Goal: Task Accomplishment & Management: Use online tool/utility

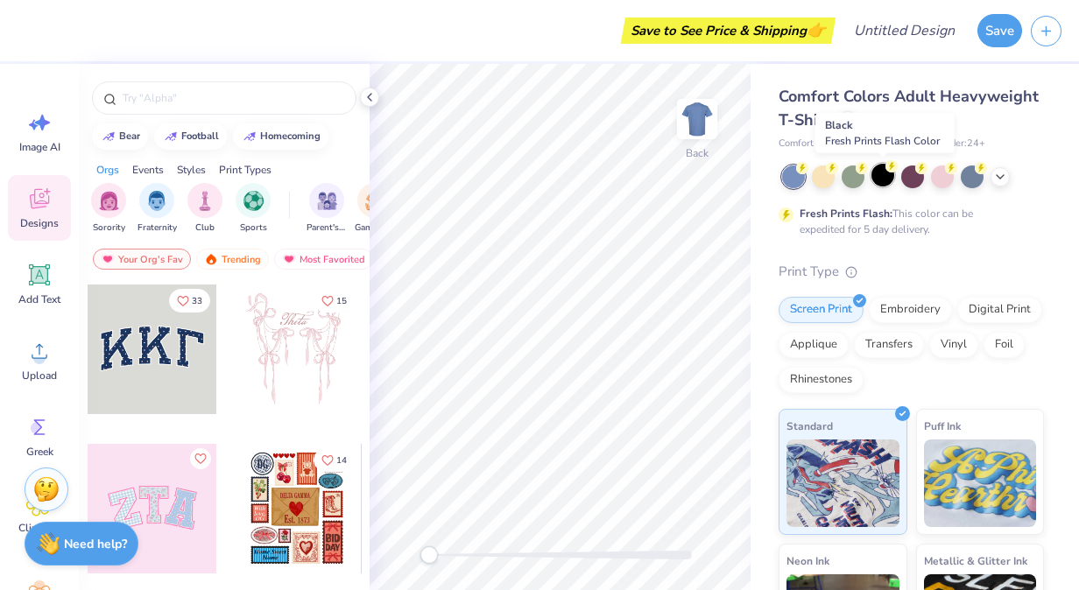
click at [886, 179] on div at bounding box center [882, 175] width 23 height 23
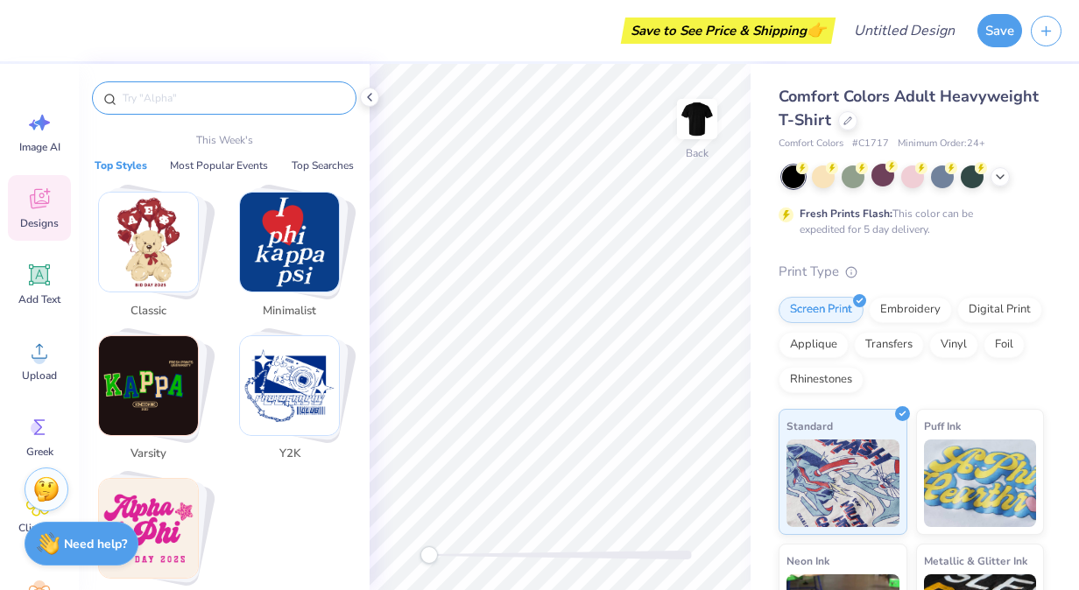
click at [229, 95] on input "text" at bounding box center [233, 98] width 224 height 18
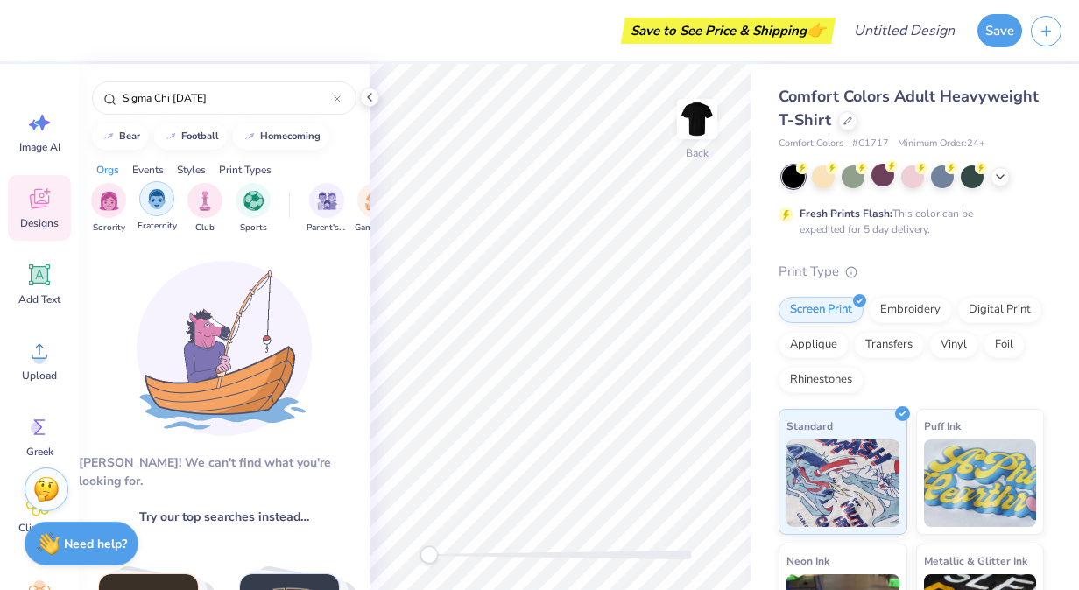
click at [148, 207] on img "filter for Fraternity" at bounding box center [156, 199] width 19 height 20
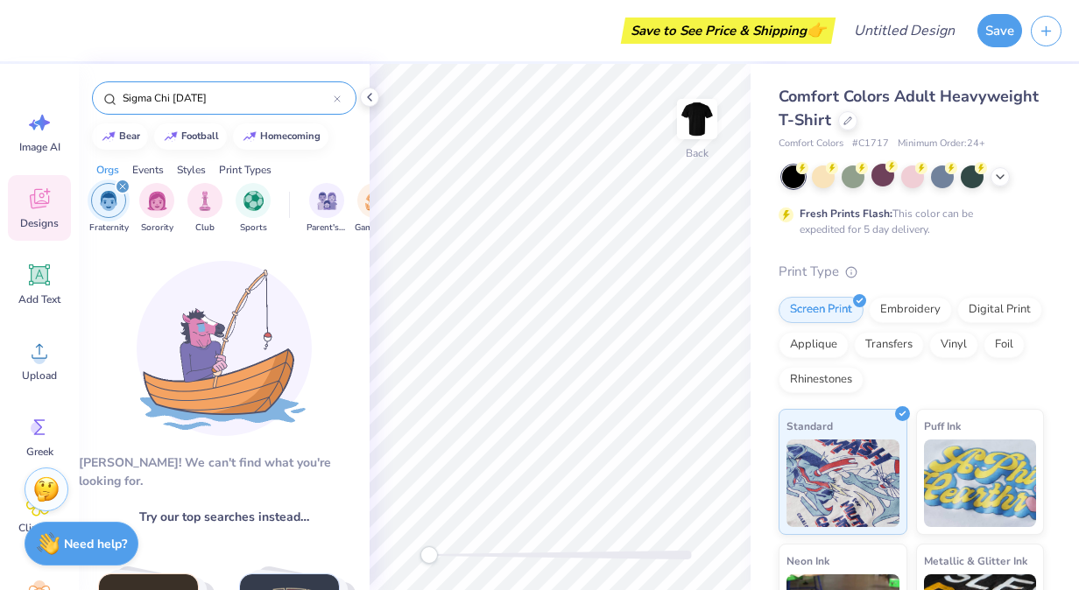
click at [238, 101] on input "Sigma Chi [DATE]" at bounding box center [227, 98] width 213 height 18
type input "S"
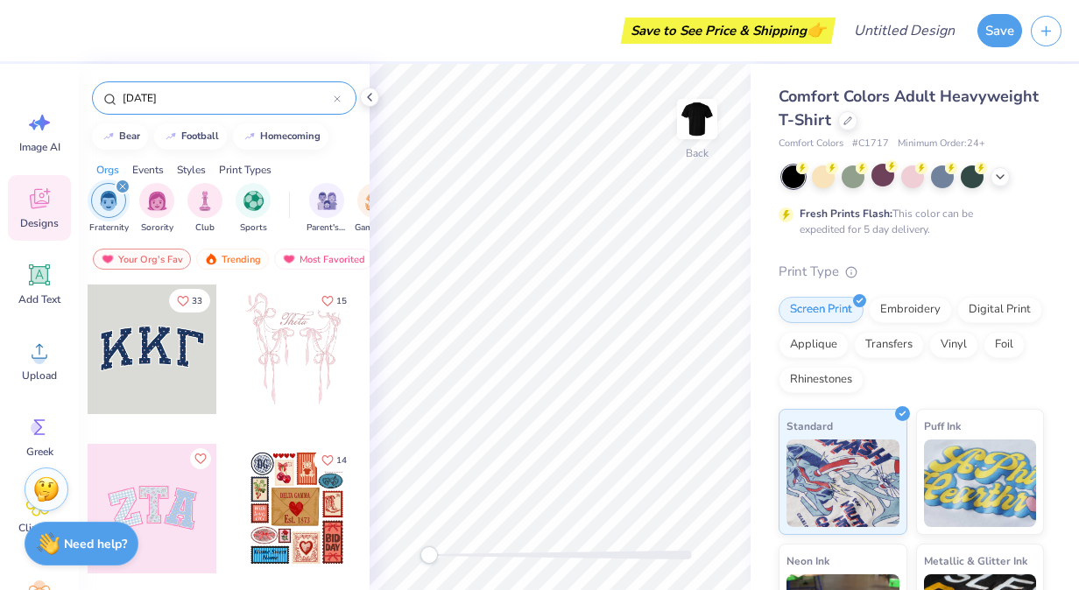
type input "[DATE]"
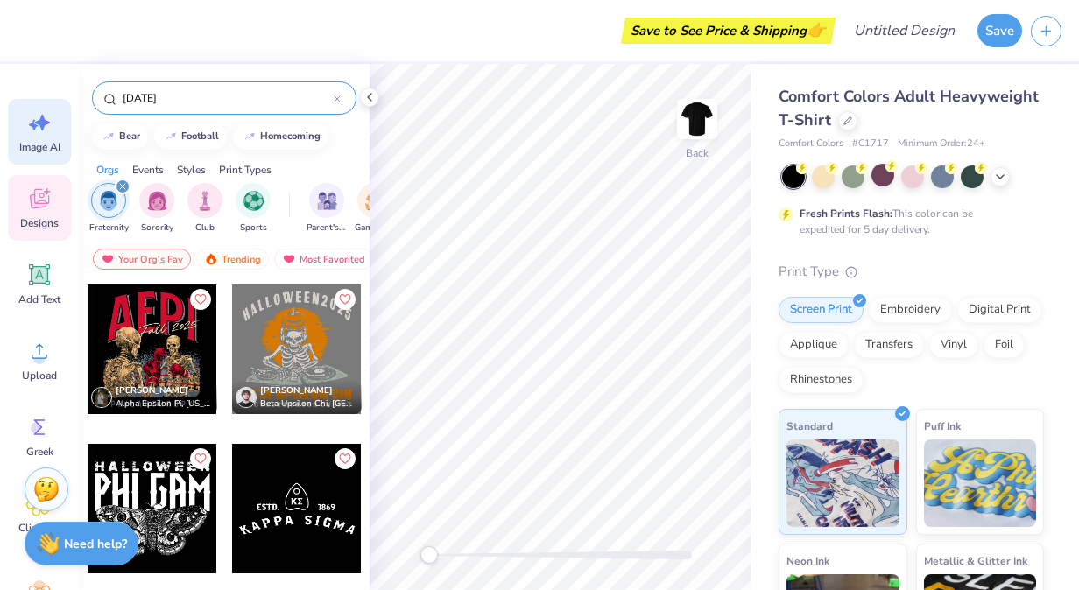
click at [44, 144] on span "Image AI" at bounding box center [39, 147] width 41 height 14
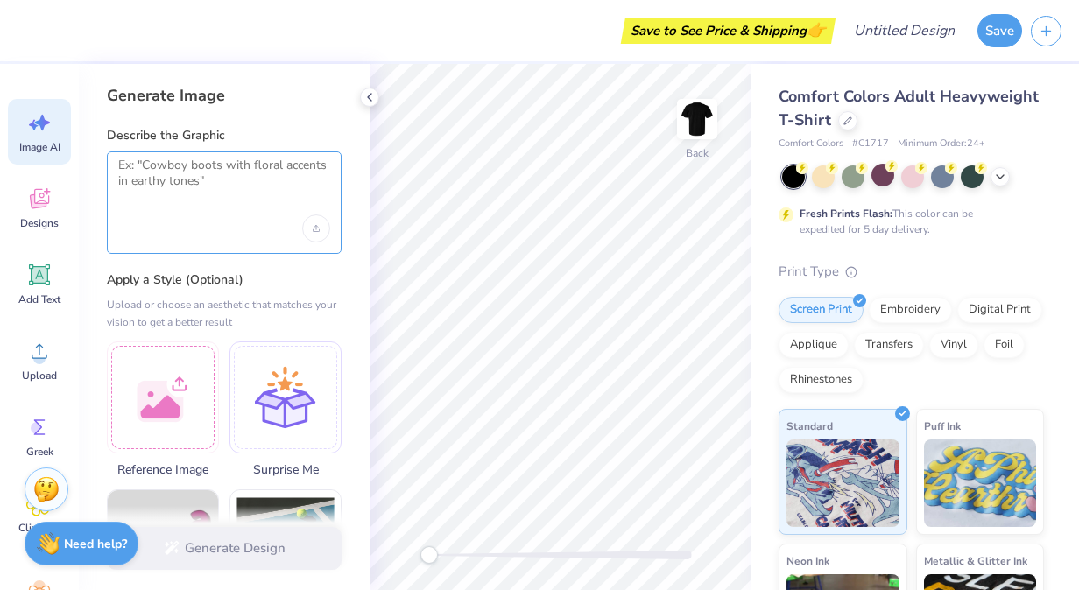
click at [216, 198] on textarea at bounding box center [224, 180] width 212 height 44
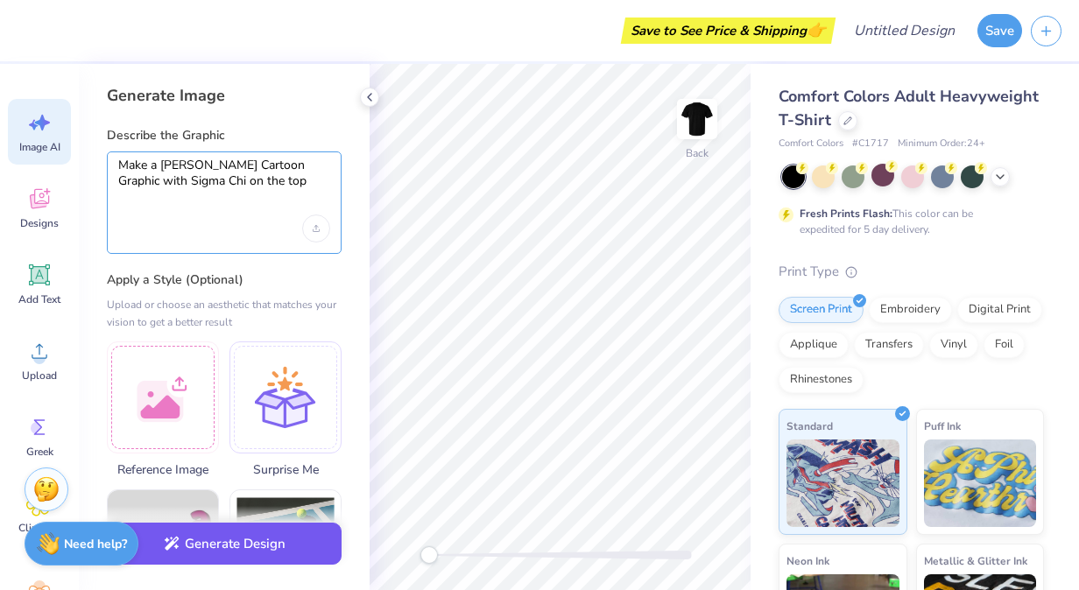
type textarea "Make a [PERSON_NAME] Cartoon Graphic with Sigma Chi on the top"
click at [199, 560] on button "Generate Design" at bounding box center [224, 544] width 235 height 43
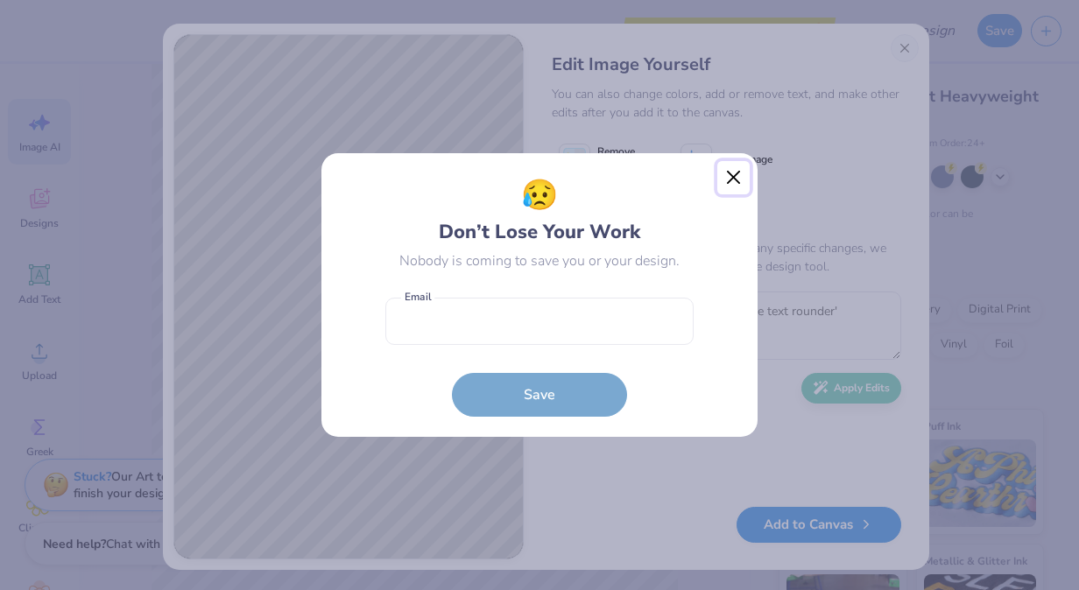
click at [733, 181] on button "Close" at bounding box center [733, 177] width 33 height 33
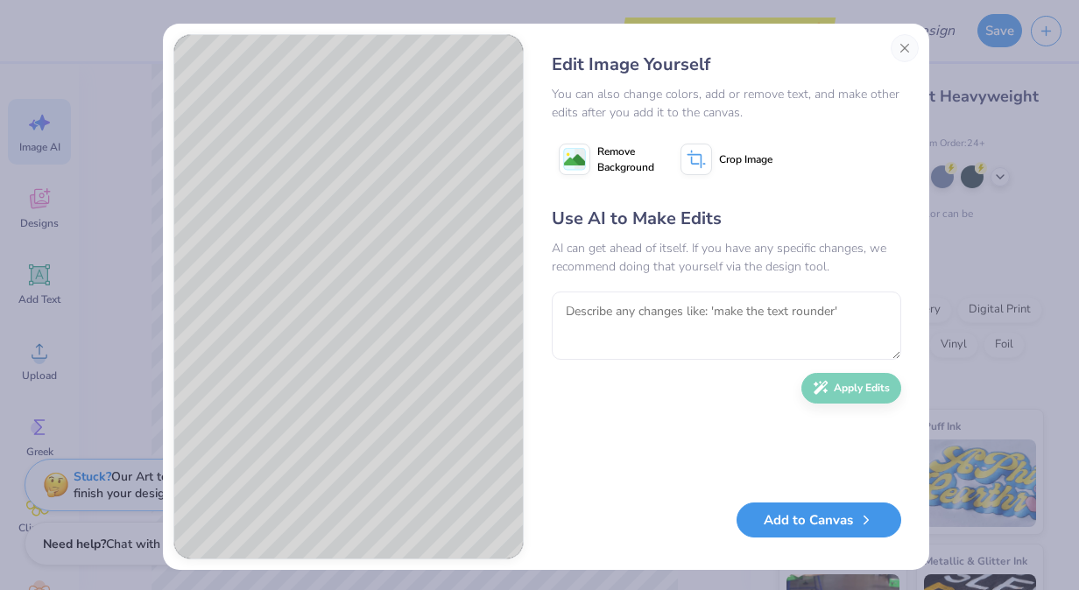
click at [831, 513] on button "Add to Canvas" at bounding box center [819, 521] width 165 height 36
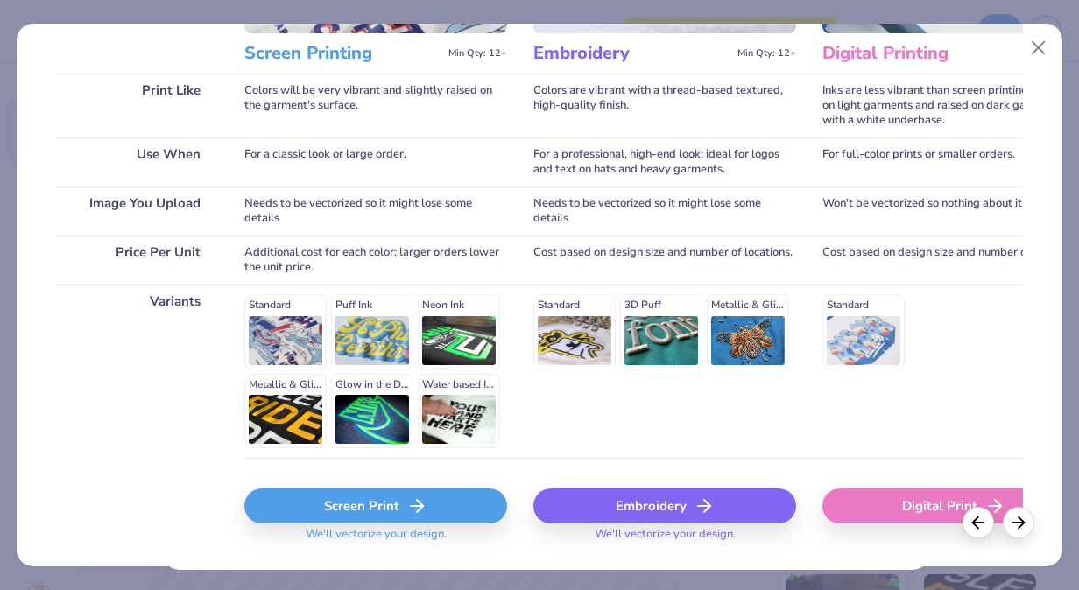
scroll to position [282, 0]
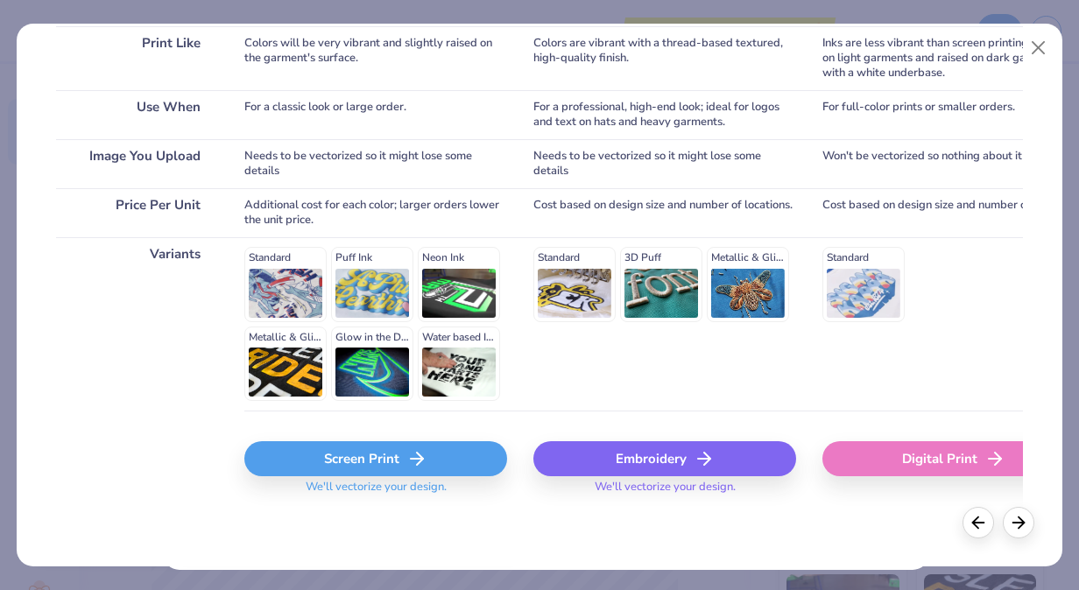
click at [375, 452] on div "Screen Print" at bounding box center [375, 458] width 263 height 35
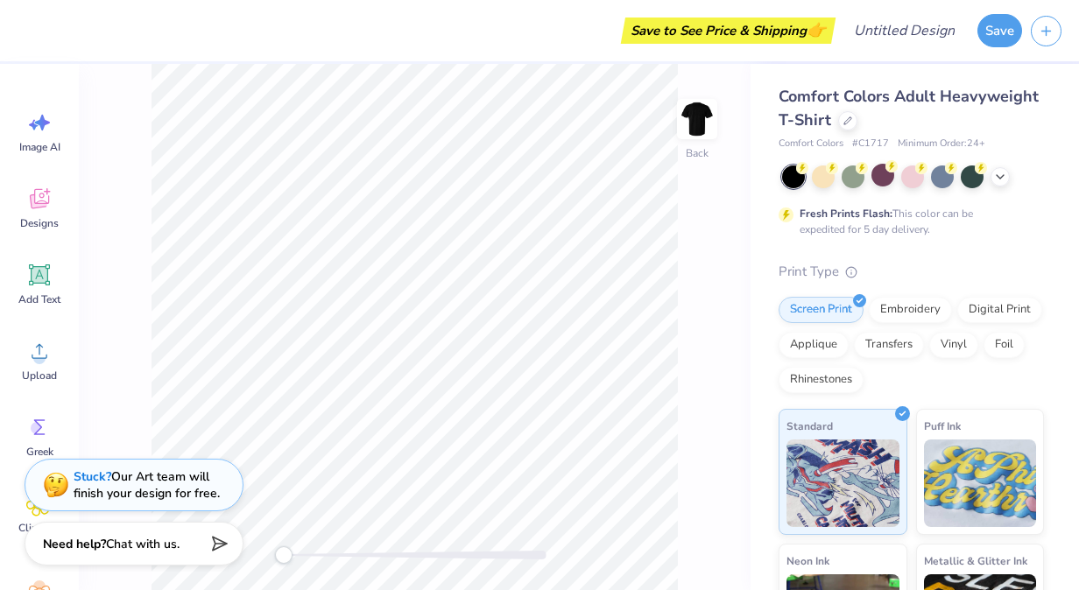
scroll to position [0, 0]
click at [696, 126] on img at bounding box center [697, 119] width 70 height 70
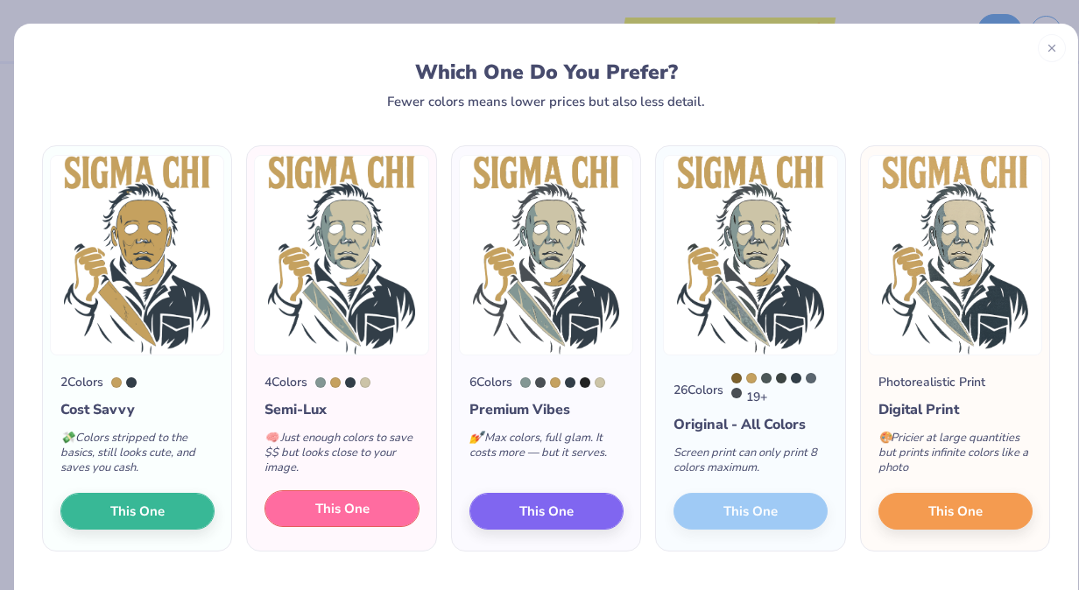
click at [315, 509] on span "This One" at bounding box center [342, 509] width 54 height 20
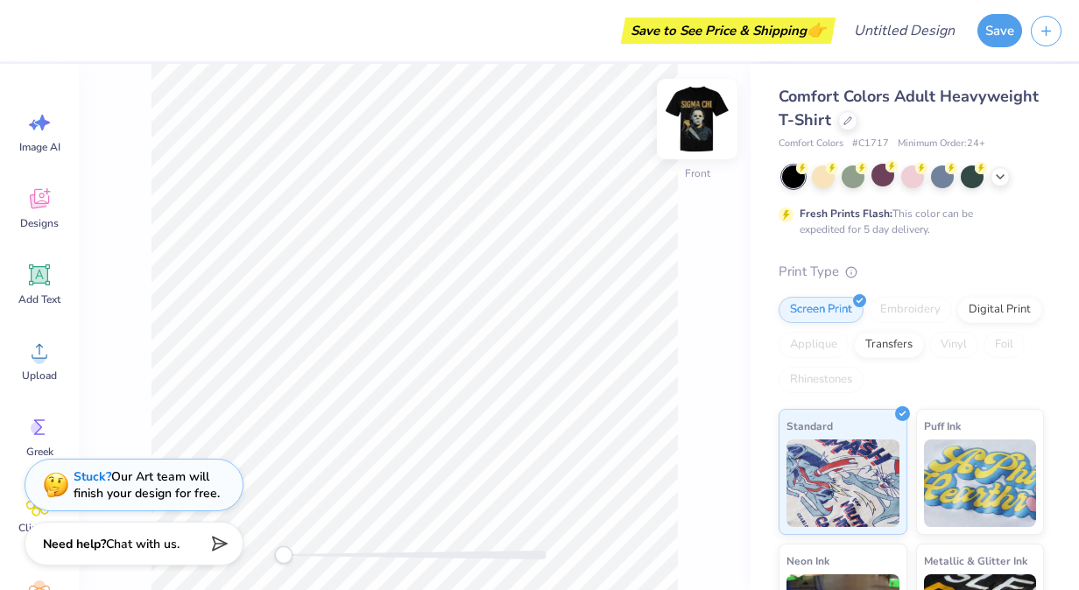
click at [692, 113] on img at bounding box center [697, 119] width 70 height 70
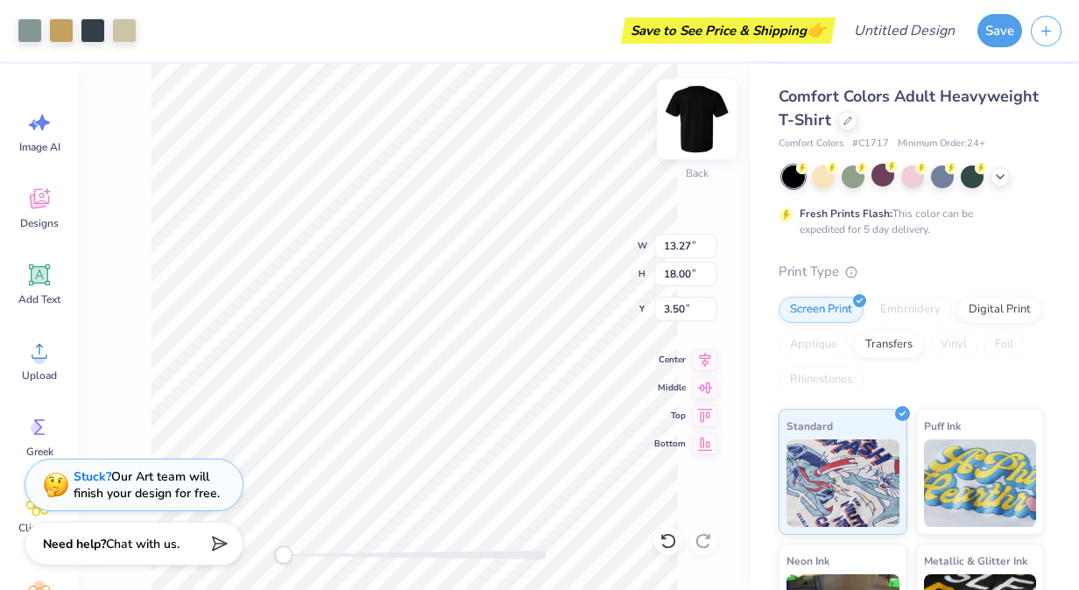
click at [676, 130] on img at bounding box center [697, 119] width 70 height 70
click at [691, 117] on img at bounding box center [697, 119] width 70 height 70
type input "13.05"
type input "17.71"
type input "3.65"
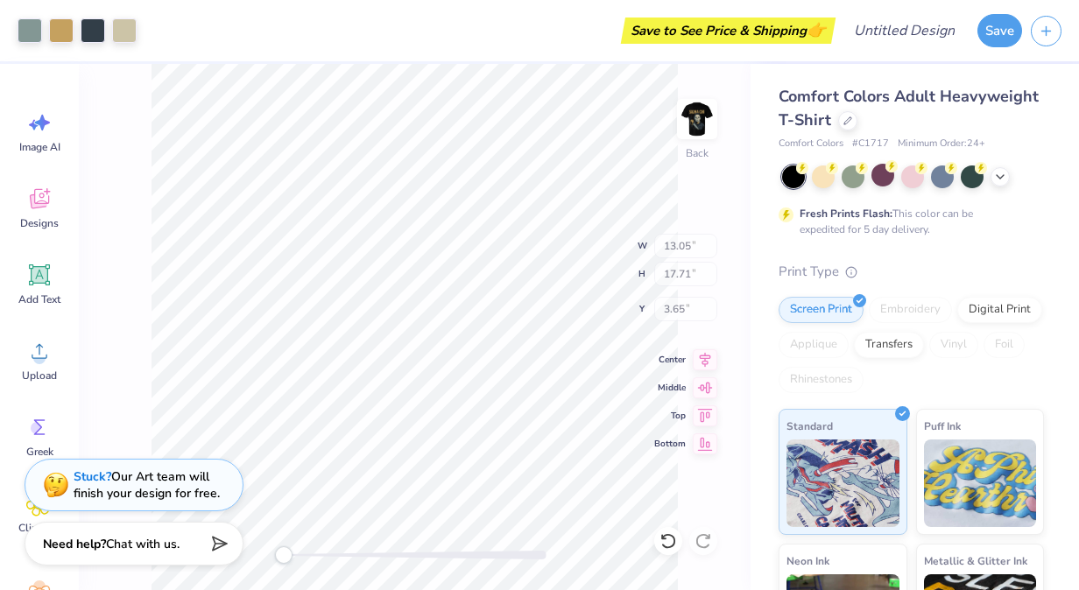
type input "13.27"
type input "18.00"
type input "3.50"
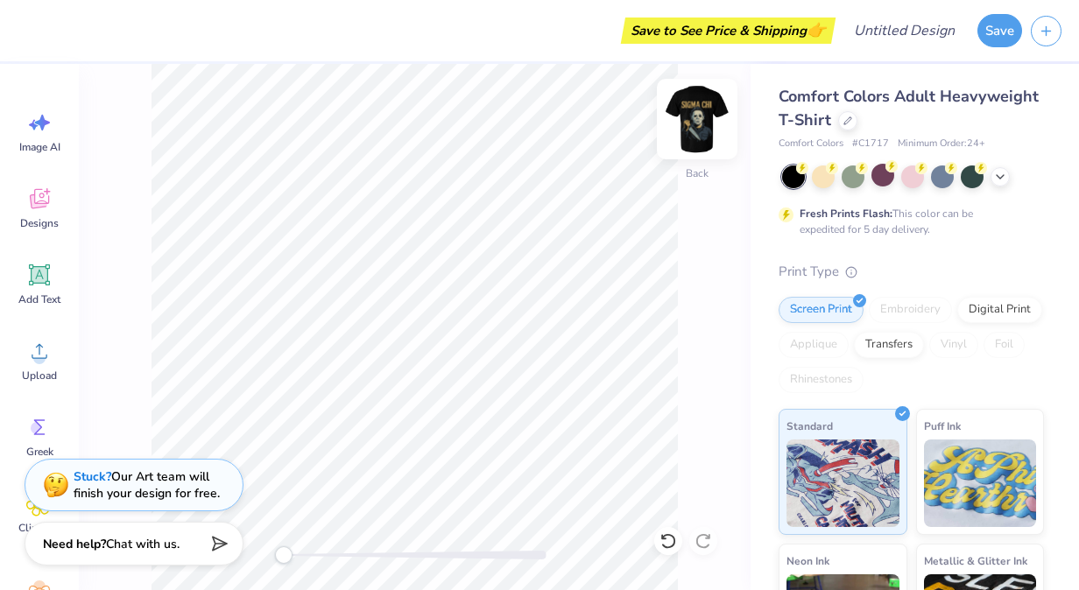
click at [703, 113] on img at bounding box center [697, 119] width 70 height 70
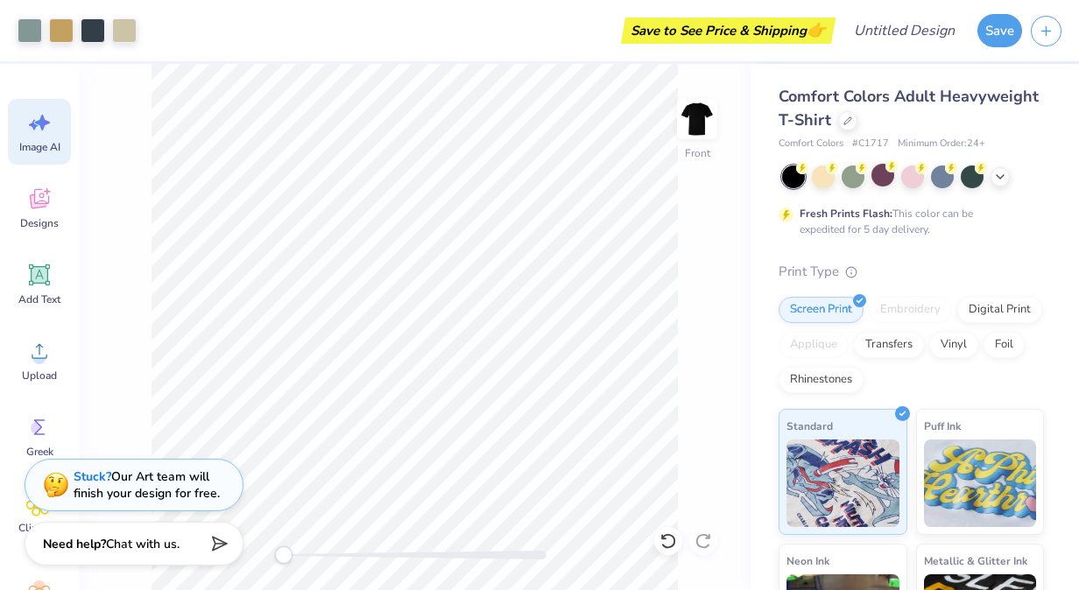
click at [30, 134] on icon at bounding box center [39, 122] width 26 height 26
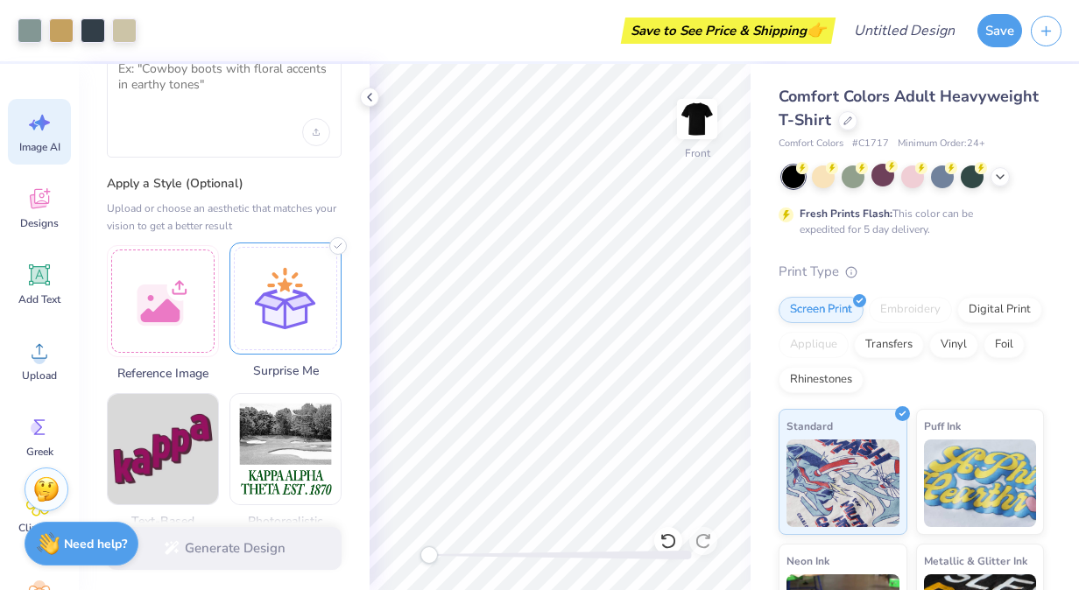
scroll to position [95, 0]
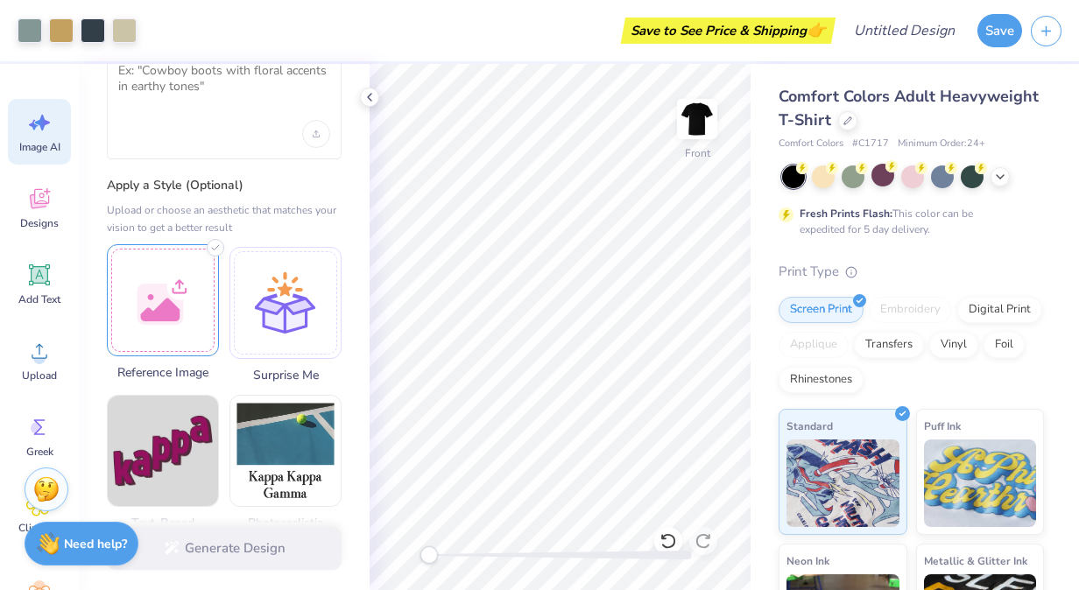
click at [162, 290] on div at bounding box center [163, 300] width 112 height 112
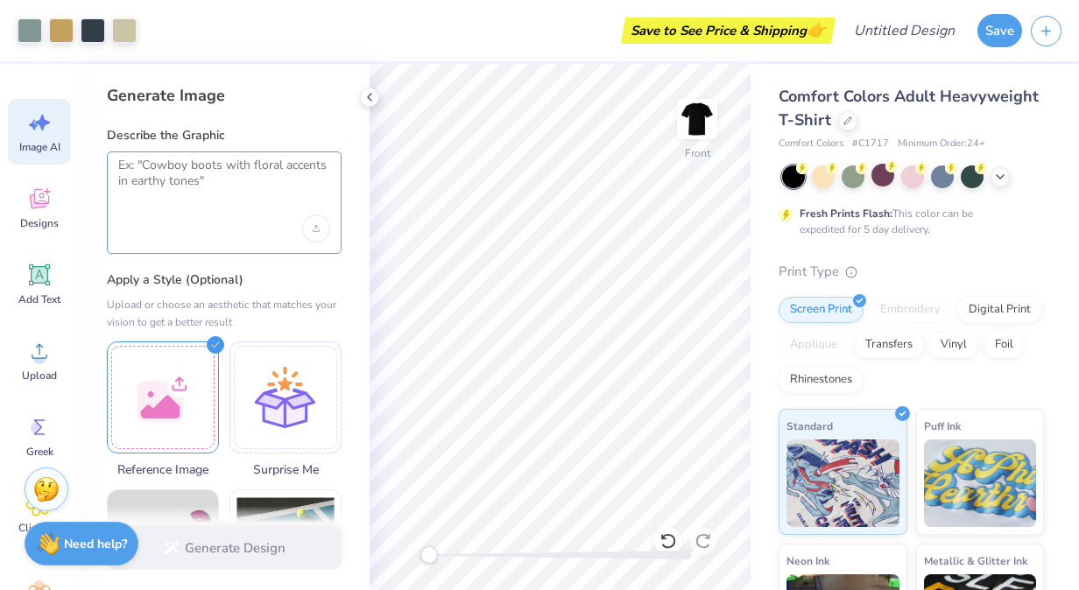
click at [200, 175] on textarea at bounding box center [224, 180] width 212 height 44
click at [220, 223] on div at bounding box center [224, 229] width 212 height 28
click at [177, 189] on textarea at bounding box center [224, 180] width 212 height 44
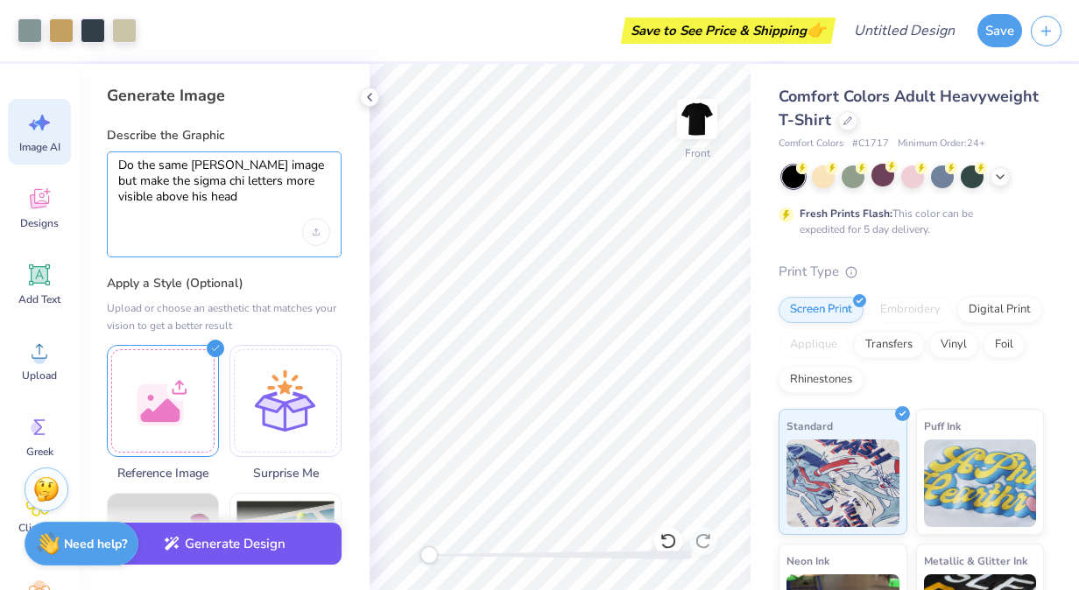
type textarea "Do the same [PERSON_NAME] image but make the sigma chi letters more visible abo…"
click at [206, 545] on button "Generate Design" at bounding box center [224, 544] width 235 height 43
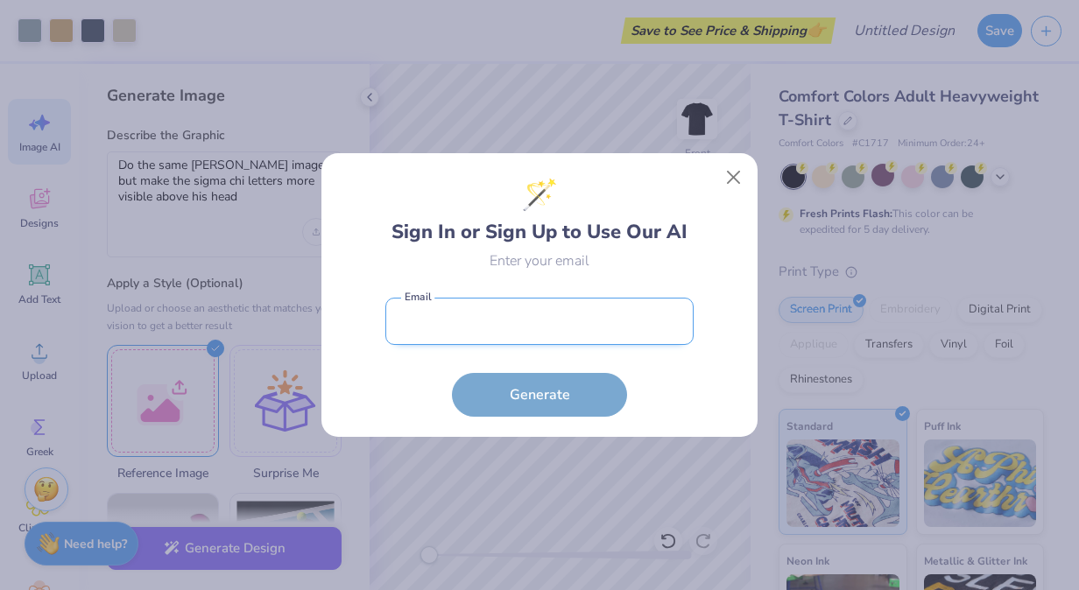
click at [520, 325] on input "email" at bounding box center [539, 322] width 308 height 48
type input "[EMAIL_ADDRESS][DOMAIN_NAME]"
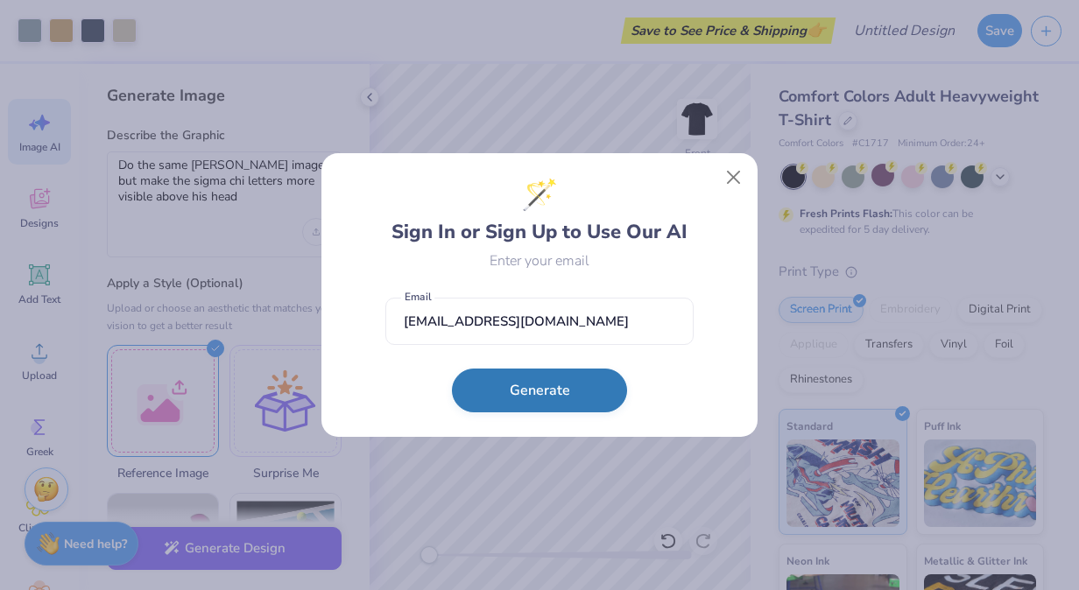
click at [531, 393] on button "Generate" at bounding box center [539, 391] width 175 height 44
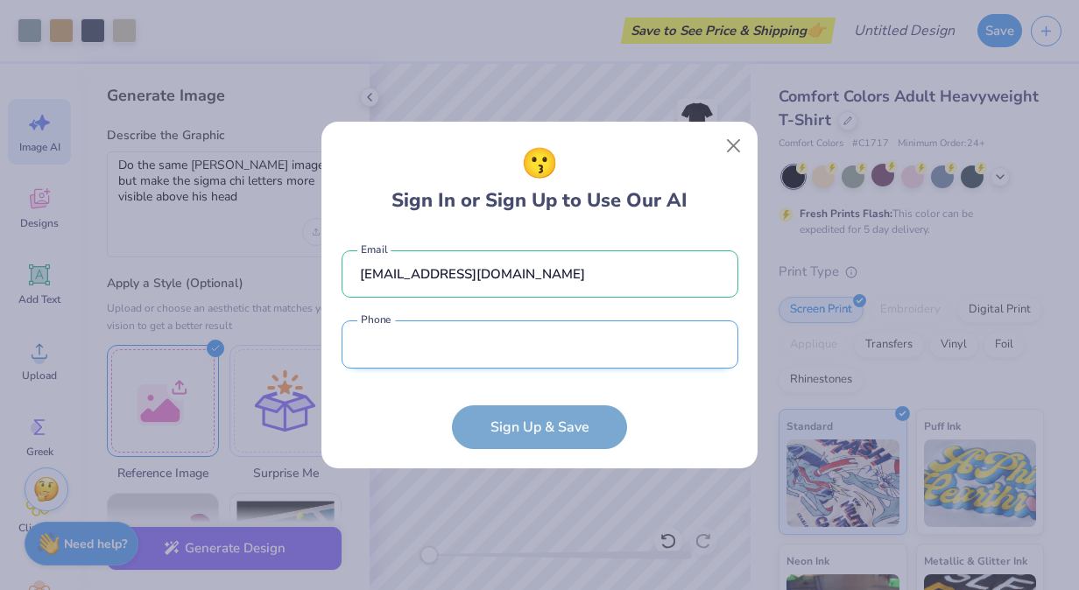
click at [484, 349] on input "tel" at bounding box center [540, 345] width 397 height 48
type input "[PHONE_NUMBER]"
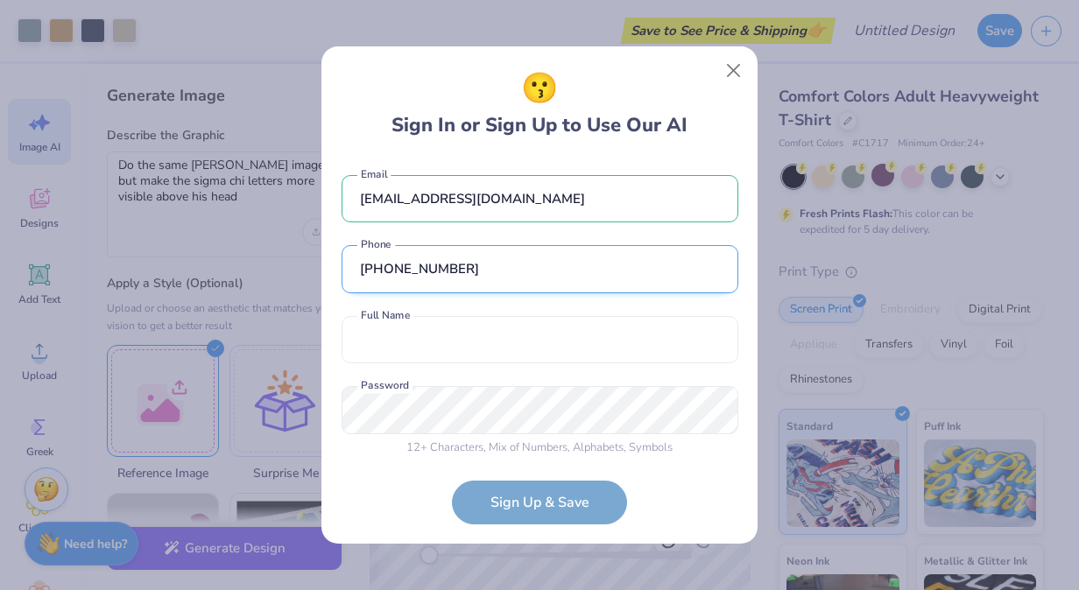
scroll to position [12, 0]
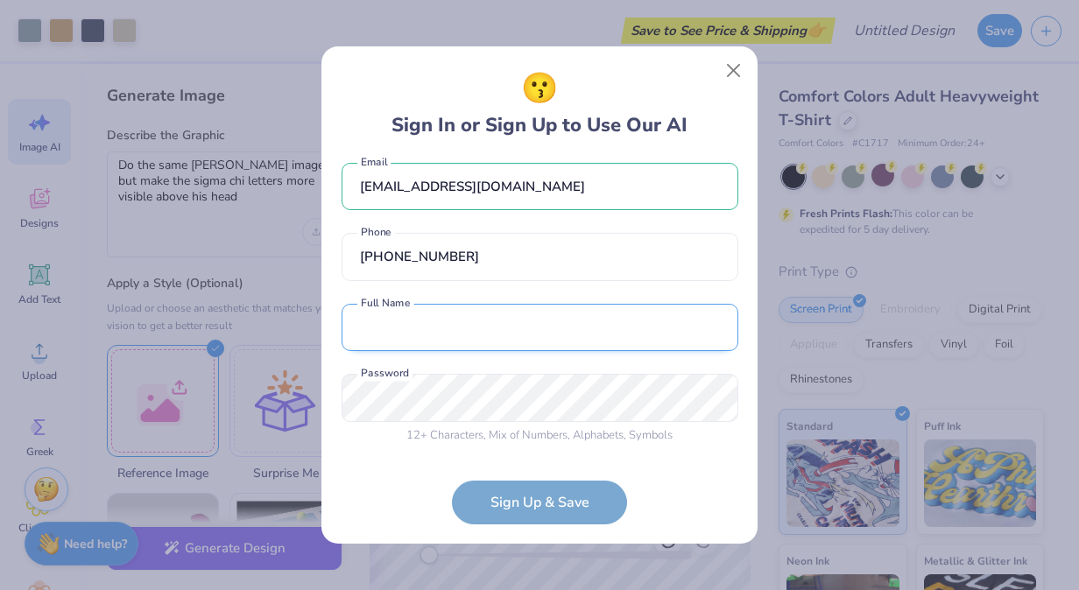
click at [435, 314] on input "text" at bounding box center [540, 328] width 397 height 48
type input "[PERSON_NAME]"
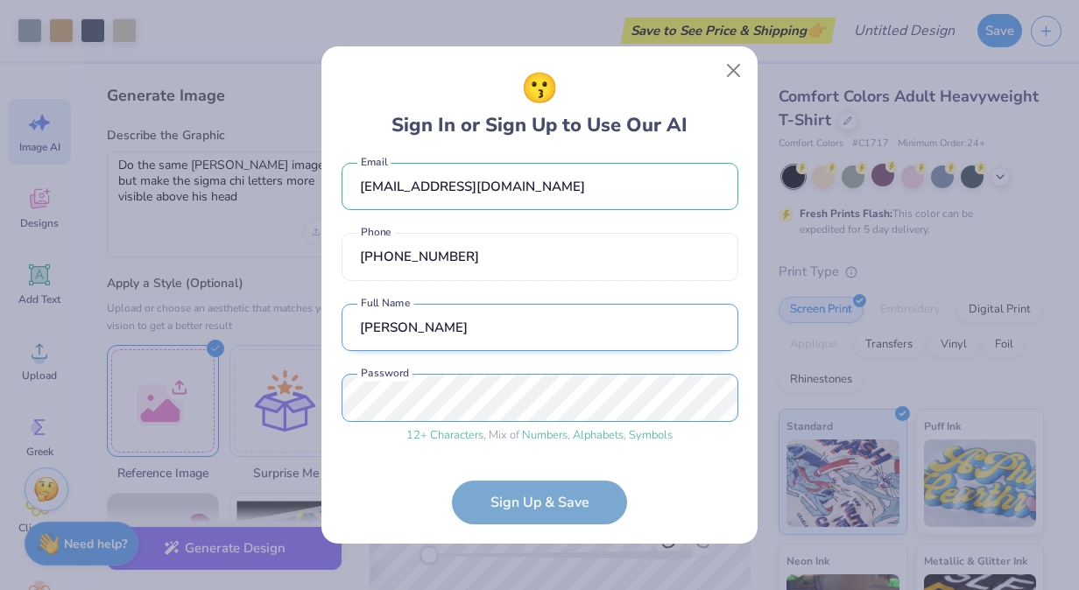
scroll to position [79, 0]
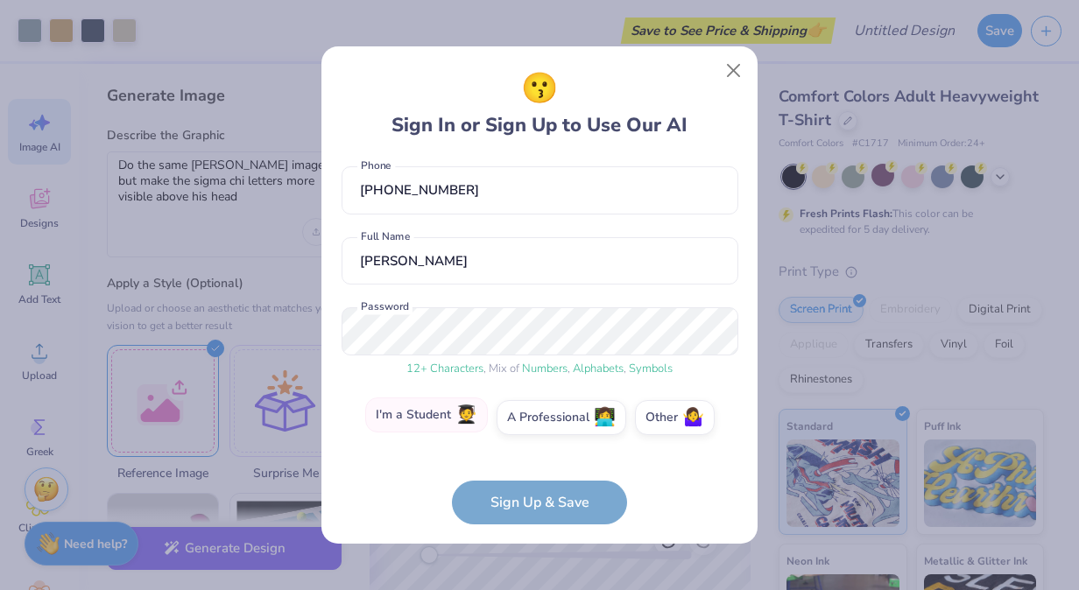
click at [446, 425] on label "I'm a Student 🧑‍🎓" at bounding box center [426, 415] width 123 height 35
click at [534, 496] on input "I'm a Student 🧑‍🎓" at bounding box center [539, 501] width 11 height 11
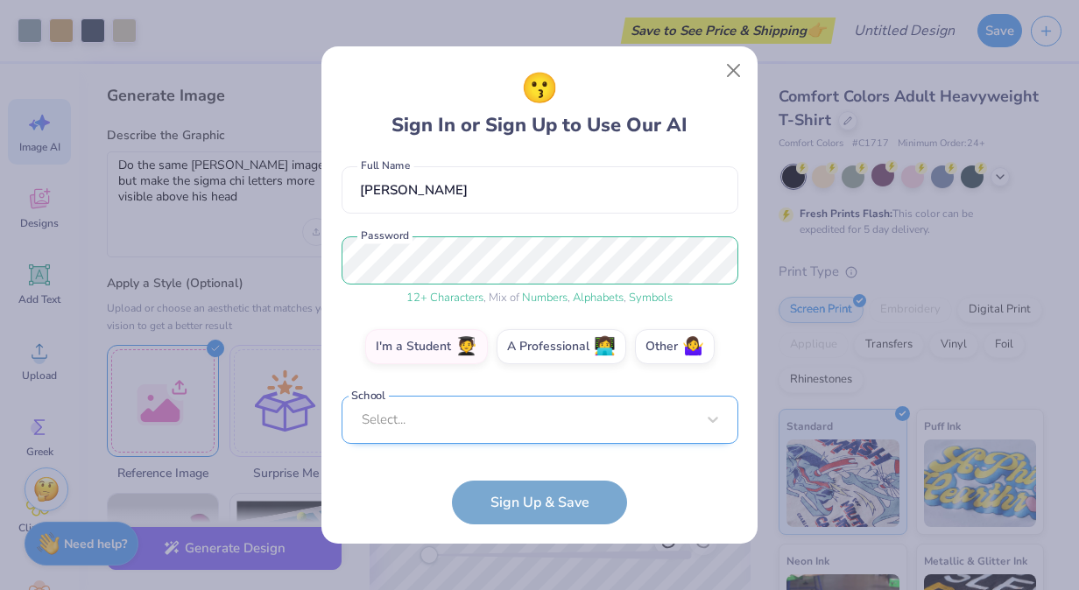
click at [454, 421] on div "Select..." at bounding box center [540, 420] width 397 height 48
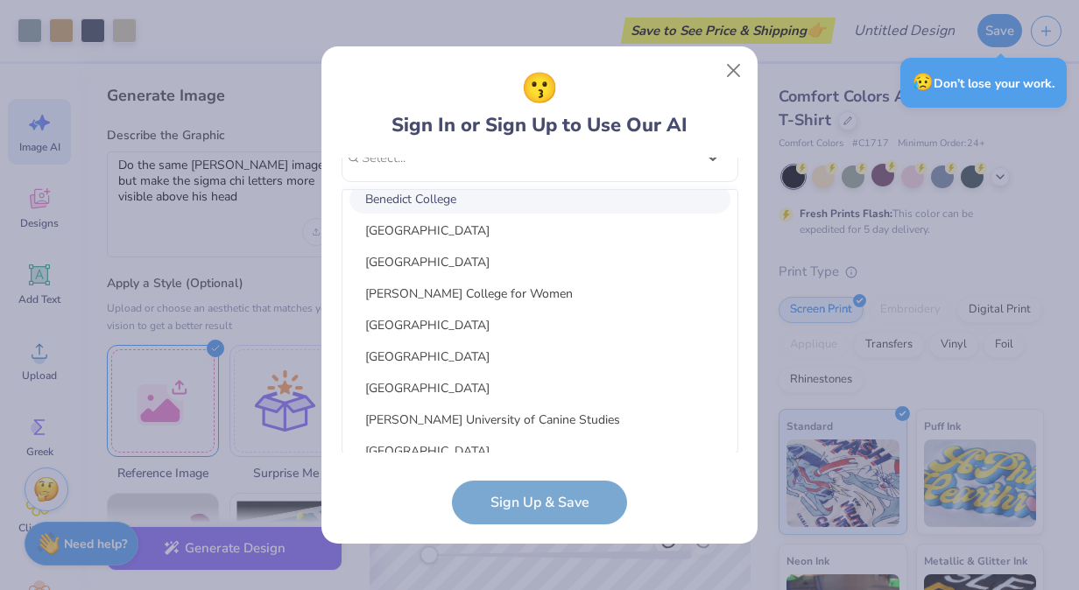
scroll to position [4309, 0]
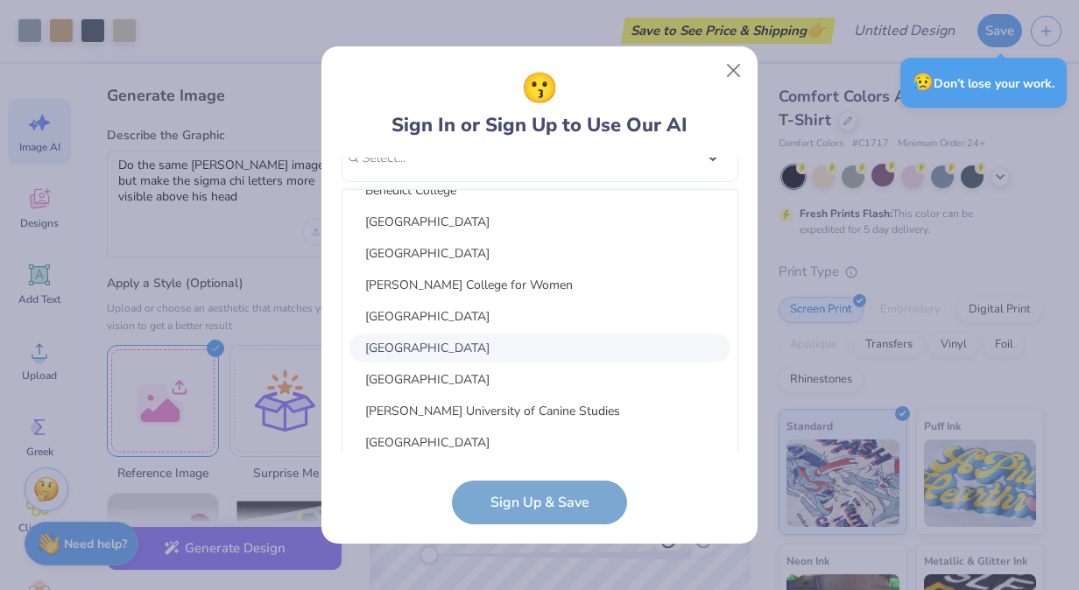
click at [406, 344] on div "[GEOGRAPHIC_DATA]" at bounding box center [539, 348] width 381 height 29
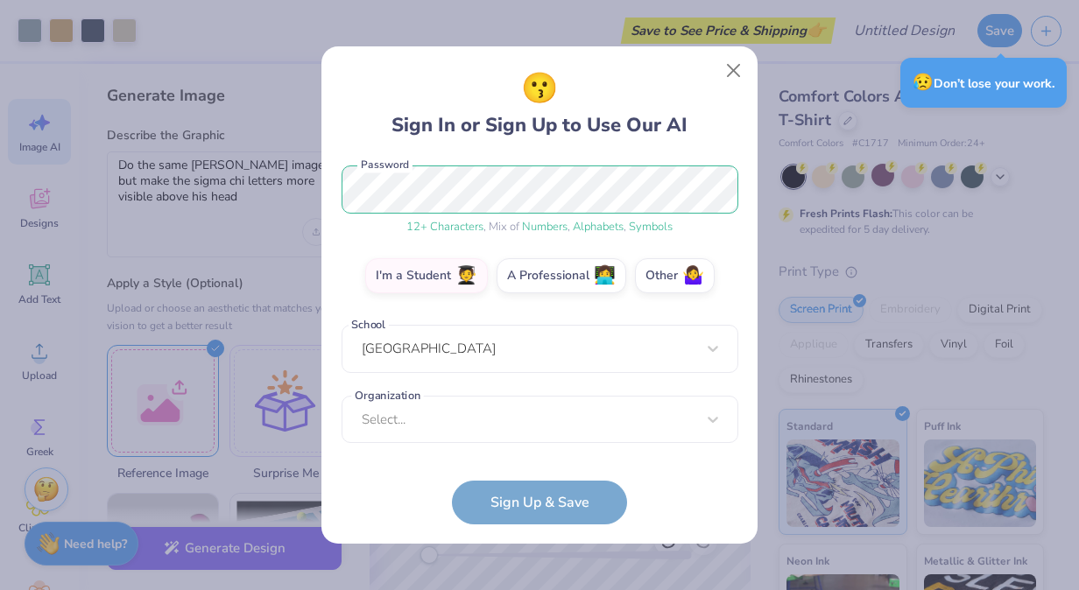
scroll to position [220, 0]
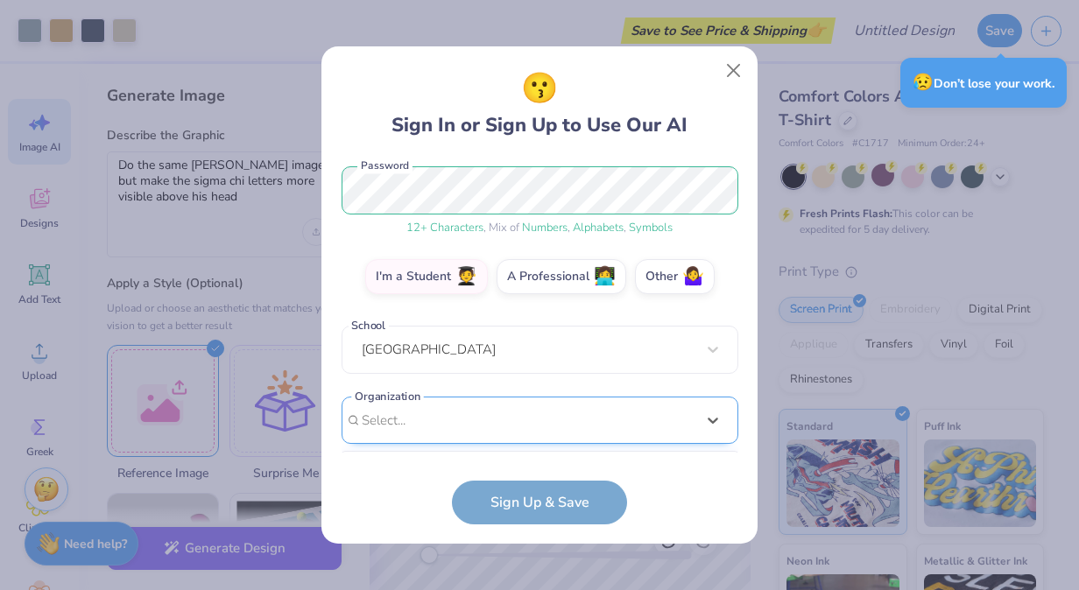
click at [495, 430] on div "option focused, 1 of 15. 15 results available. Use Up and Down to choose option…" at bounding box center [540, 557] width 397 height 320
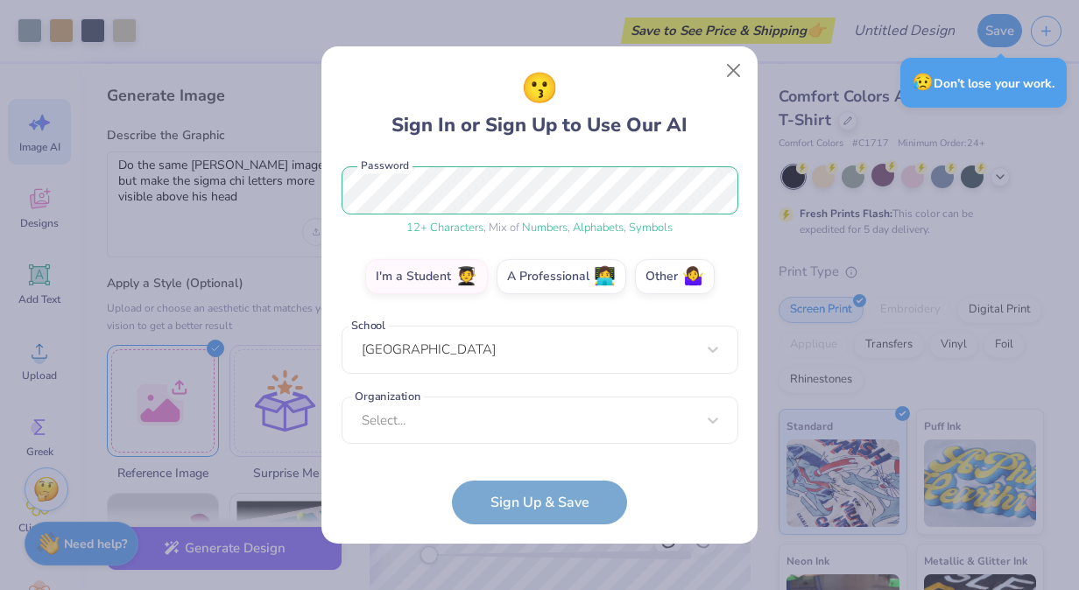
click at [711, 152] on div "😗 Sign In or Sign Up to Use Our AI [EMAIL_ADDRESS][DOMAIN_NAME] Email [PHONE_NU…" at bounding box center [540, 296] width 397 height 458
click at [564, 501] on form "[EMAIL_ADDRESS][DOMAIN_NAME] Email [PHONE_NUMBER] Phone [PERSON_NAME] Full Name…" at bounding box center [540, 341] width 397 height 367
click at [506, 494] on form "[EMAIL_ADDRESS][DOMAIN_NAME] Email [PHONE_NUMBER] Phone [PERSON_NAME] Full Name…" at bounding box center [540, 341] width 397 height 367
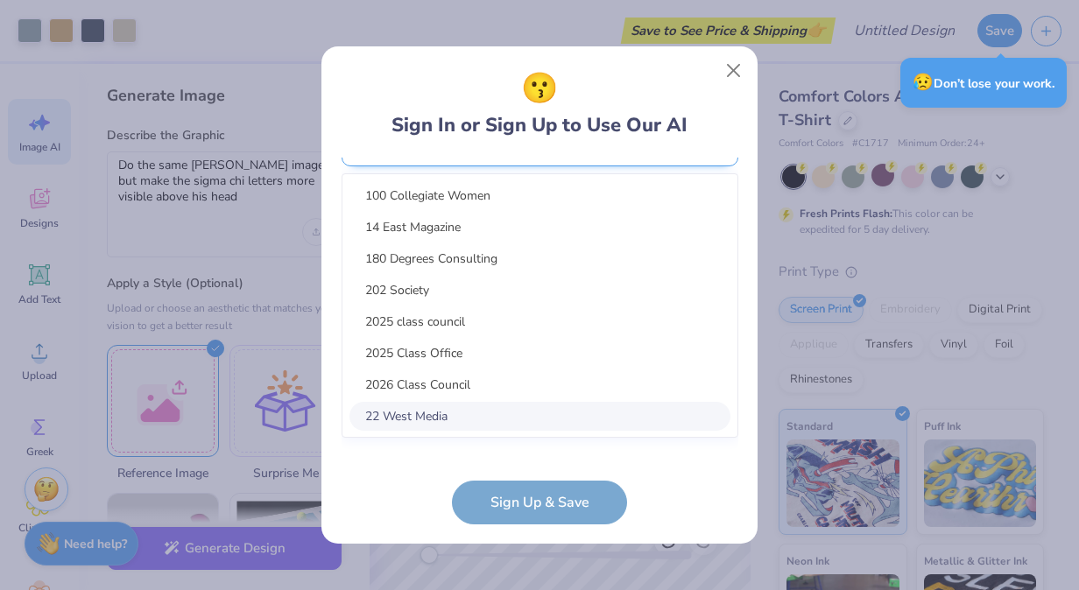
click at [543, 413] on div "option focused, 8 of 90. 90 results available. Use Up and Down to choose option…" at bounding box center [540, 279] width 397 height 320
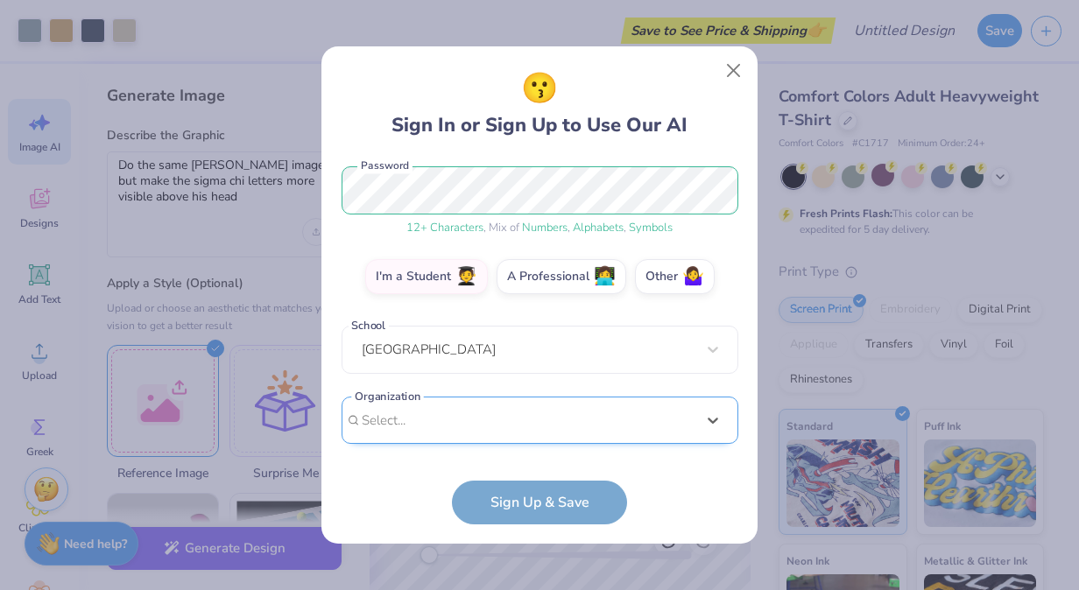
click at [445, 173] on div "[EMAIL_ADDRESS][DOMAIN_NAME] Email [PHONE_NUMBER] Phone [PERSON_NAME] Full Name…" at bounding box center [540, 305] width 397 height 295
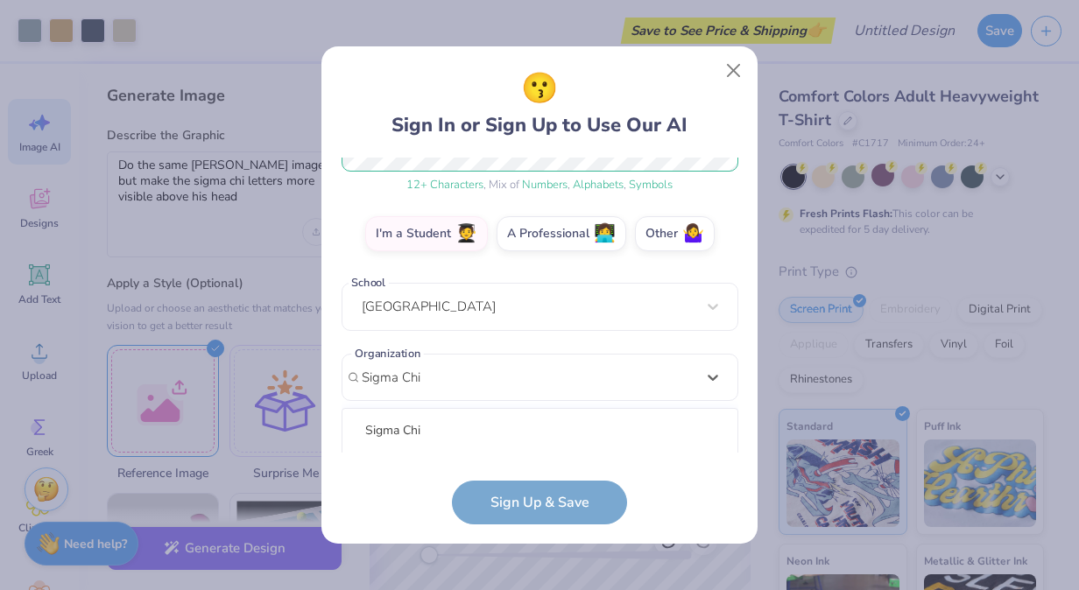
scroll to position [482, 0]
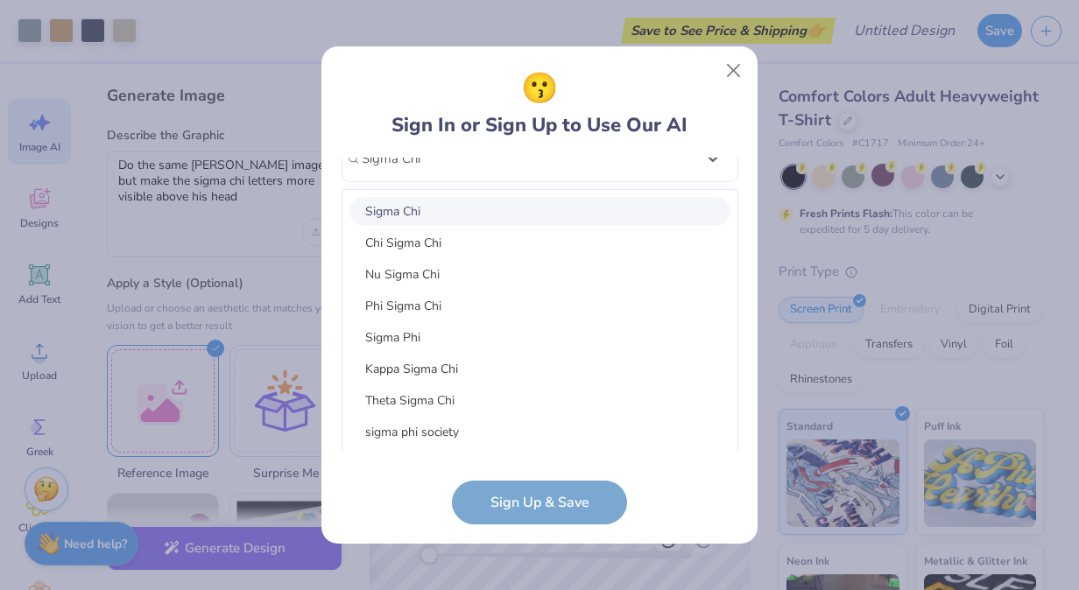
click at [486, 210] on div "Sigma Chi" at bounding box center [539, 211] width 381 height 29
type input "Sigma Chi"
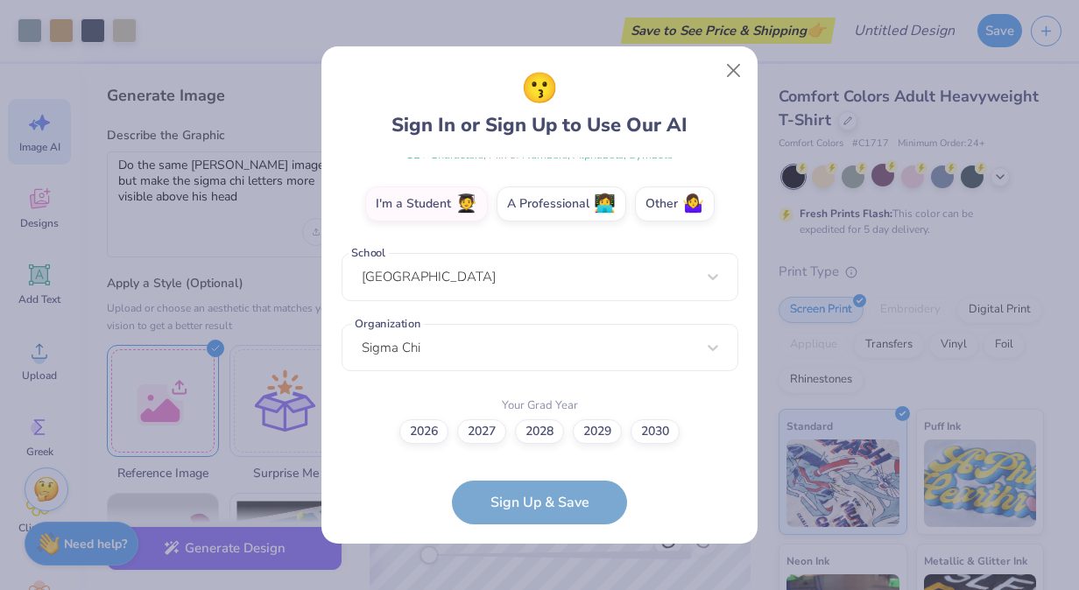
scroll to position [292, 0]
click at [543, 433] on label "2028" at bounding box center [539, 430] width 49 height 25
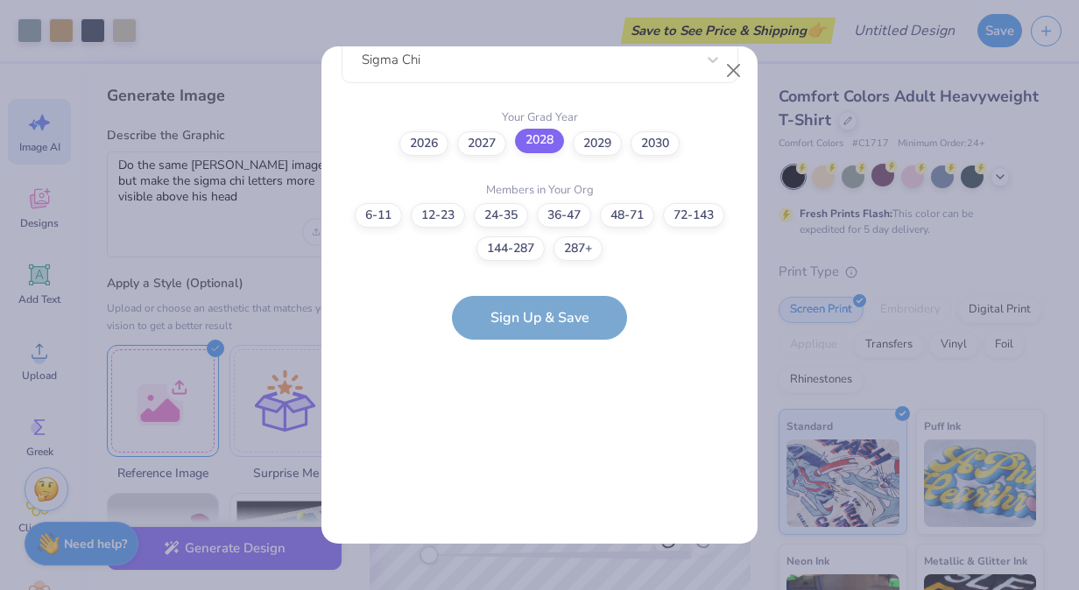
scroll to position [0, 0]
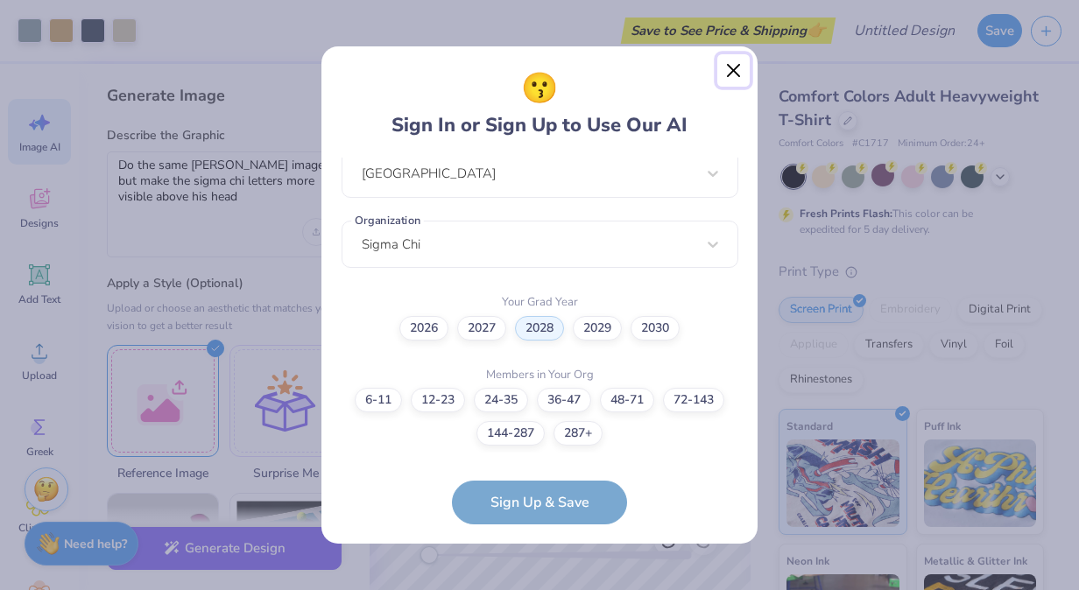
click at [743, 75] on button "Close" at bounding box center [733, 70] width 33 height 33
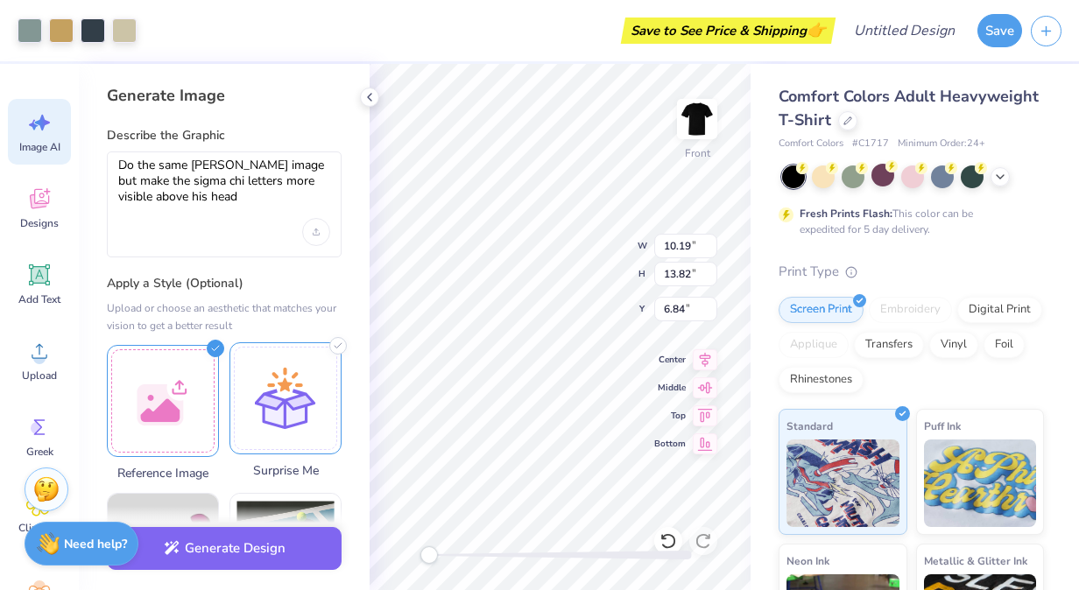
click at [270, 388] on div at bounding box center [285, 398] width 112 height 112
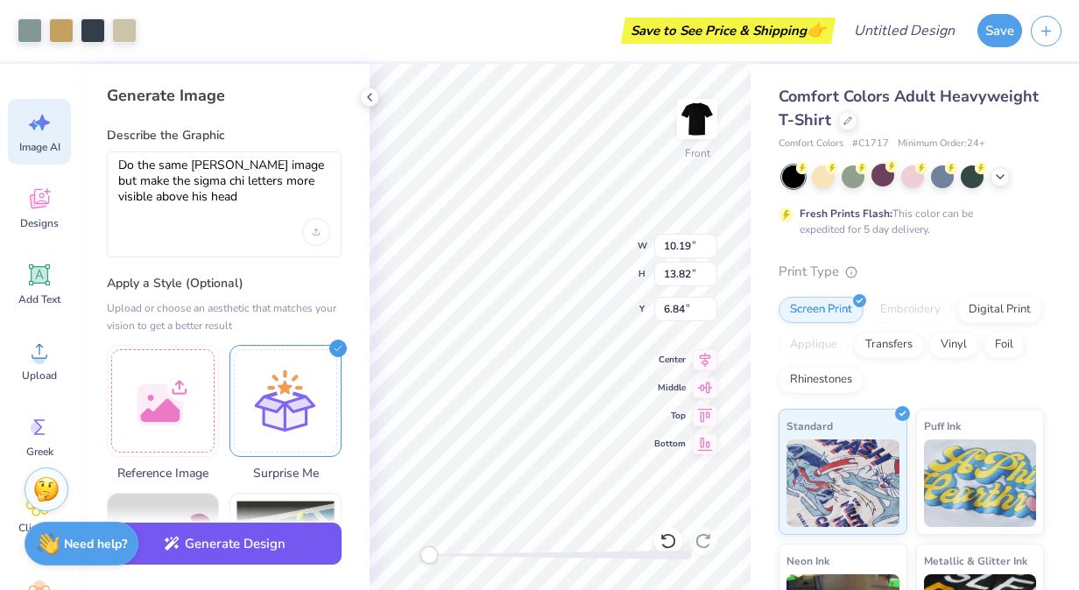
click at [235, 552] on button "Generate Design" at bounding box center [224, 544] width 235 height 43
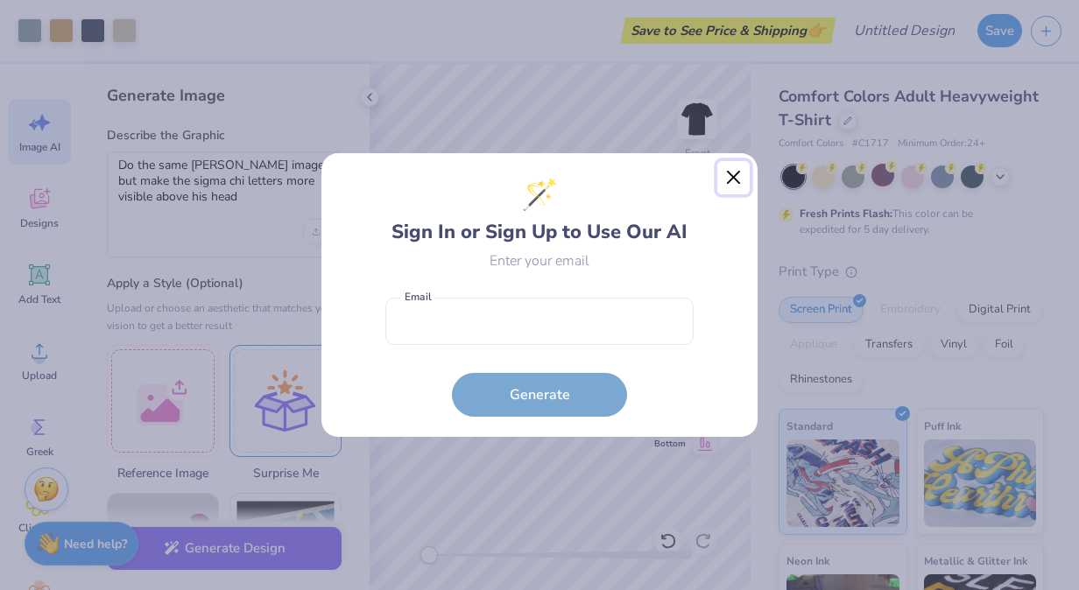
click at [740, 182] on button "Close" at bounding box center [733, 177] width 33 height 33
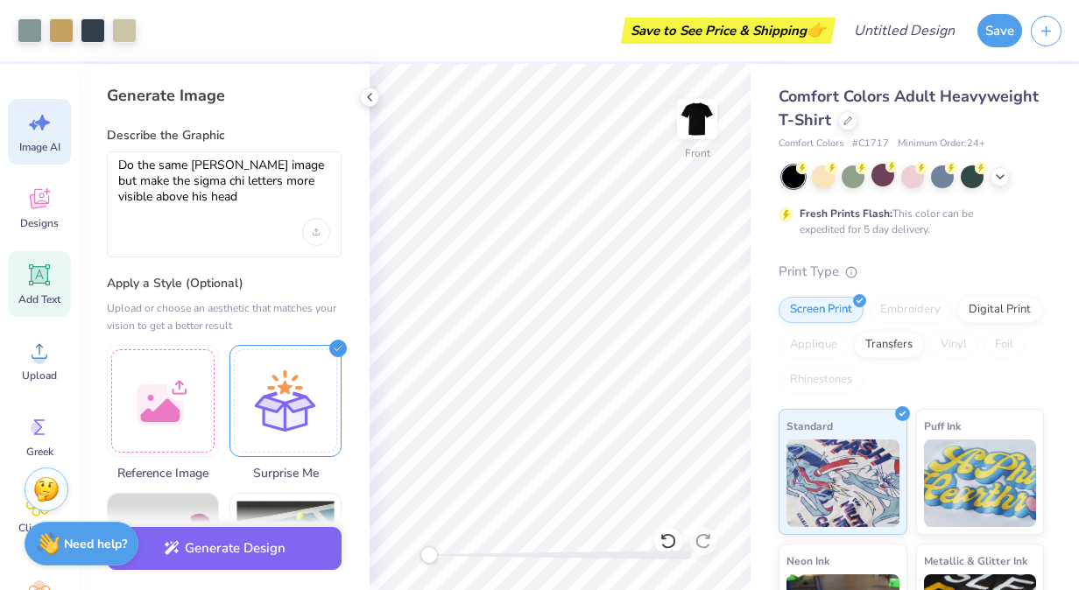
click at [32, 289] on div "Add Text" at bounding box center [39, 284] width 63 height 66
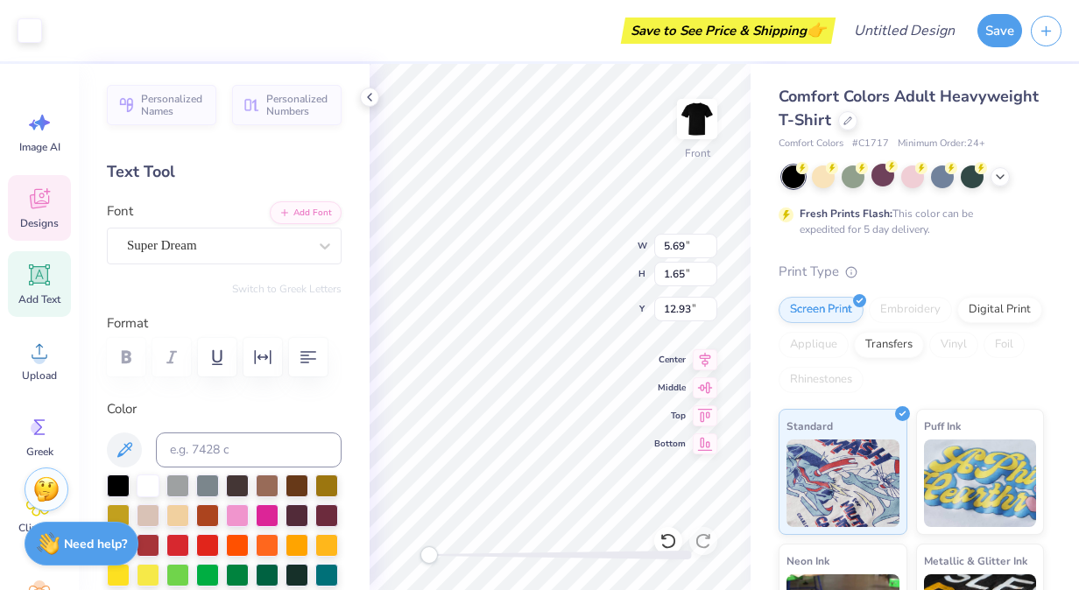
click at [35, 204] on icon at bounding box center [39, 201] width 17 height 14
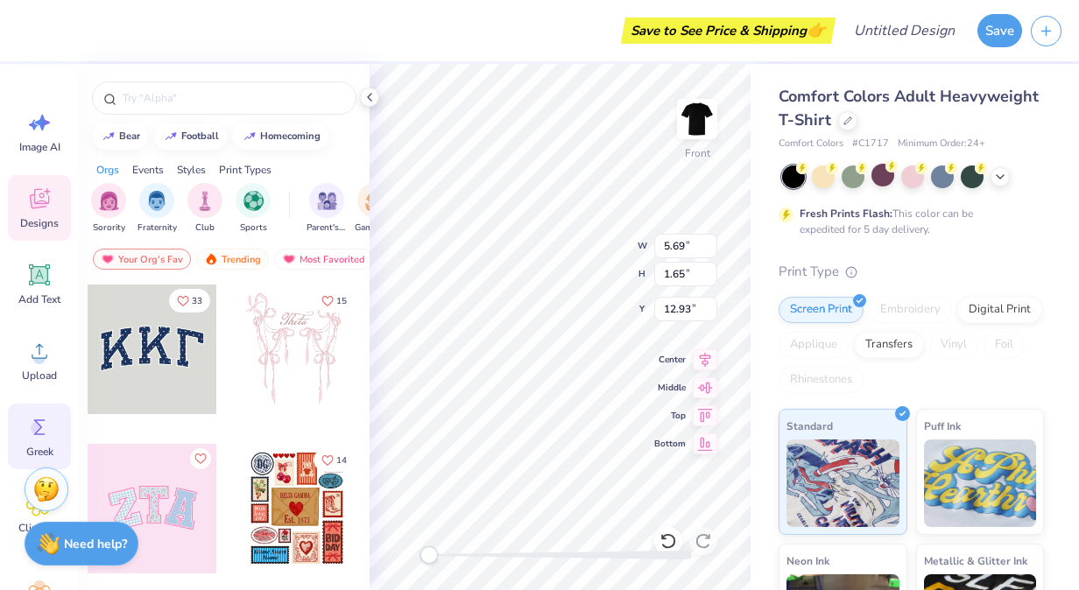
scroll to position [81, 0]
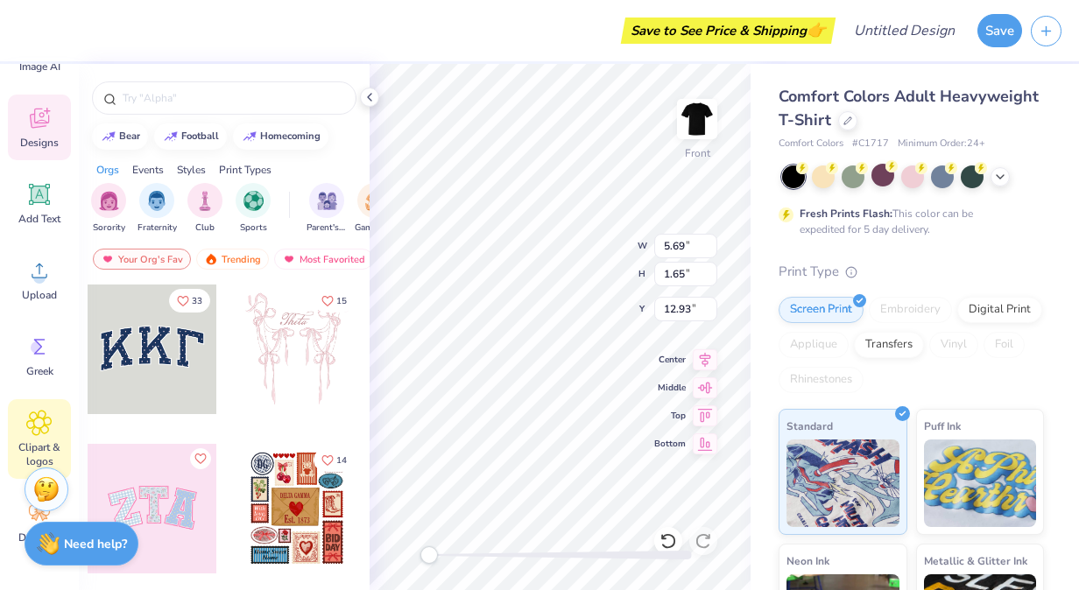
click at [32, 429] on icon at bounding box center [38, 423] width 25 height 26
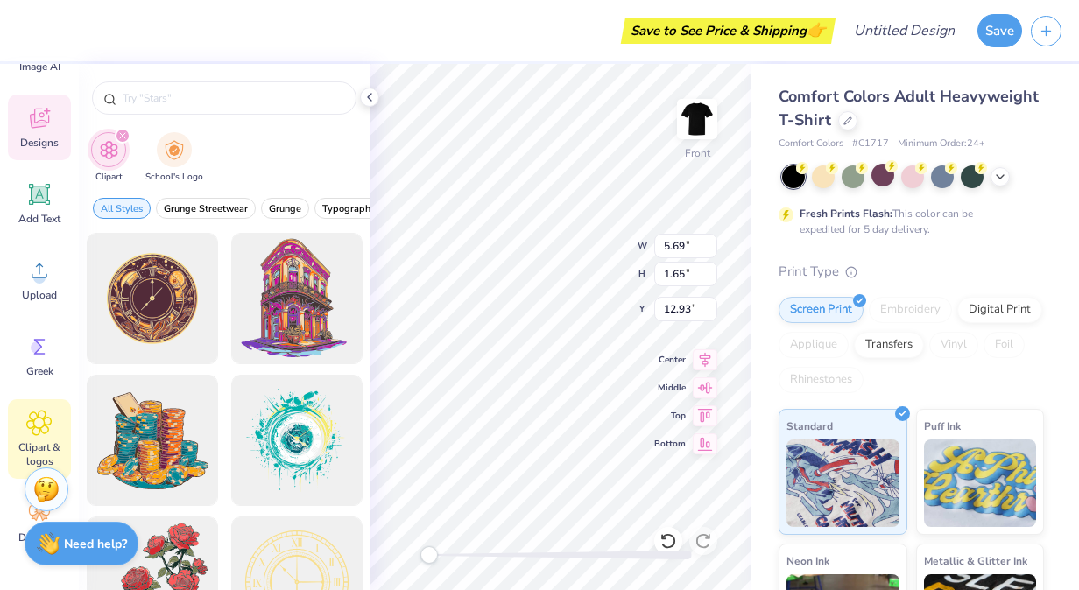
click at [46, 117] on icon at bounding box center [39, 118] width 26 height 26
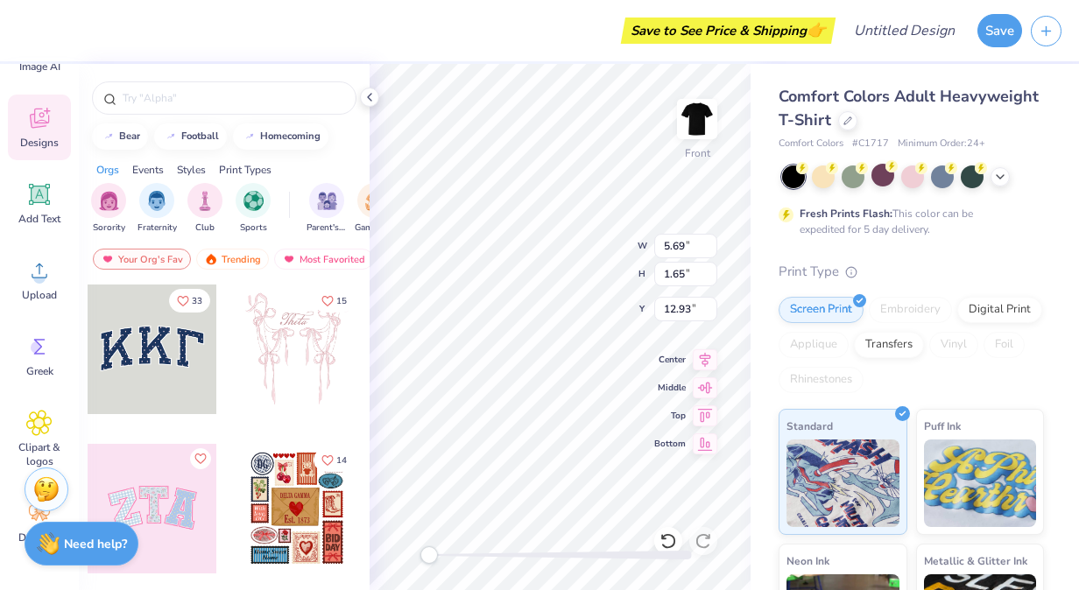
scroll to position [0, 0]
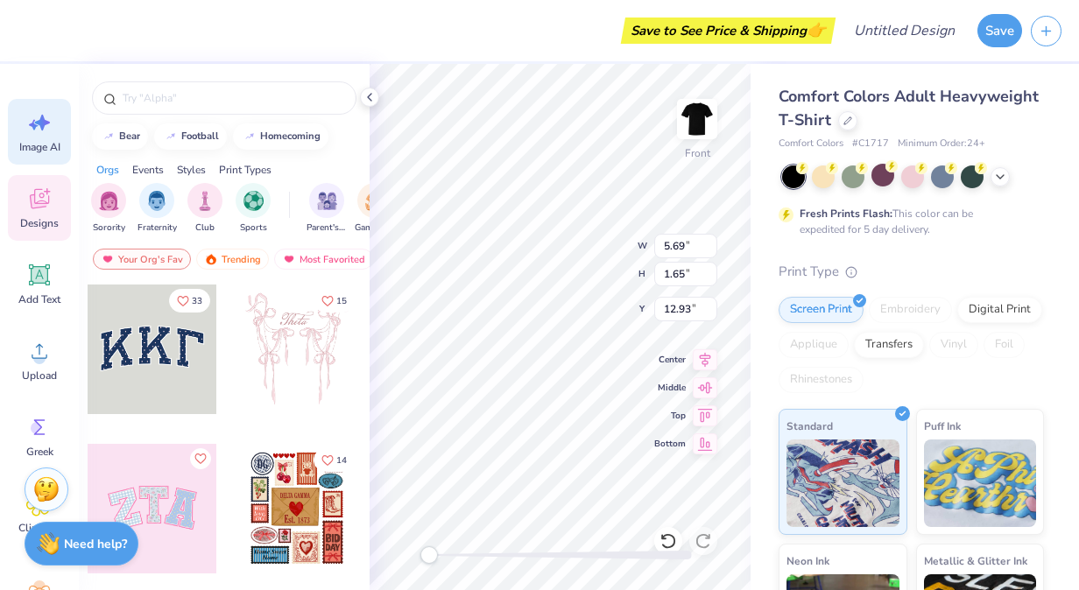
click at [42, 124] on icon at bounding box center [42, 123] width 15 height 16
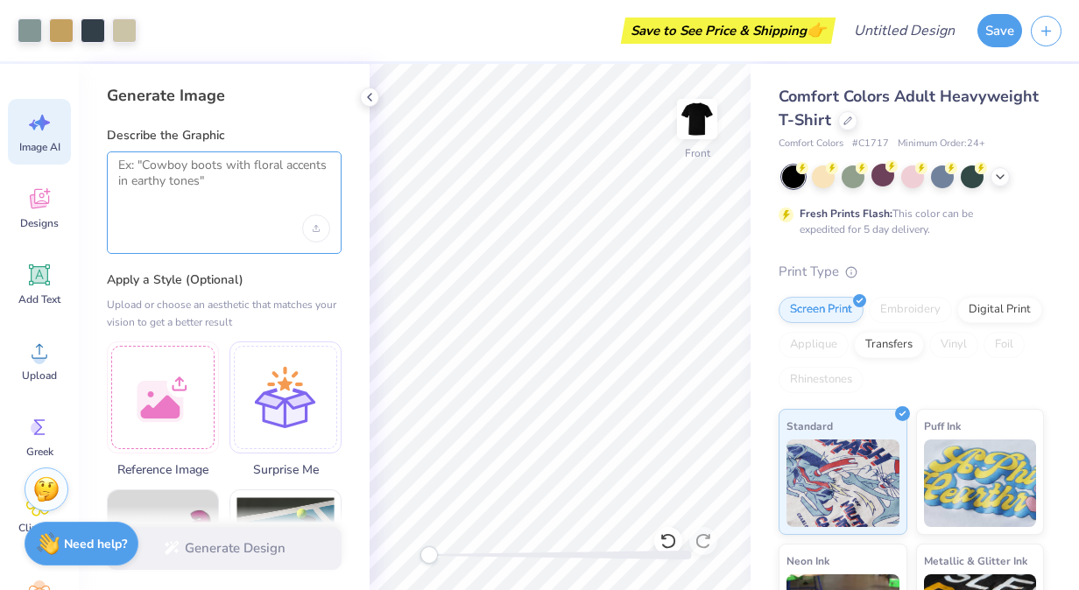
click at [226, 187] on textarea at bounding box center [224, 180] width 212 height 44
click at [713, 126] on img at bounding box center [697, 119] width 70 height 70
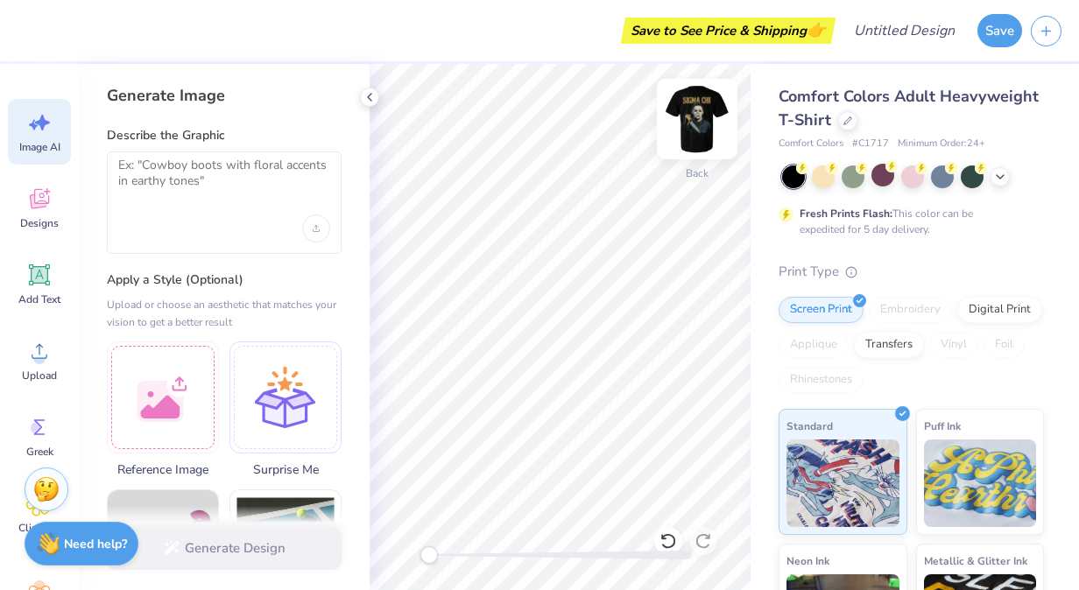
click at [696, 121] on img at bounding box center [697, 119] width 70 height 70
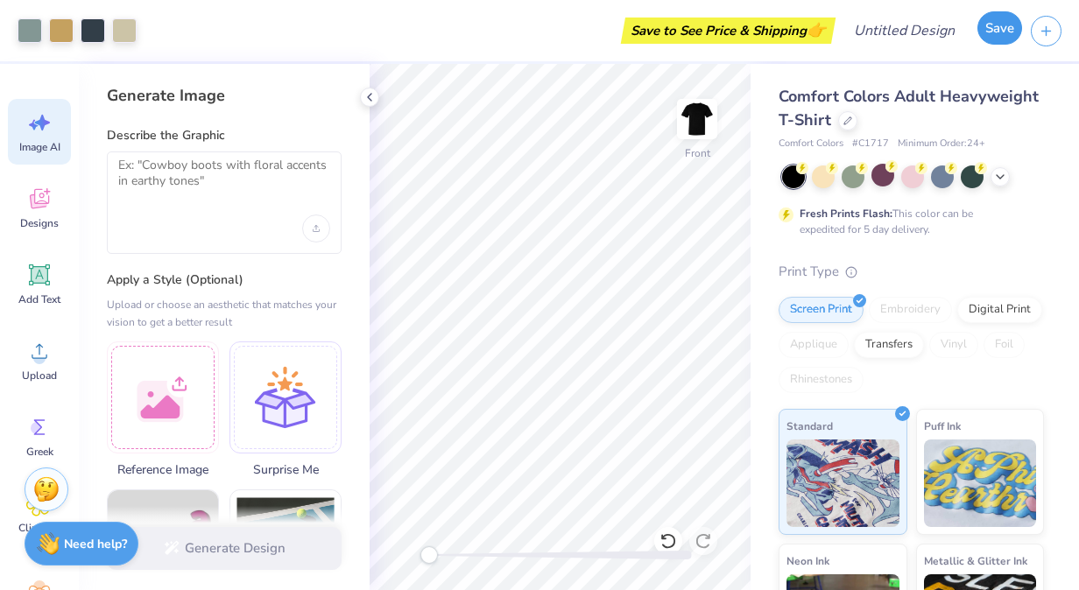
click at [993, 25] on button "Save" at bounding box center [999, 27] width 45 height 33
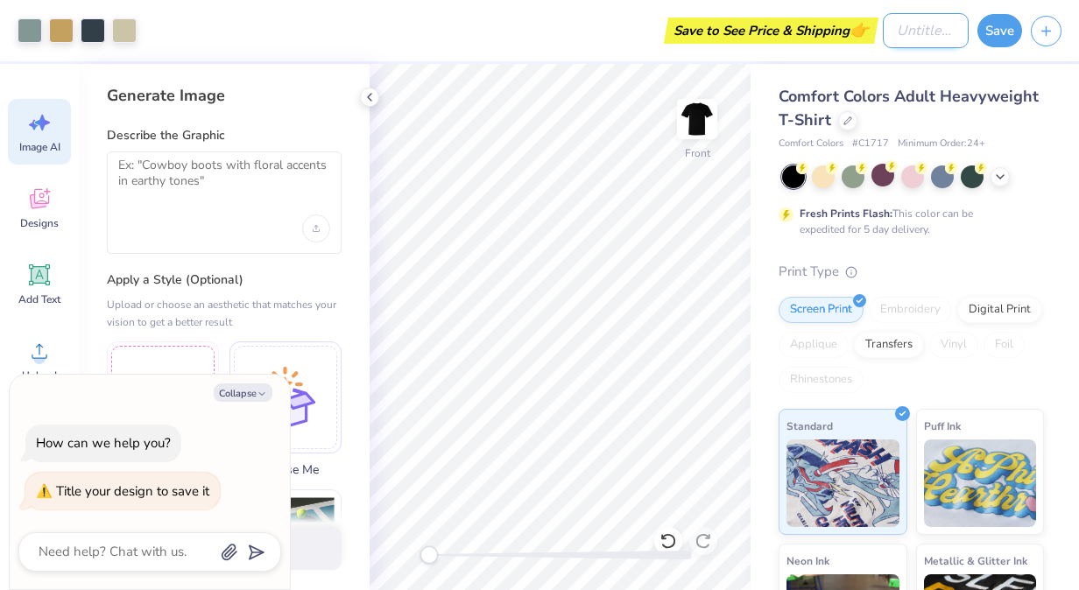
type textarea "x"
click at [905, 24] on input "Design Title" at bounding box center [926, 30] width 86 height 35
type input "M"
type textarea "x"
type input "Mi"
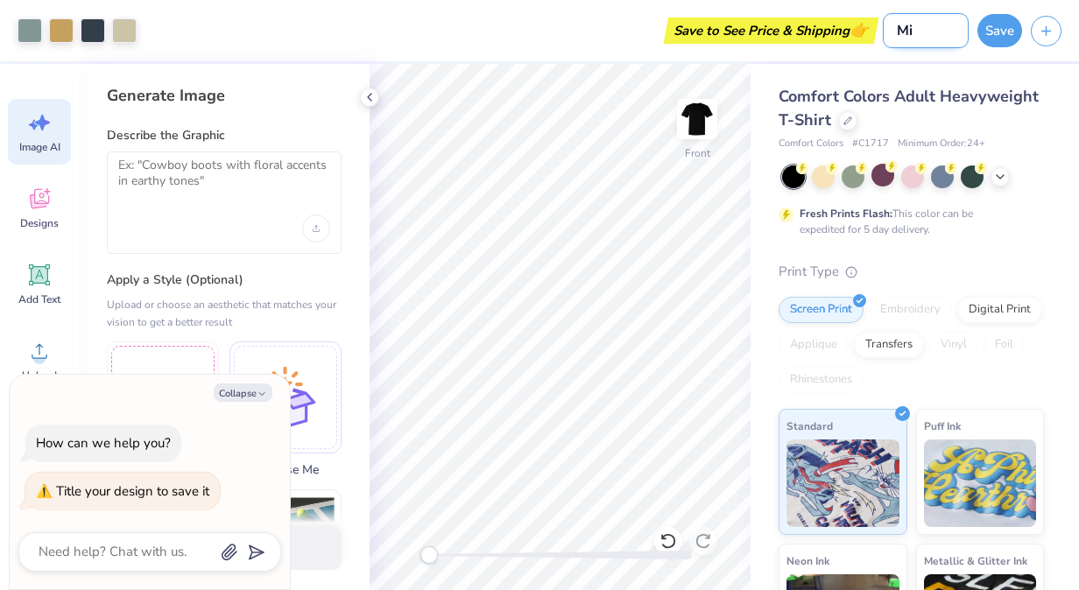
type textarea "x"
type input "Mic"
type textarea "x"
type input "Mich"
type textarea "x"
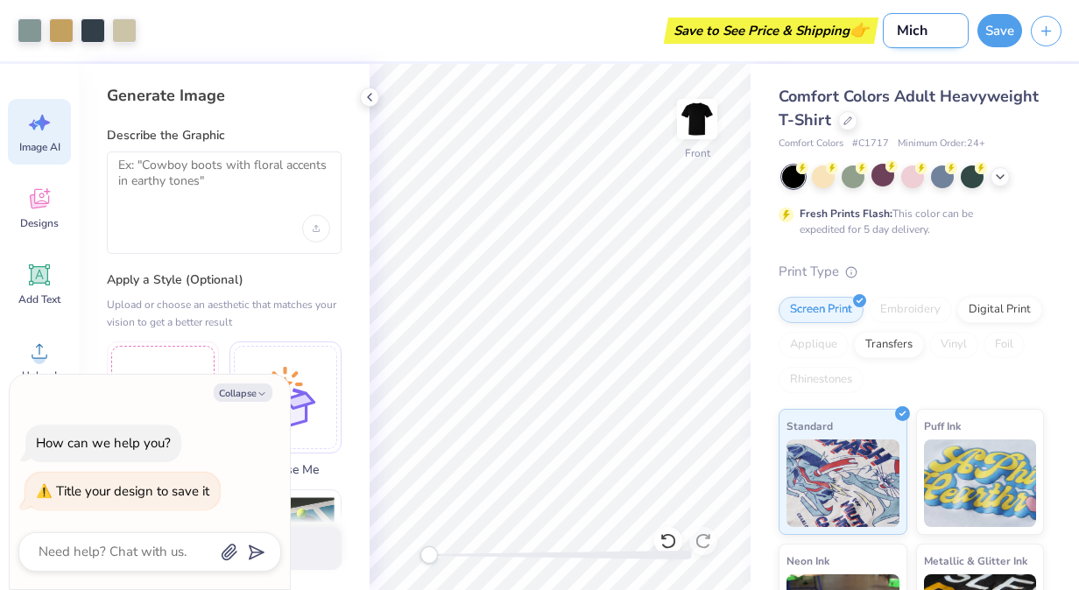
type input "Mic"
type textarea "x"
type input "Mi"
type textarea "x"
type input "Mik"
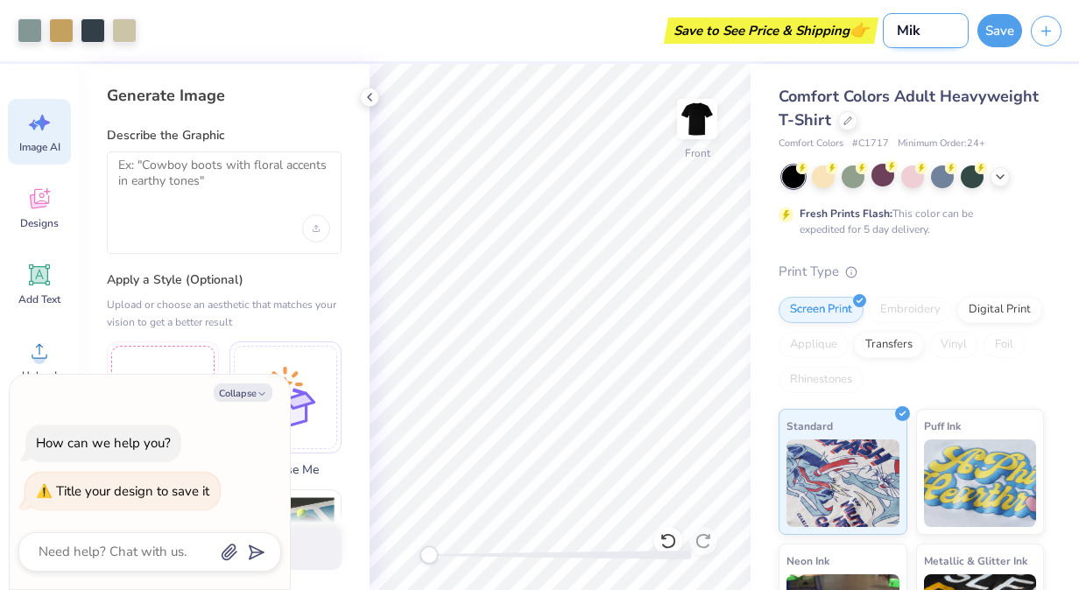
type textarea "x"
type input "[PERSON_NAME]"
type textarea "x"
type input "[PERSON_NAME]"
type textarea "x"
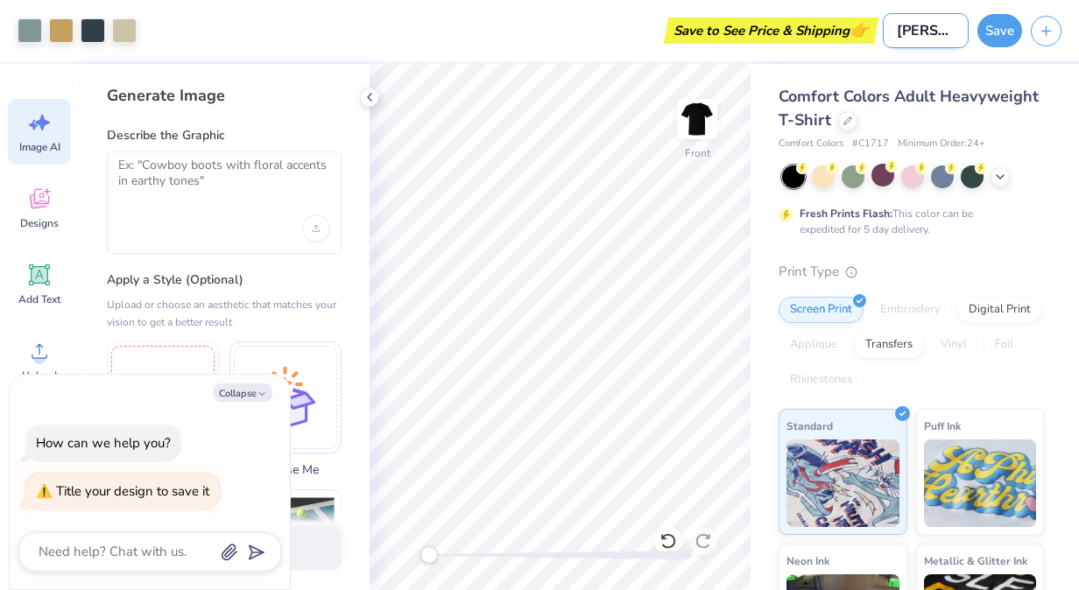
type input "[PERSON_NAME]"
type textarea "x"
type input "[PERSON_NAME]"
type textarea "x"
type input "[PERSON_NAME]"
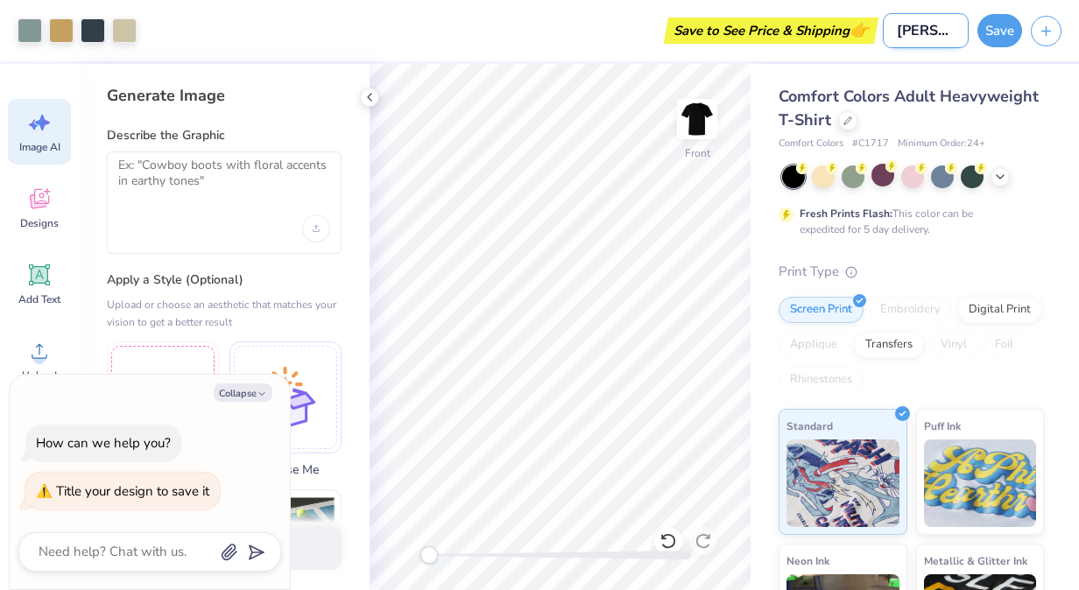
type textarea "x"
type input "[PERSON_NAME]"
type textarea "x"
type input "[PERSON_NAME]"
type textarea "x"
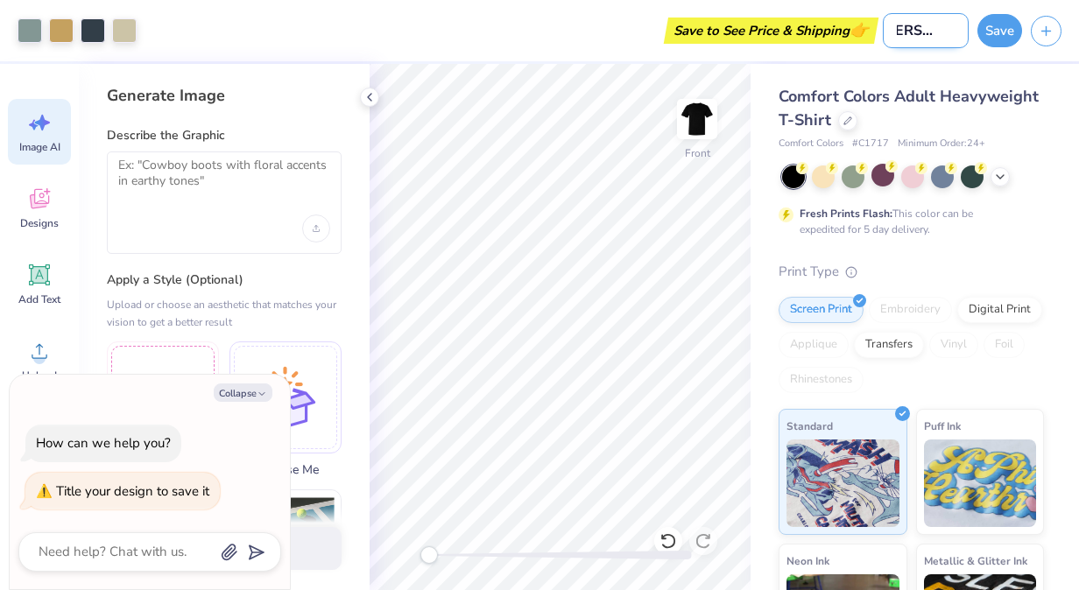
type input "[PERSON_NAME]"
type textarea "x"
type input "[PERSON_NAME]"
type textarea "x"
type input "[PERSON_NAME]"
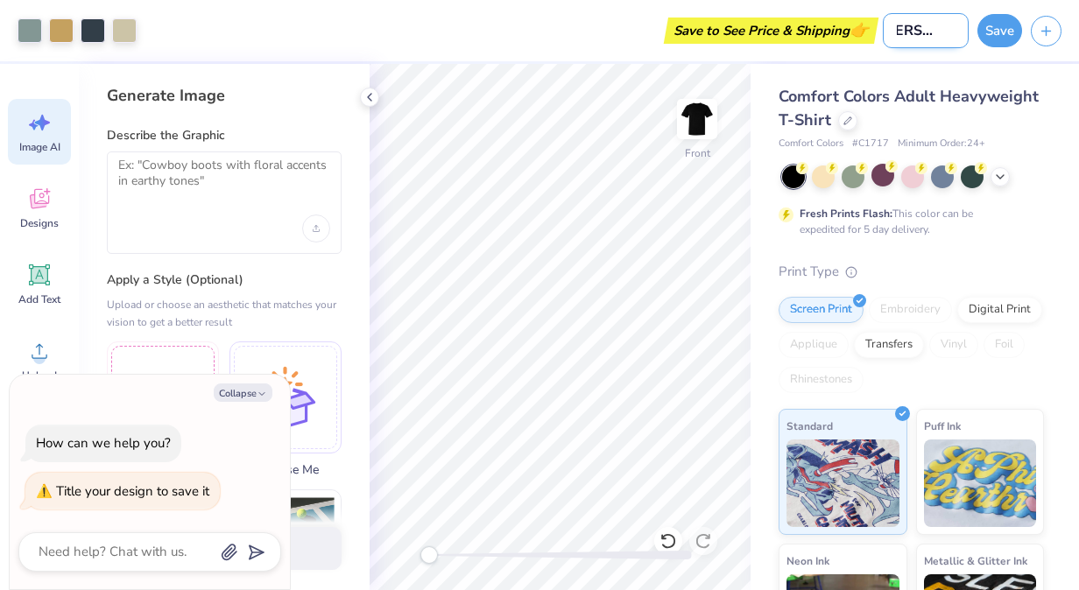
type textarea "x"
type input "[PERSON_NAME]"
type textarea "x"
type input "[PERSON_NAME]"
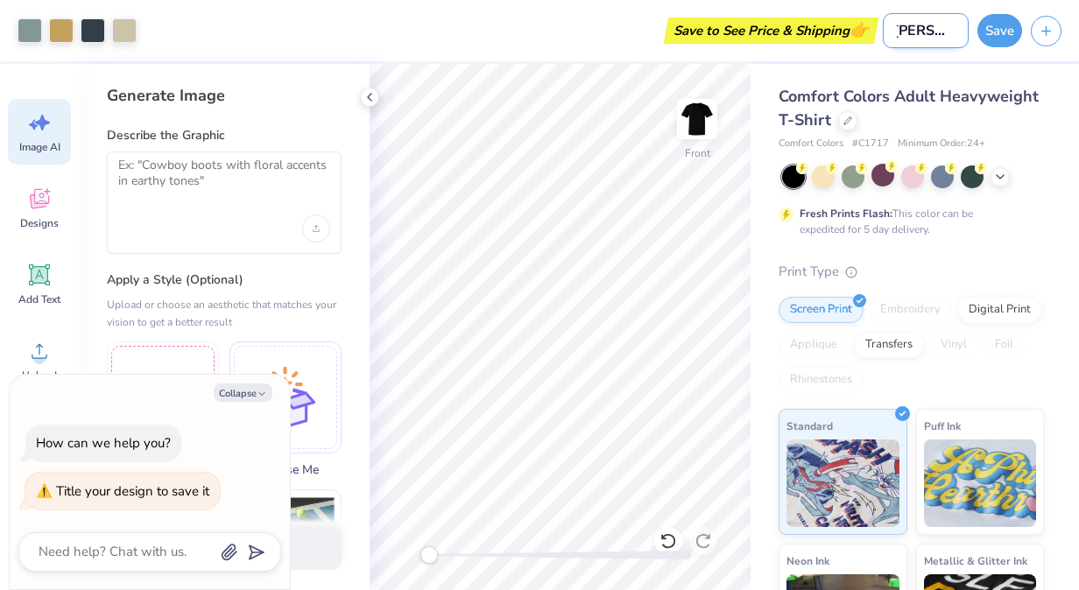
type textarea "x"
type input "[PERSON_NAME]"
type textarea "x"
type input "[PERSON_NAME]"
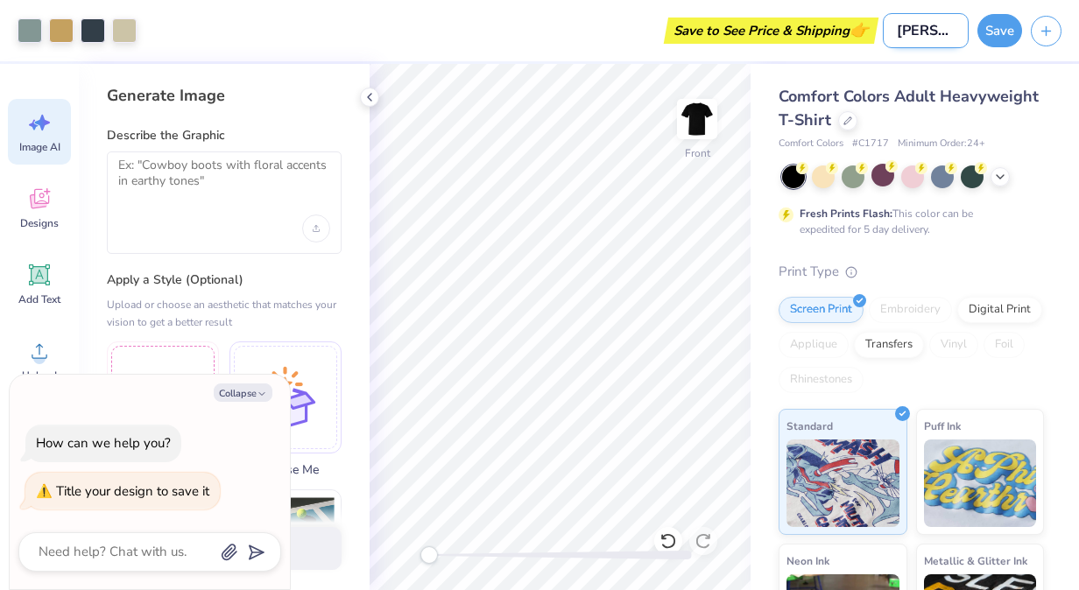
type textarea "x"
type input "[PERSON_NAME]"
type textarea "x"
type input "[PERSON_NAME]"
type textarea "x"
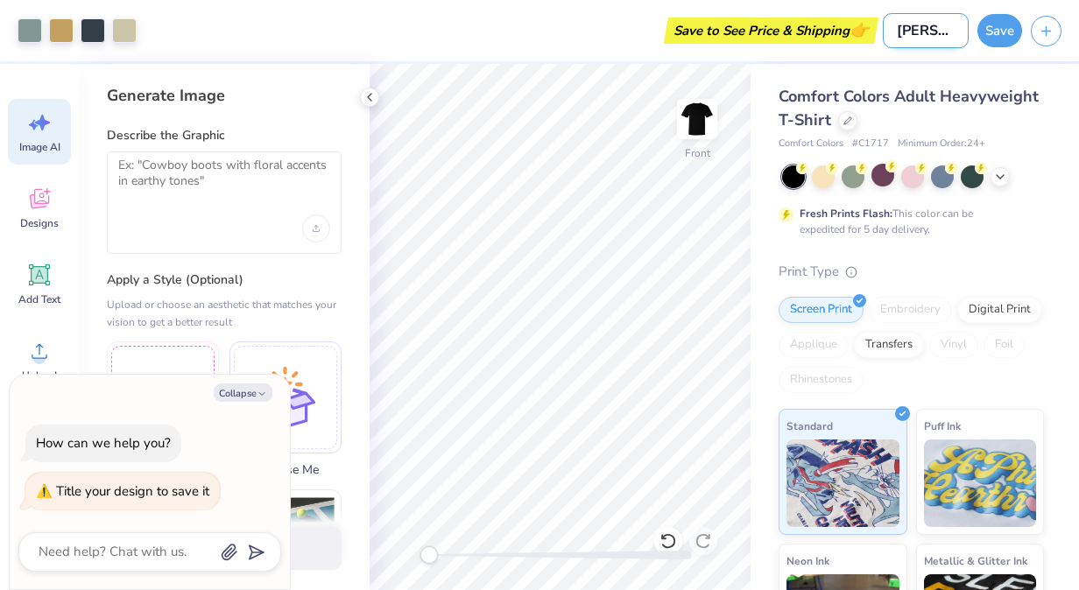
type input "[PERSON_NAME]"
type textarea "x"
type input "[PERSON_NAME]"
type textarea "x"
type input "[PERSON_NAME]"
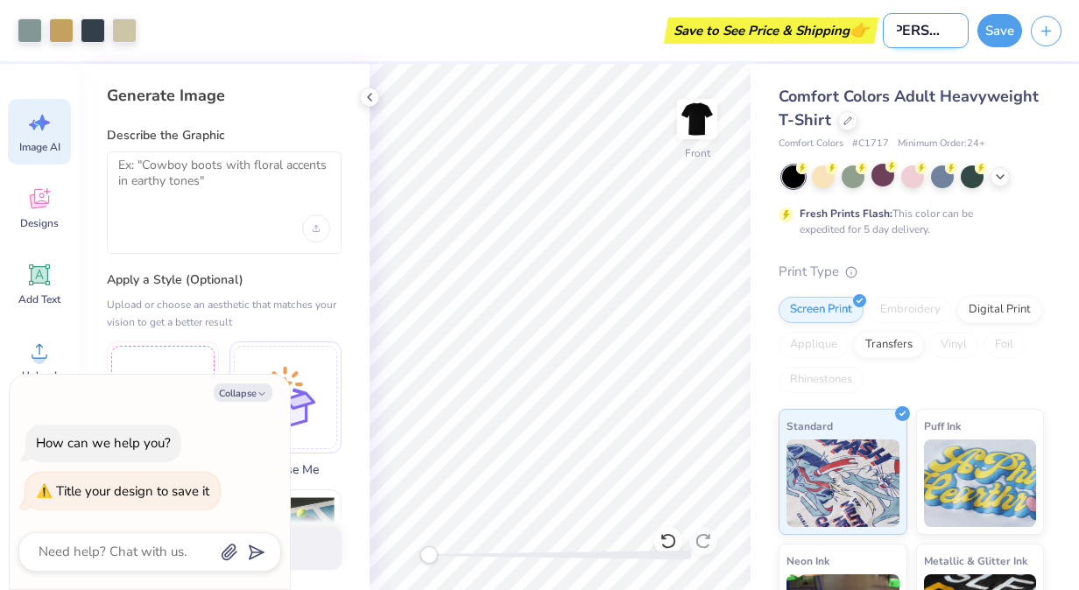
type textarea "x"
type input "[PERSON_NAME]"
type textarea "x"
type input "[PERSON_NAME] S"
type textarea "x"
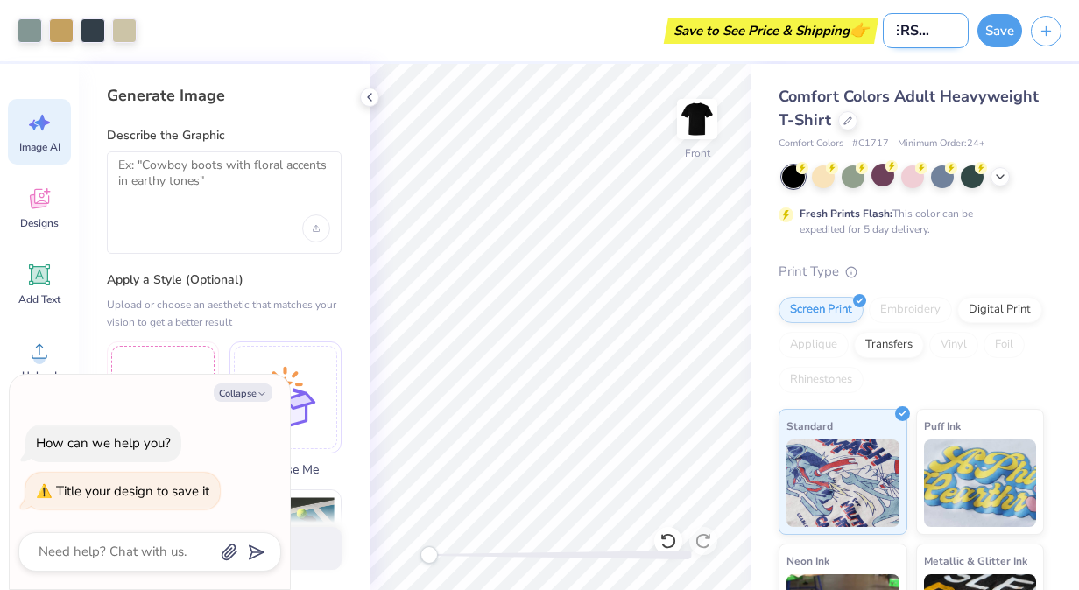
type input "[PERSON_NAME] Si"
type textarea "x"
type input "[PERSON_NAME] Sig"
type textarea "x"
type input "[PERSON_NAME] Sigm"
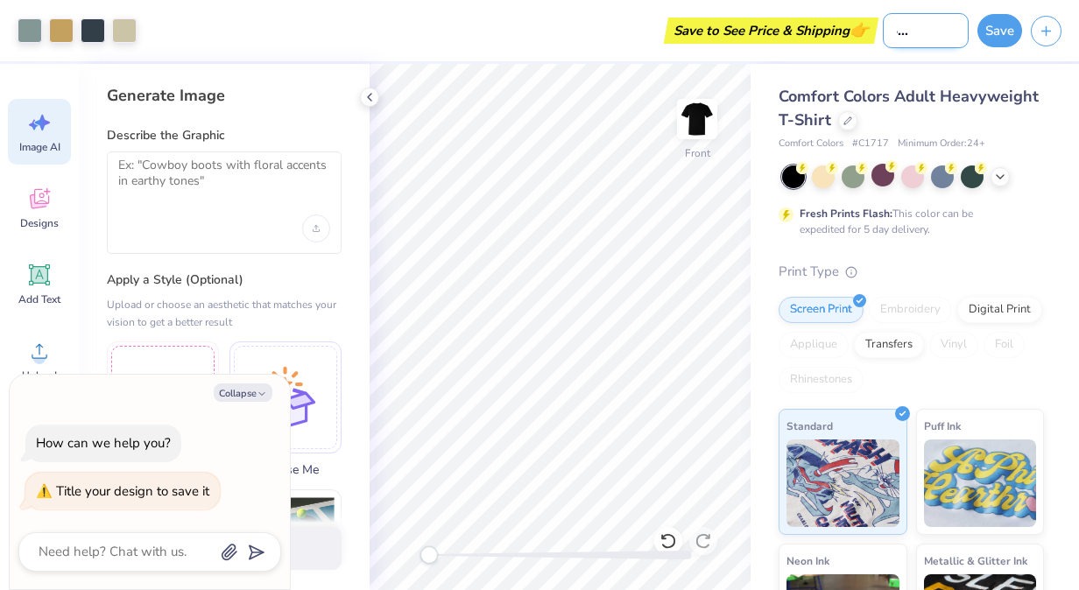
type textarea "x"
type input "[PERSON_NAME] Sigma"
type textarea "x"
type input "[PERSON_NAME] Sigma"
type textarea "x"
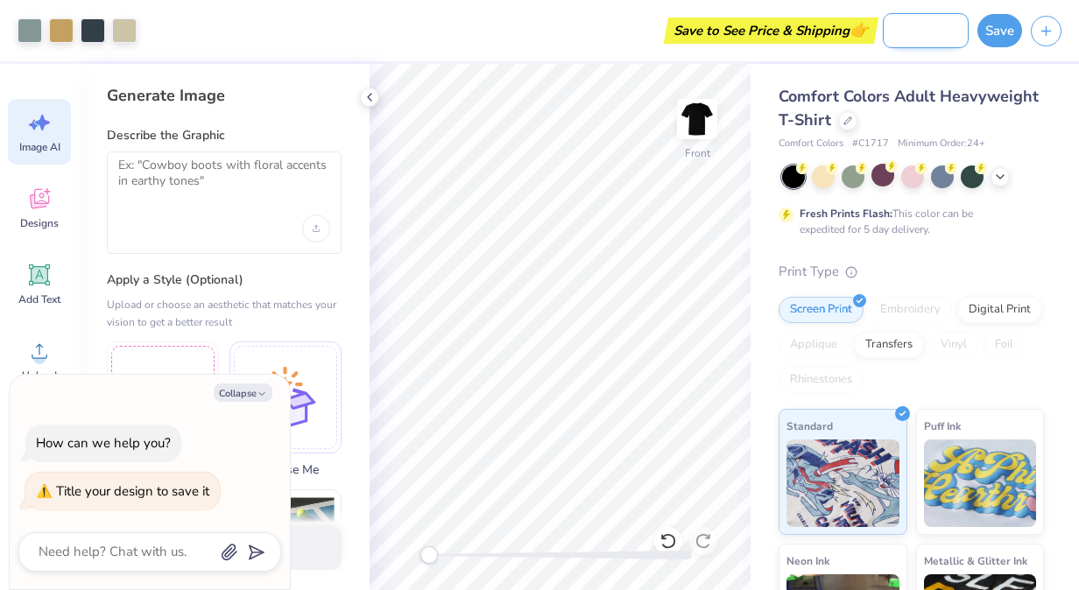
type input "[PERSON_NAME] Sigma C"
type textarea "x"
type input "[PERSON_NAME] Sigma Ch"
type textarea "x"
type input "[PERSON_NAME] Sigma Chi"
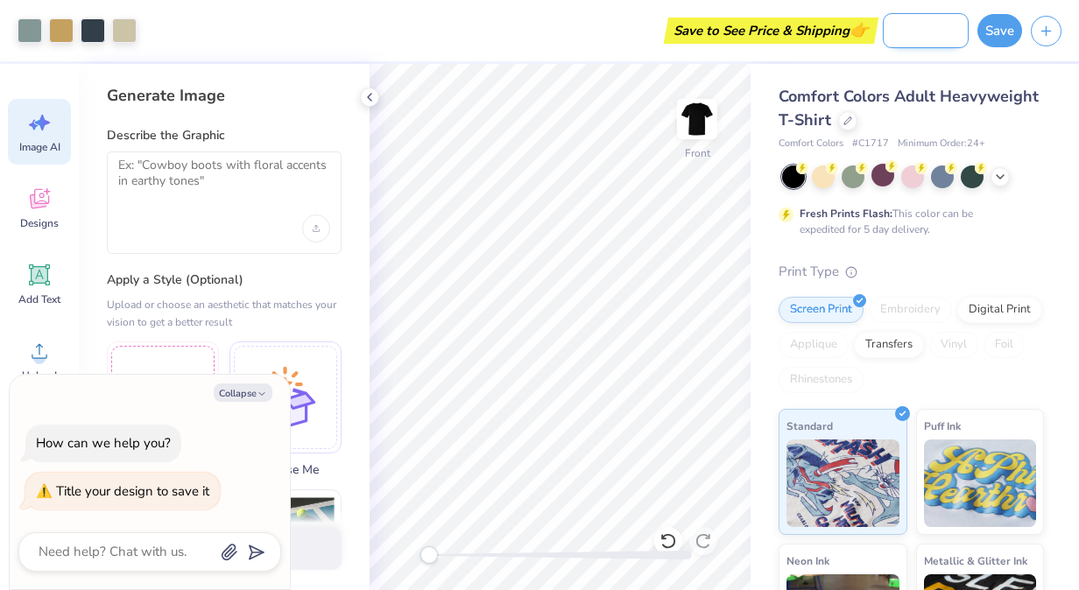
type textarea "x"
type input "[PERSON_NAME] Sigma Chi"
type textarea "x"
type input "[PERSON_NAME] Sigma Chi"
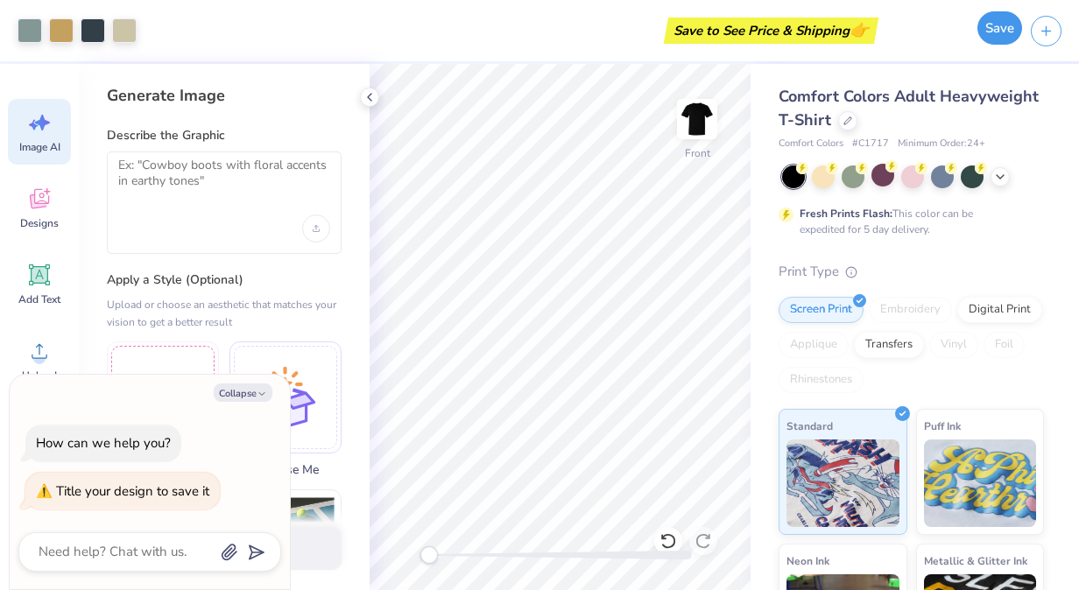
scroll to position [0, 0]
click at [1002, 28] on button "Save" at bounding box center [999, 27] width 45 height 33
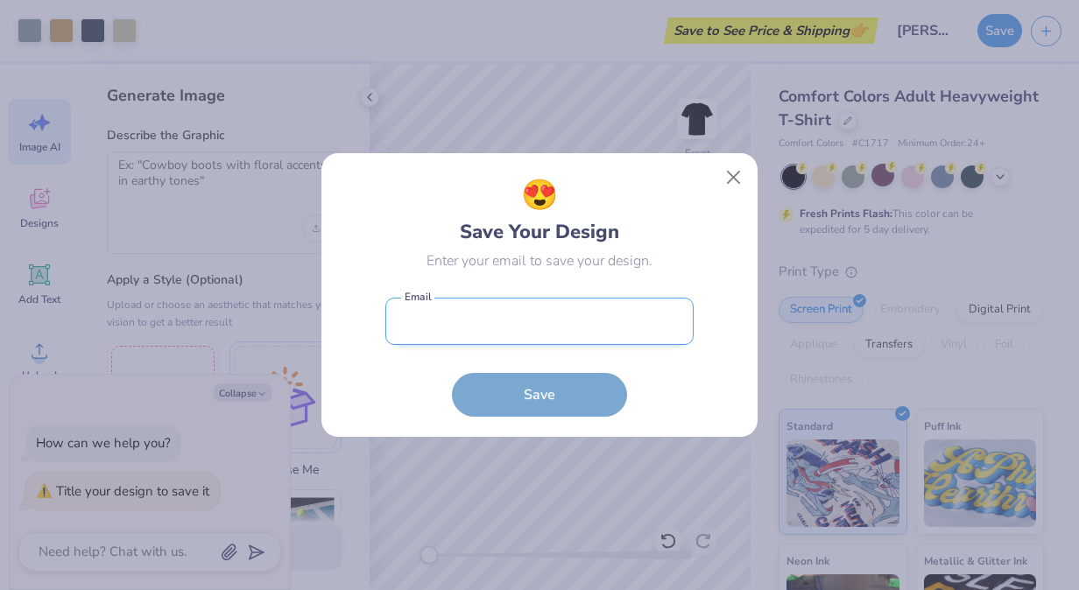
click at [490, 342] on input "email" at bounding box center [539, 322] width 308 height 48
type input "[EMAIL_ADDRESS][DOMAIN_NAME]"
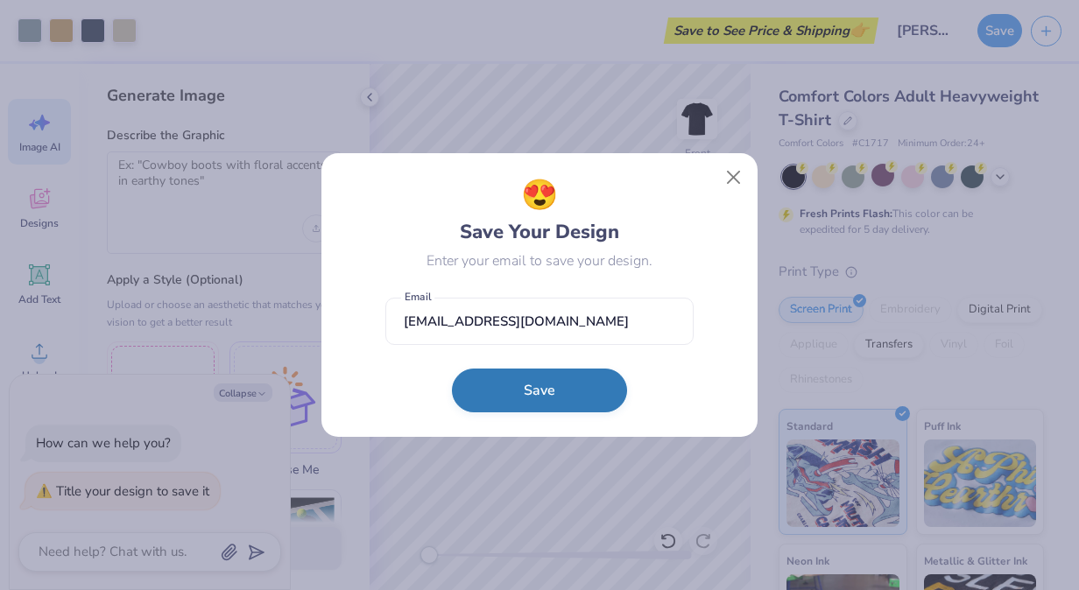
click at [520, 386] on button "Save" at bounding box center [539, 391] width 175 height 44
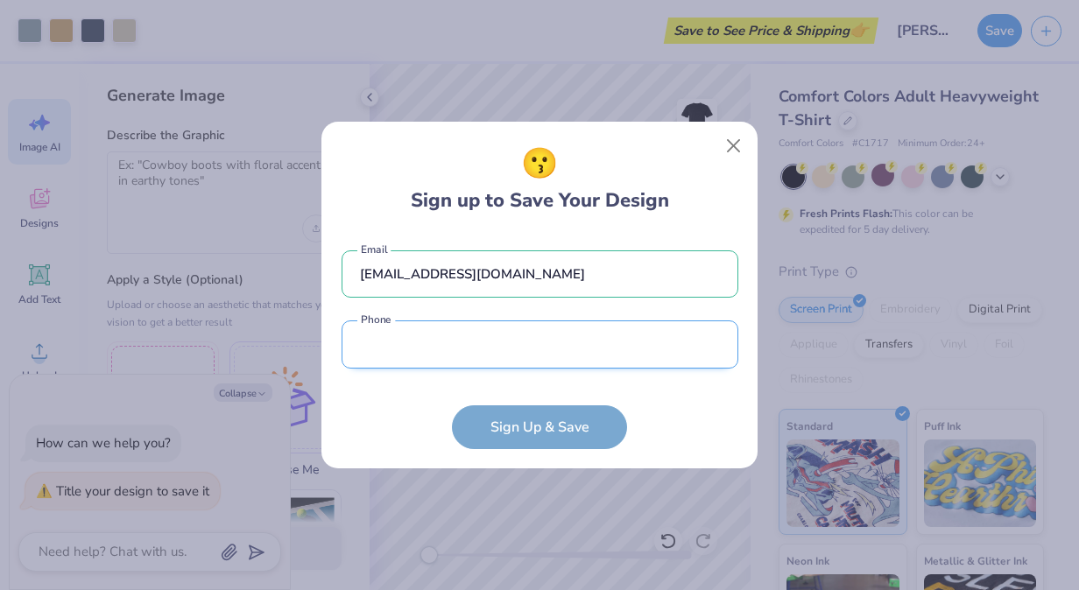
click at [487, 338] on input "tel" at bounding box center [540, 345] width 397 height 48
type input "[PHONE_NUMBER]"
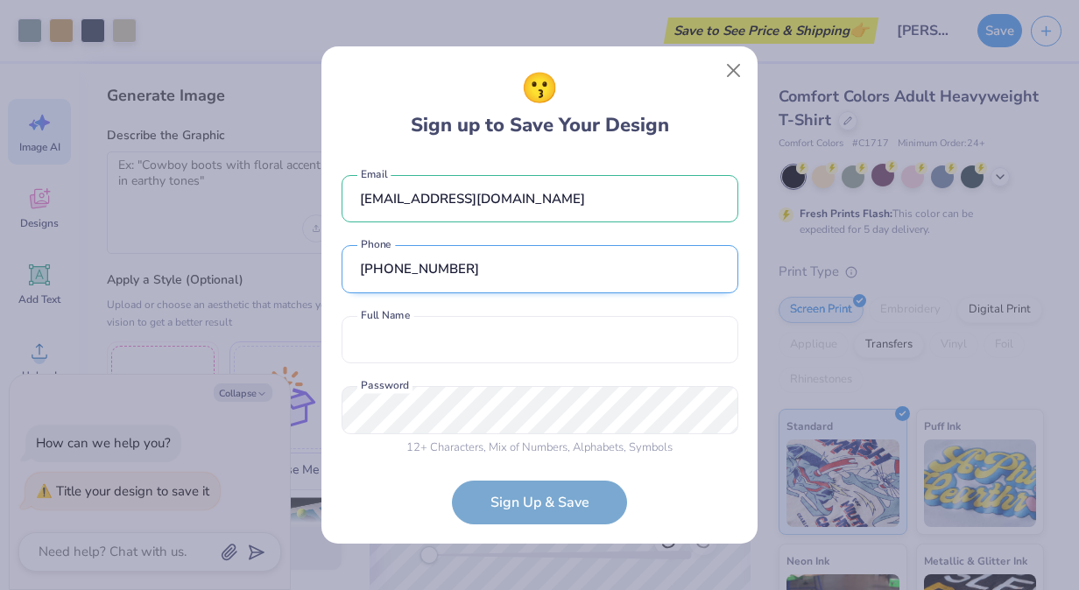
scroll to position [12, 0]
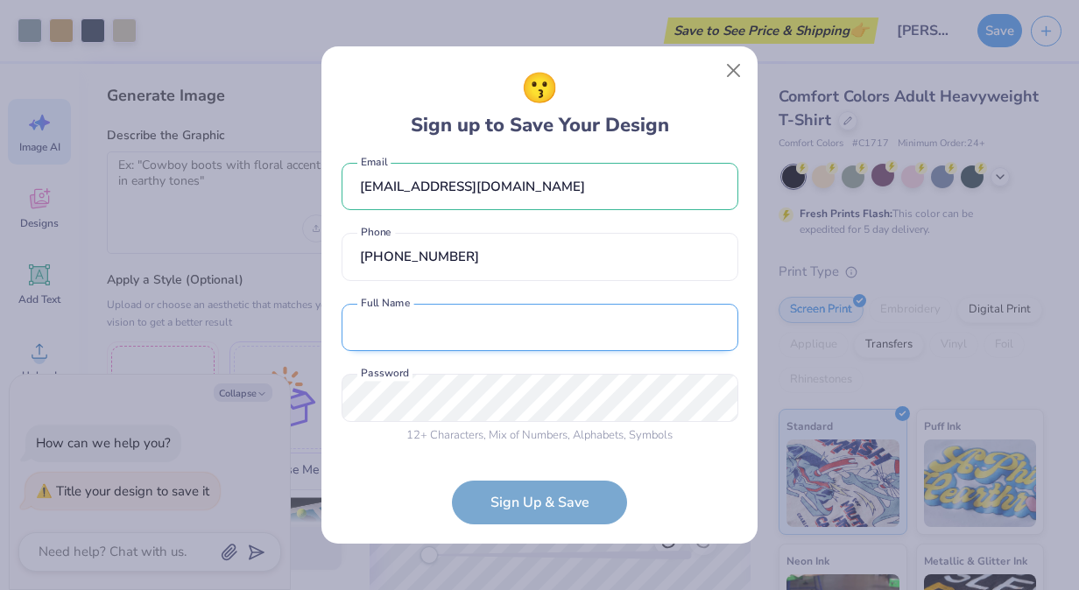
click at [439, 316] on input "text" at bounding box center [540, 328] width 397 height 48
type input "[PERSON_NAME]"
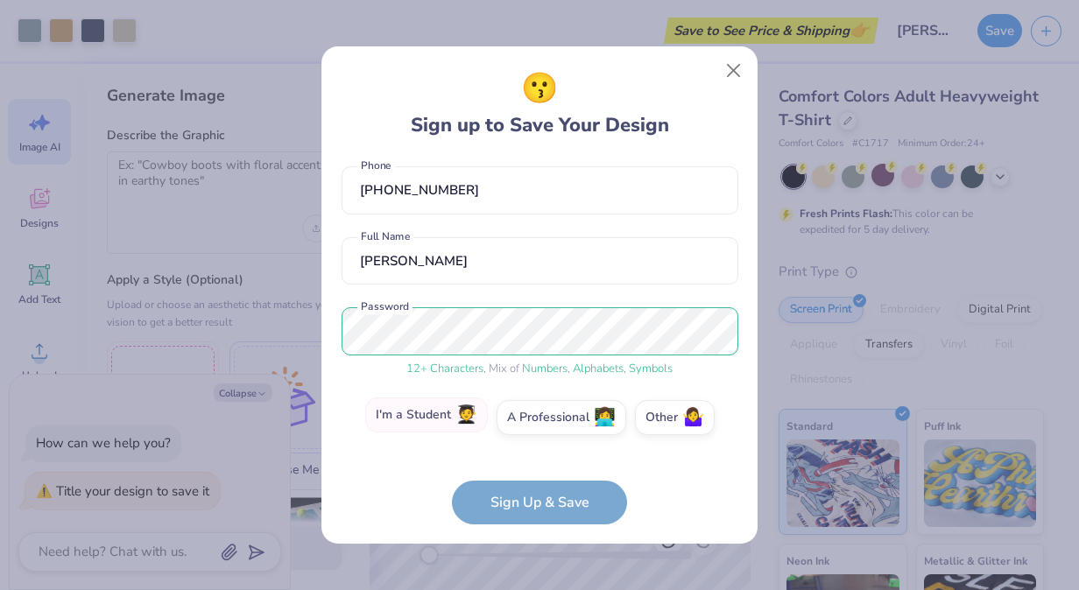
click at [438, 420] on label "I'm a Student 🧑‍🎓" at bounding box center [426, 415] width 123 height 35
click at [534, 496] on input "I'm a Student 🧑‍🎓" at bounding box center [539, 501] width 11 height 11
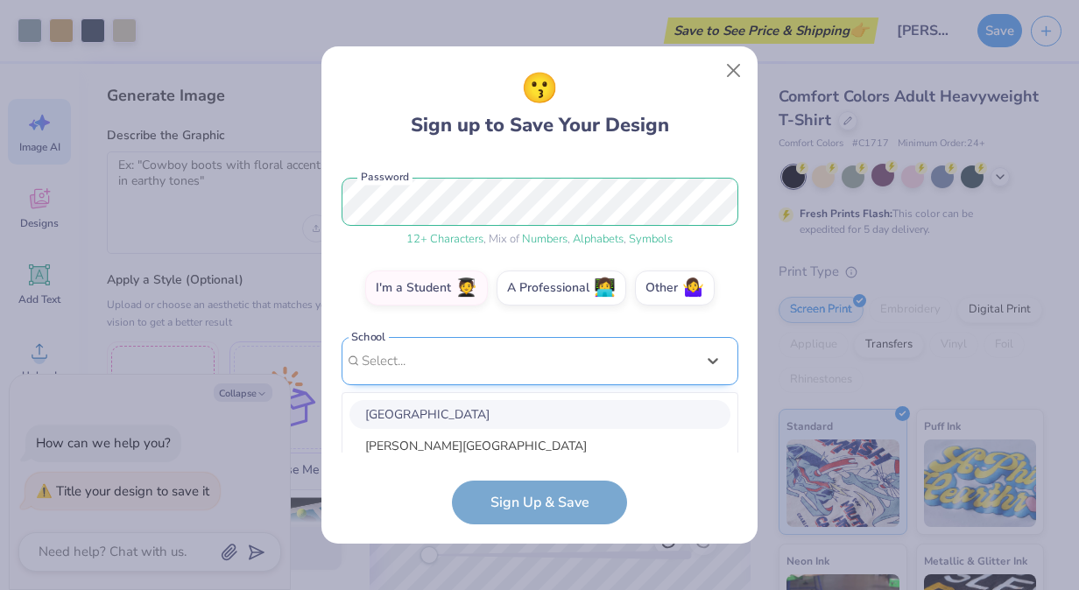
click at [460, 427] on div "option focused, 1 of 30. 30 results available. Use Up and Down to choose option…" at bounding box center [540, 497] width 397 height 320
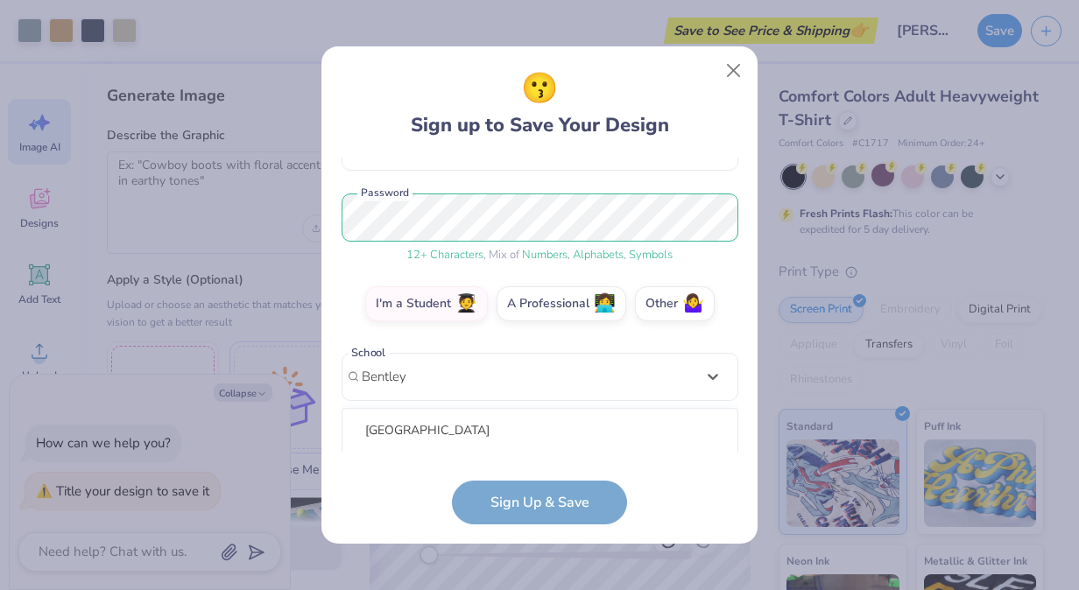
scroll to position [412, 0]
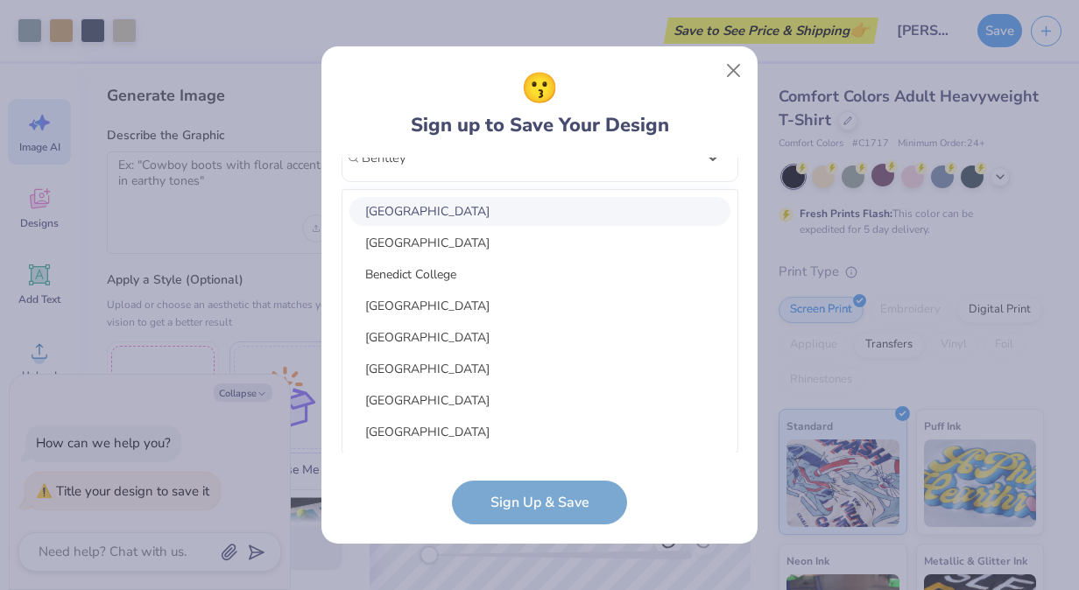
click at [472, 204] on div "[GEOGRAPHIC_DATA]" at bounding box center [539, 211] width 381 height 29
type input "Bentley"
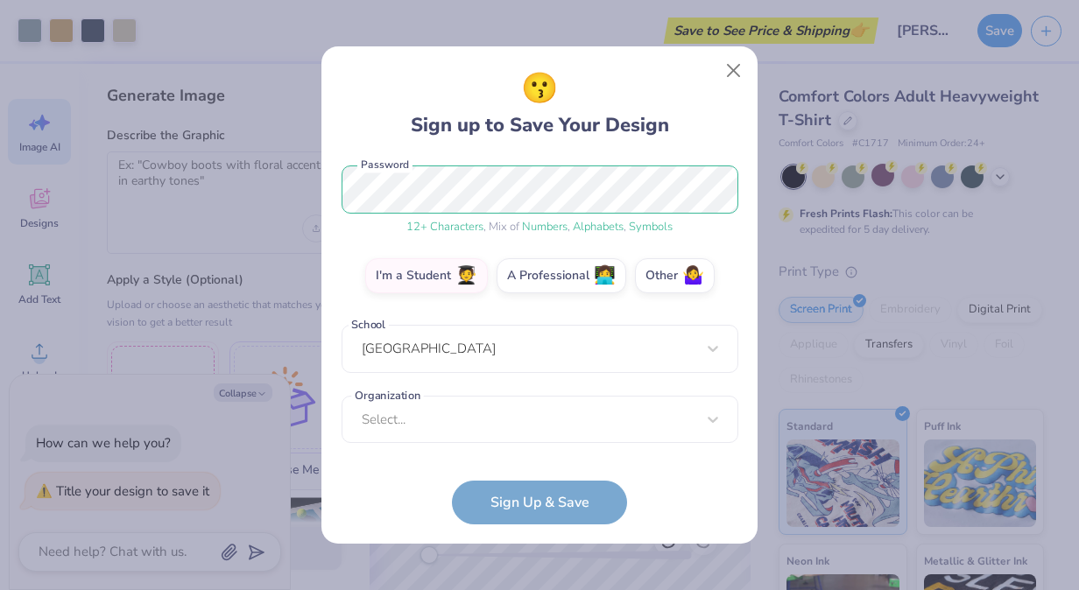
scroll to position [220, 0]
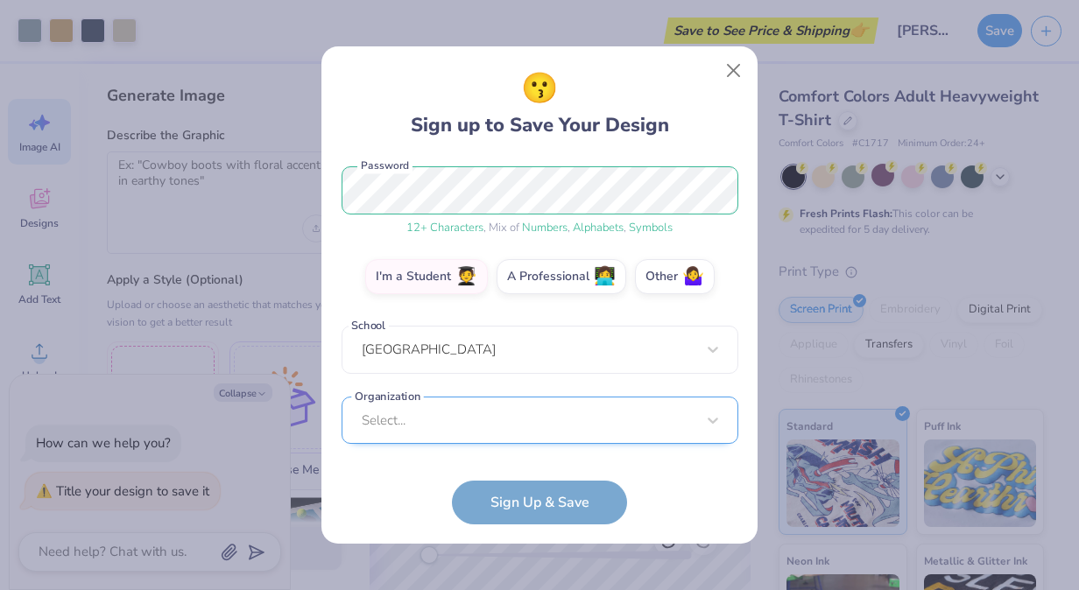
click at [397, 433] on div "Select..." at bounding box center [540, 421] width 397 height 48
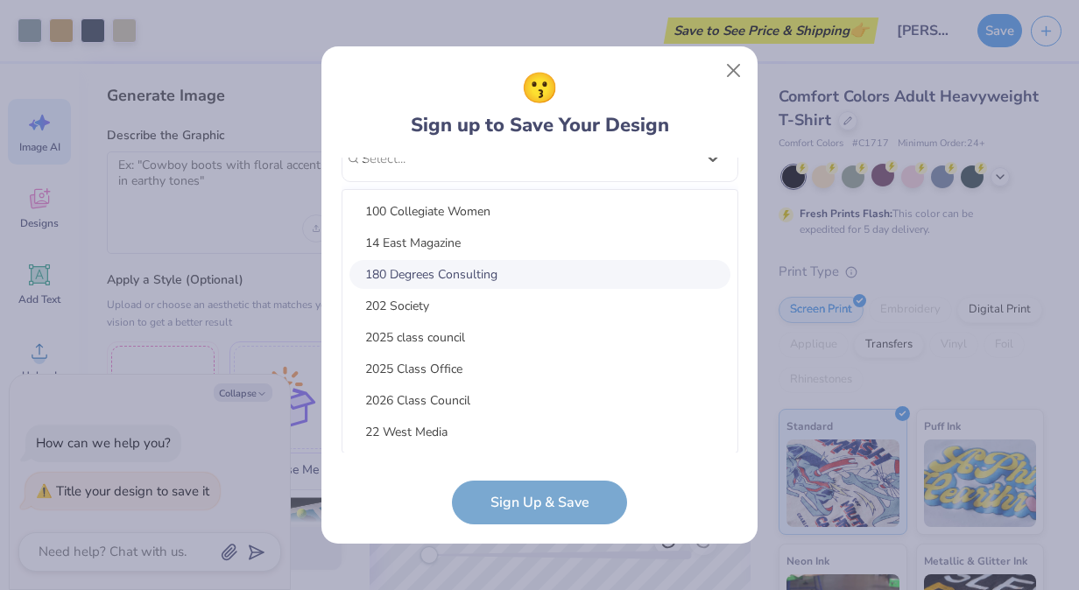
scroll to position [278, 0]
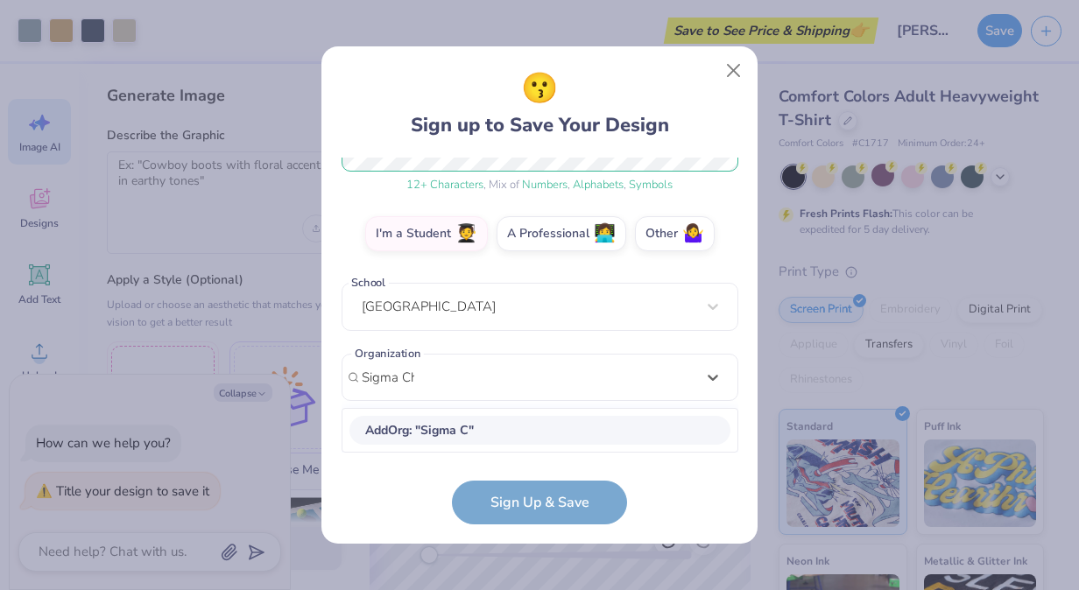
type input "Sigma Chi"
type textarea "x"
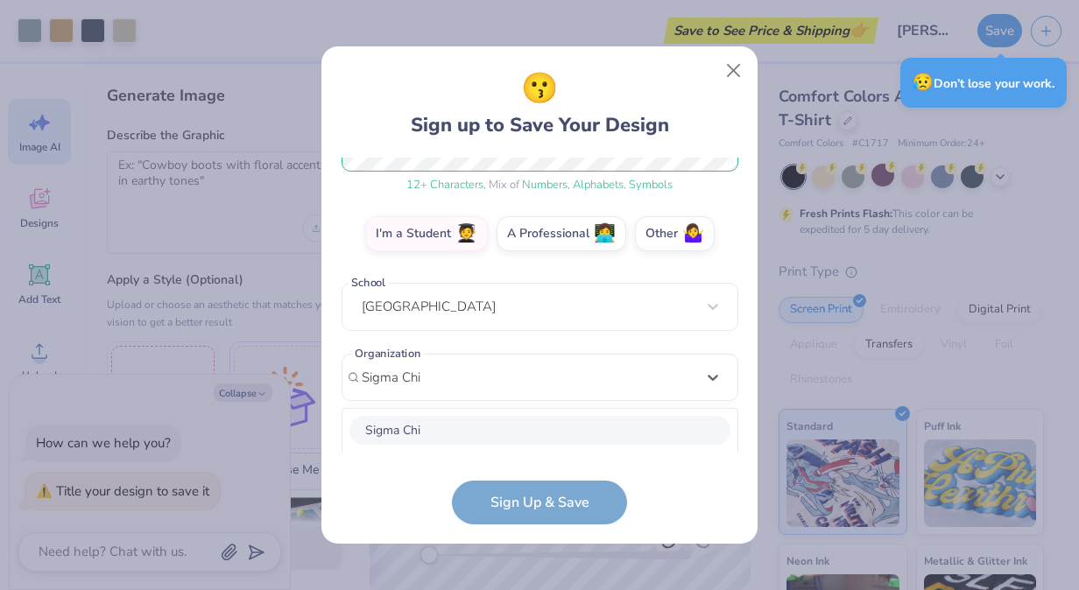
scroll to position [482, 0]
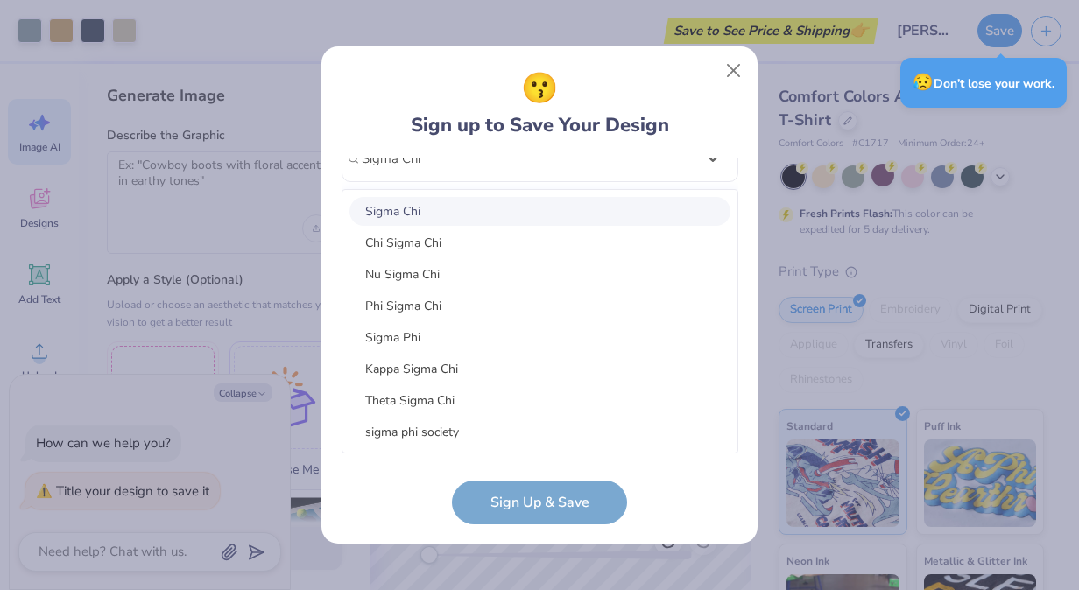
click at [476, 209] on div "Sigma Chi" at bounding box center [539, 211] width 381 height 29
type input "Sigma Chi"
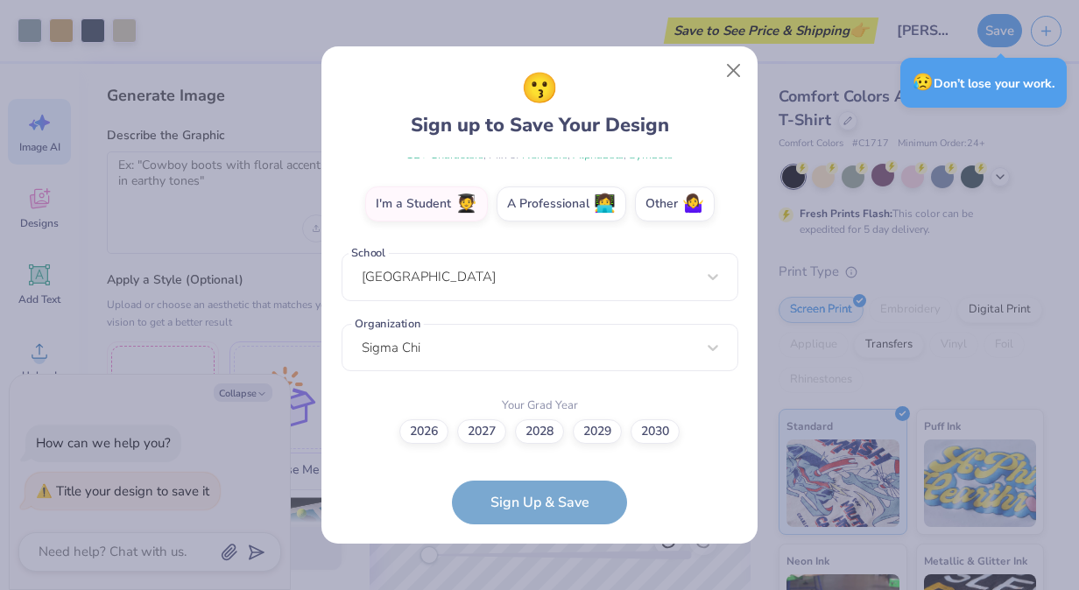
scroll to position [292, 0]
click at [552, 431] on label "2028" at bounding box center [539, 430] width 49 height 25
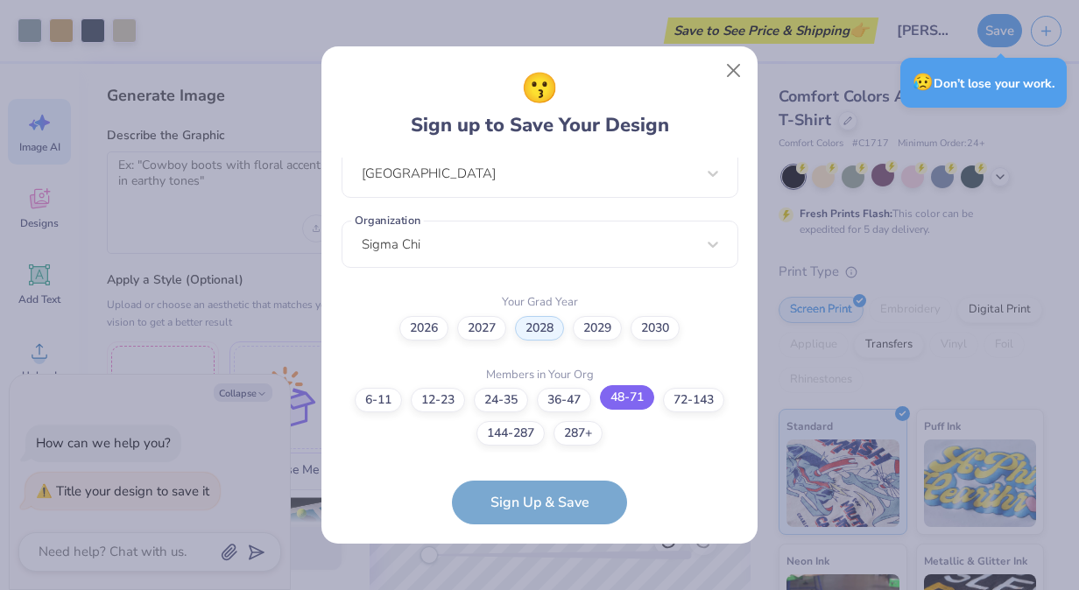
click at [618, 396] on label "48-71" at bounding box center [627, 397] width 54 height 25
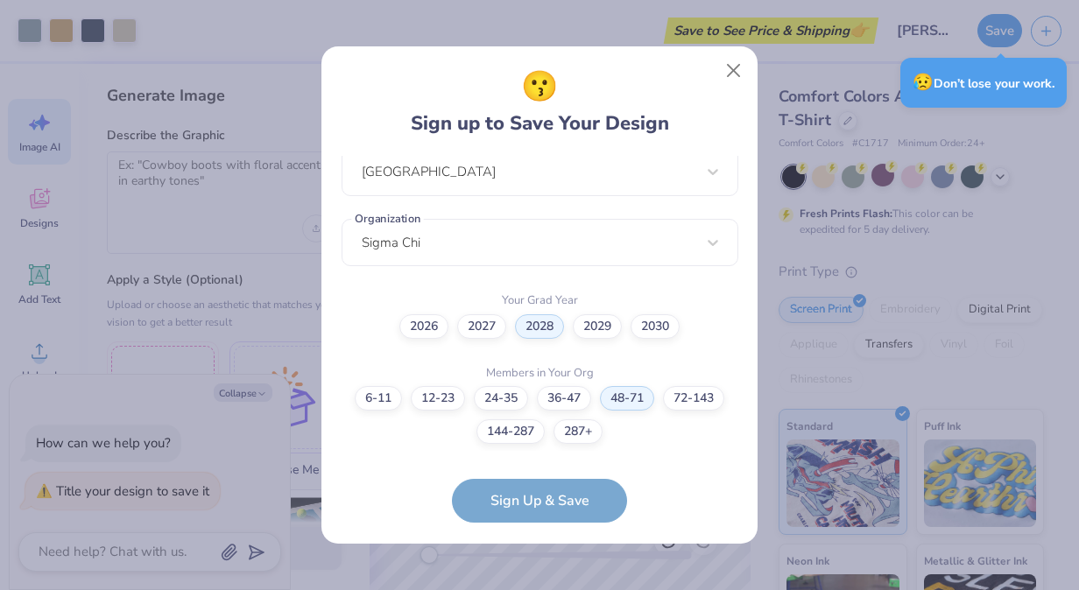
scroll to position [467, 0]
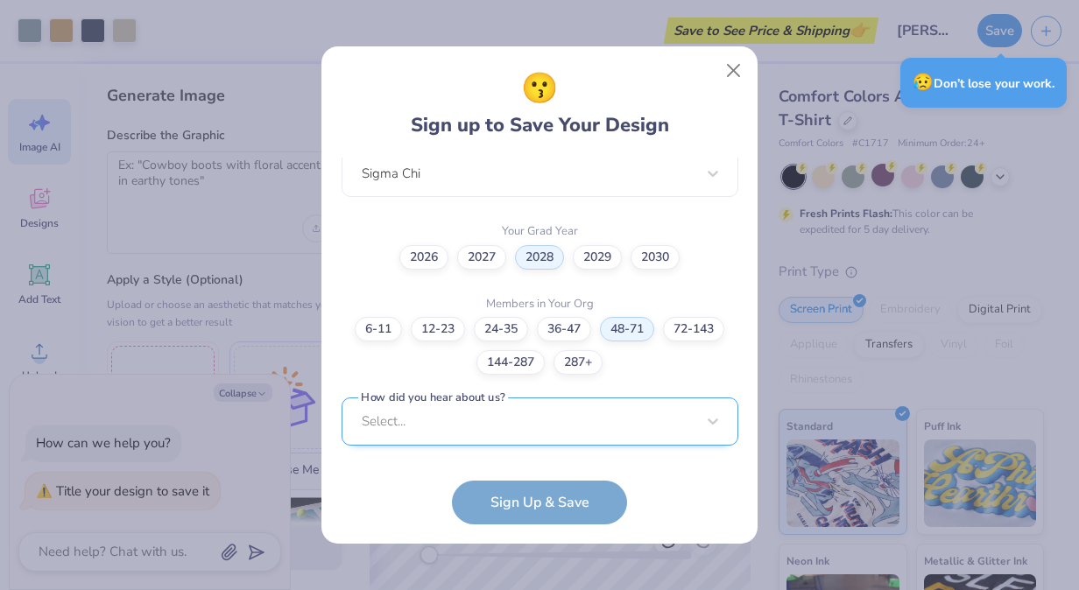
click at [468, 432] on div "Select..." at bounding box center [540, 422] width 397 height 48
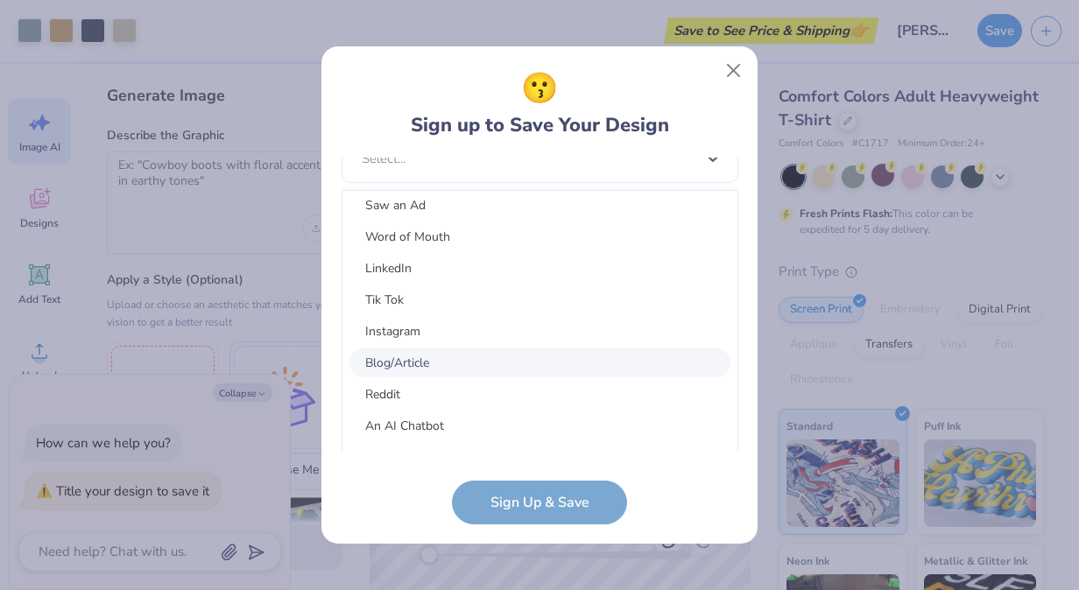
scroll to position [222, 0]
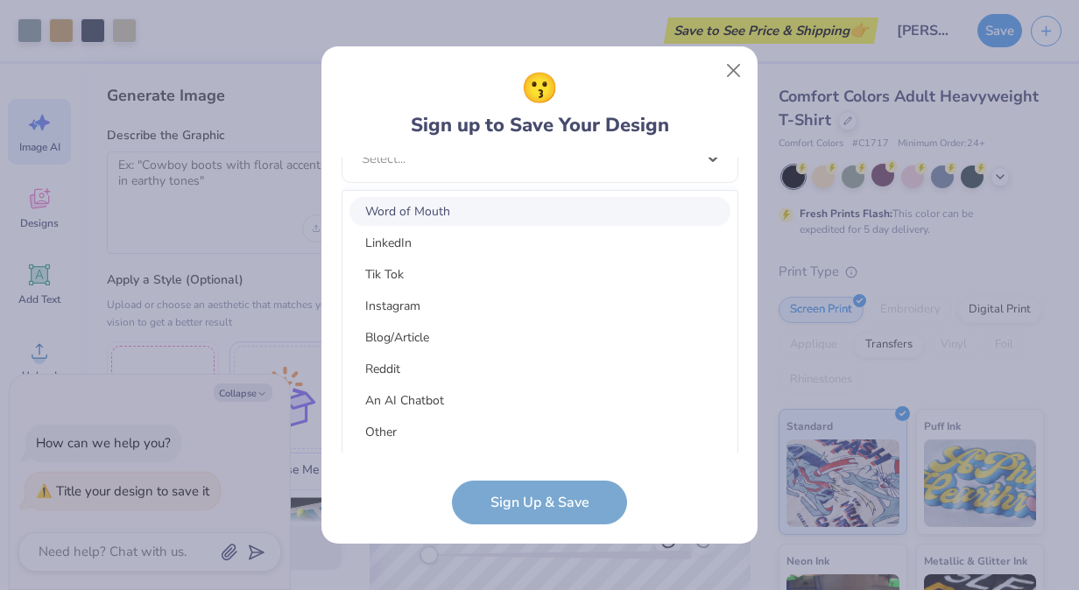
click at [429, 208] on div "Word of Mouth" at bounding box center [539, 211] width 381 height 29
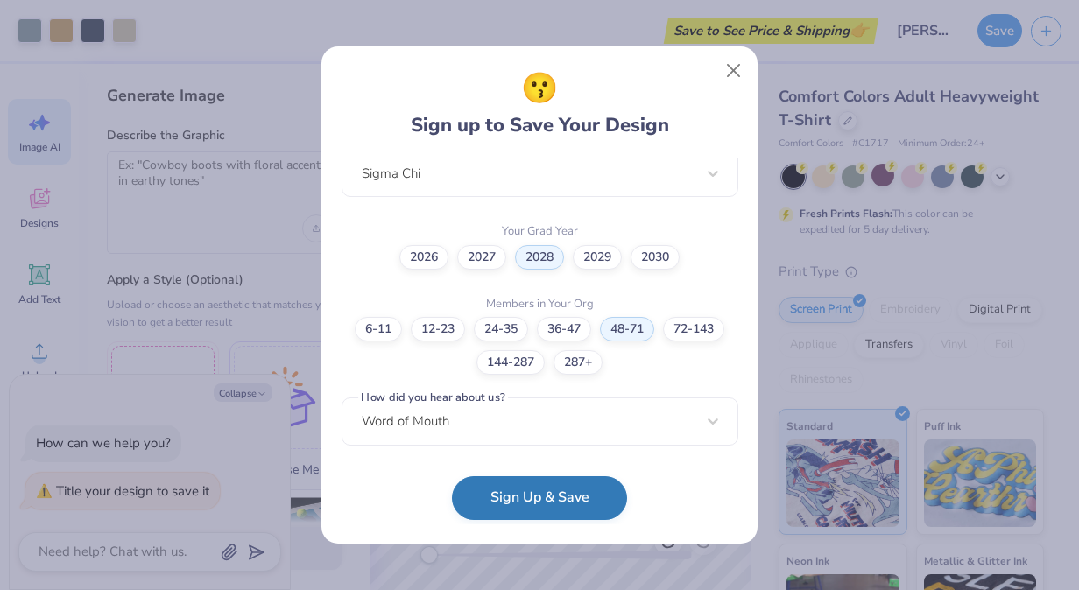
click at [508, 497] on button "Sign Up & Save" at bounding box center [539, 498] width 175 height 44
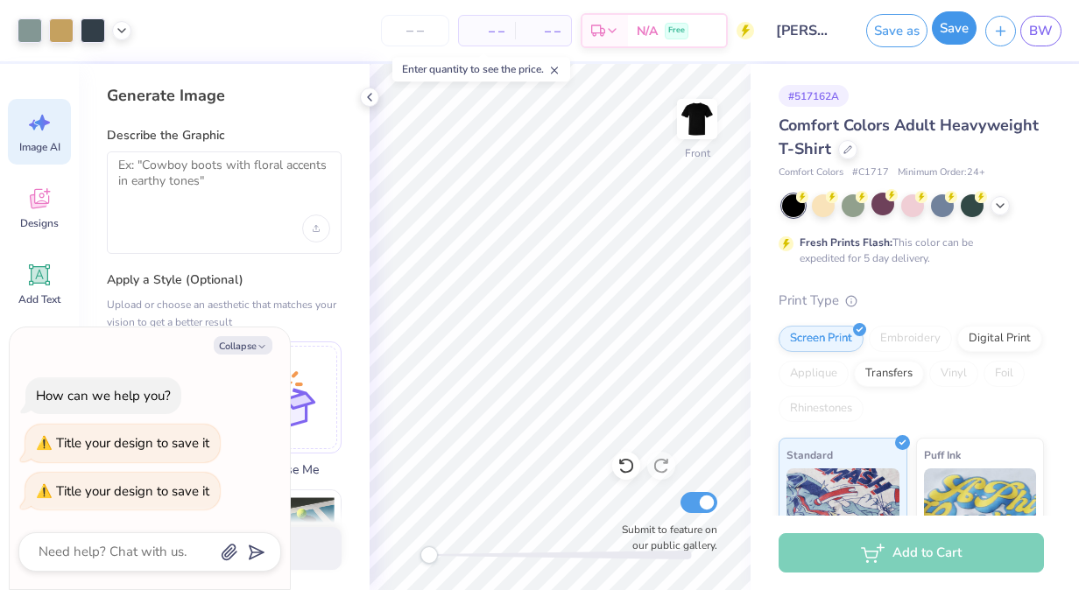
click at [965, 30] on button "Save" at bounding box center [954, 27] width 45 height 33
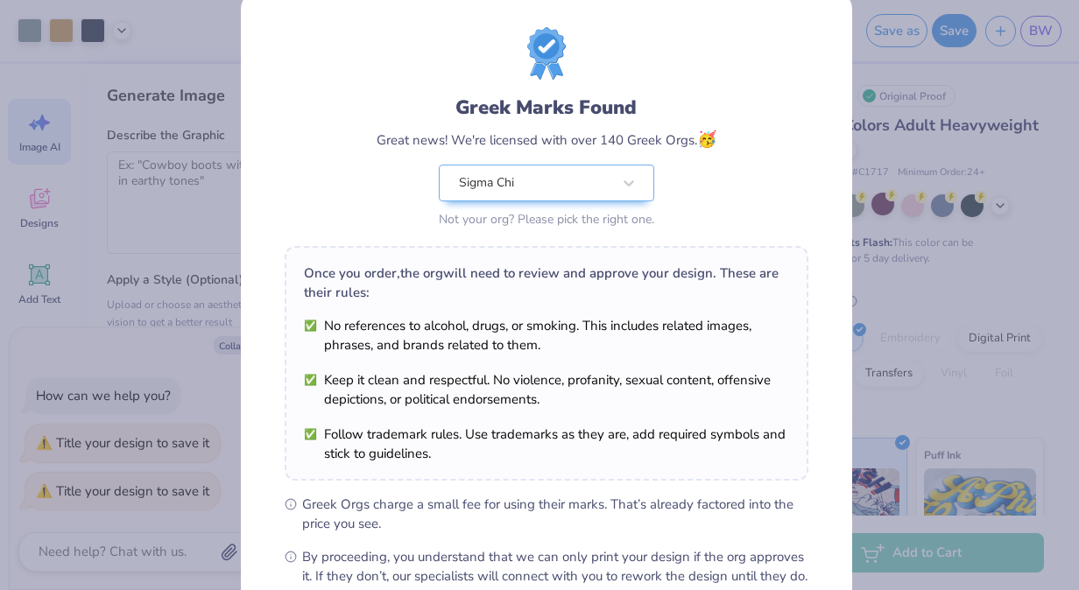
scroll to position [228, 0]
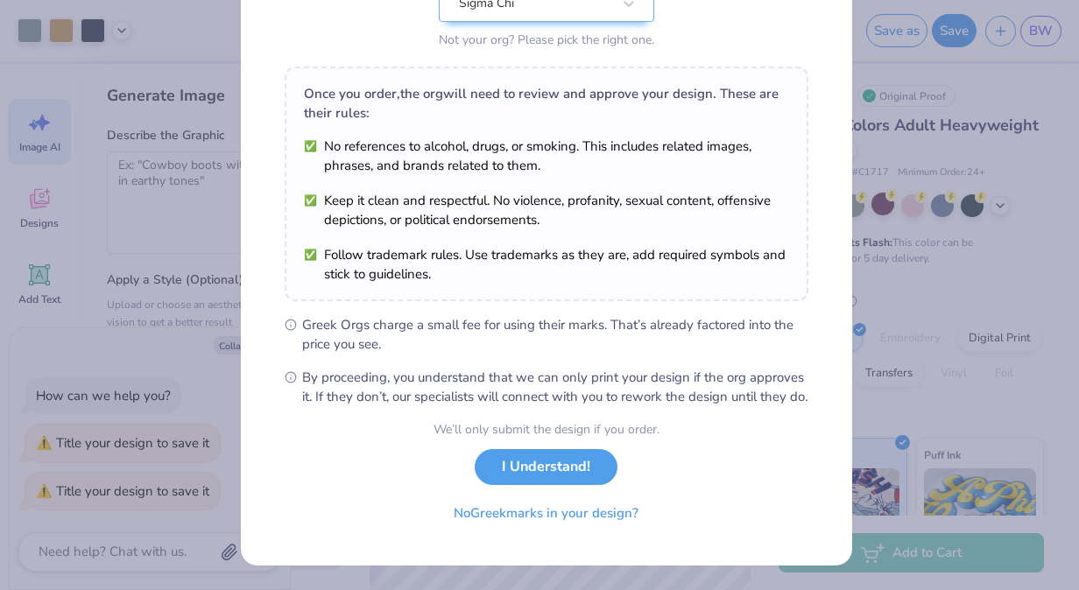
click at [304, 137] on li "No references to alcohol, drugs, or smoking. This includes related images, phra…" at bounding box center [546, 156] width 485 height 39
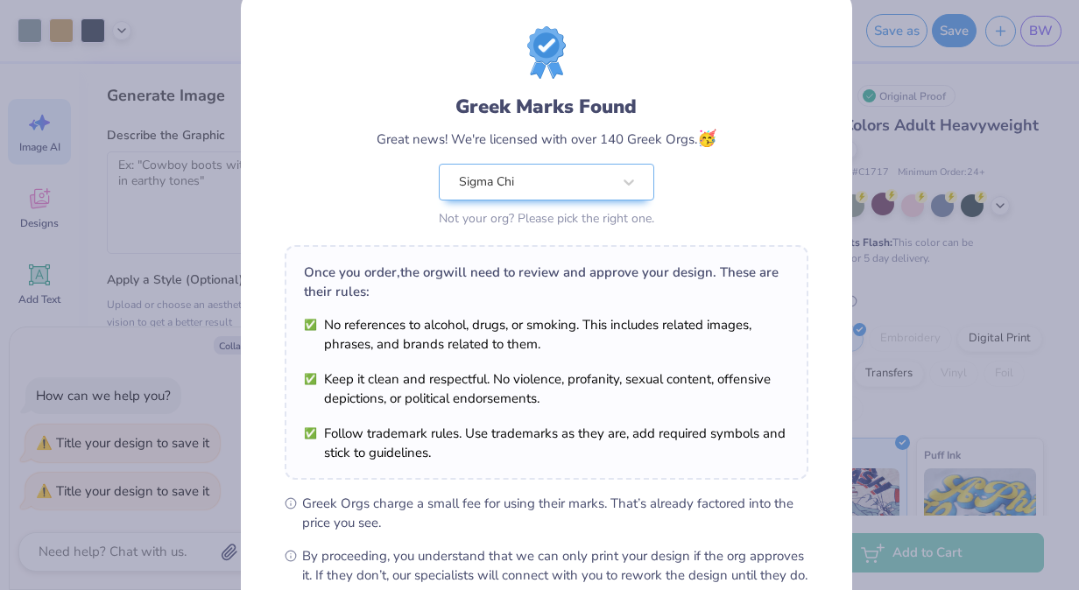
scroll to position [29, 0]
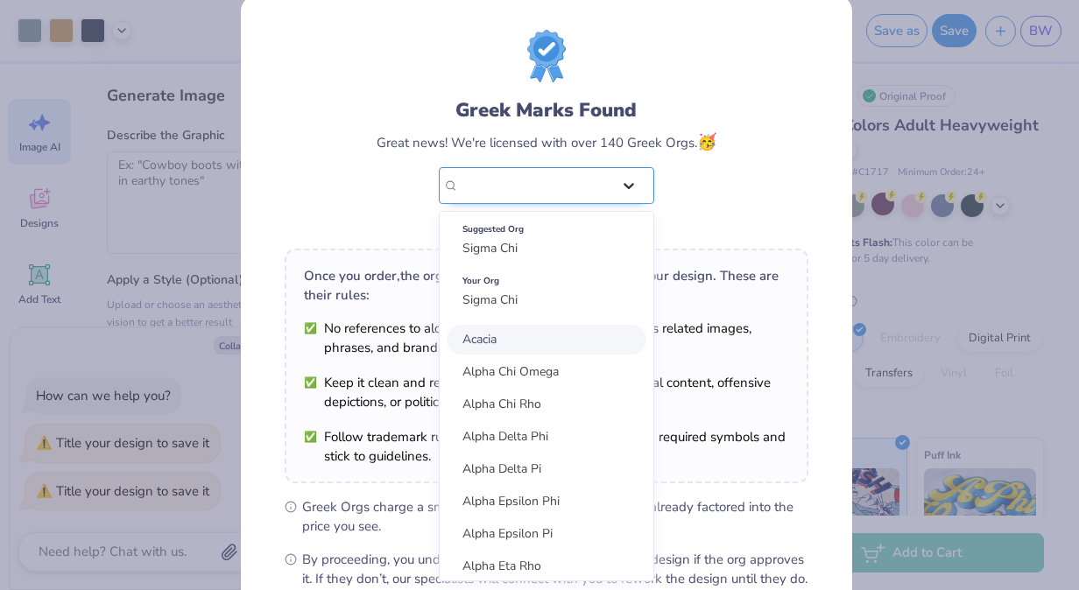
click at [617, 183] on div "Greek Marks Found Great news! We're licensed with over 140 Greek Orgs. 🥳 option…" at bounding box center [547, 165] width 340 height 138
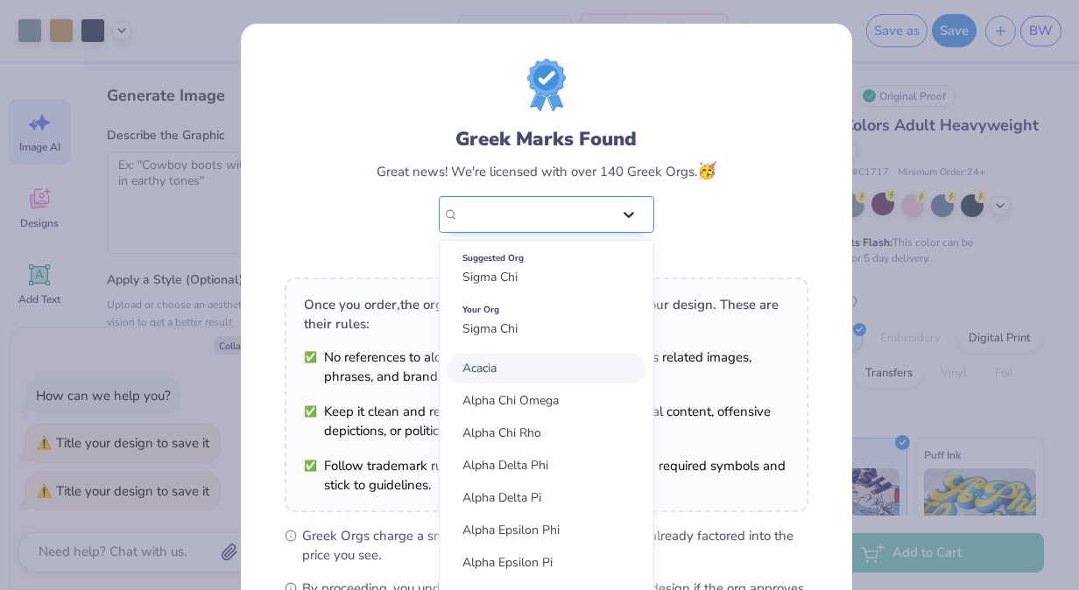
click at [620, 220] on icon at bounding box center [629, 215] width 18 height 18
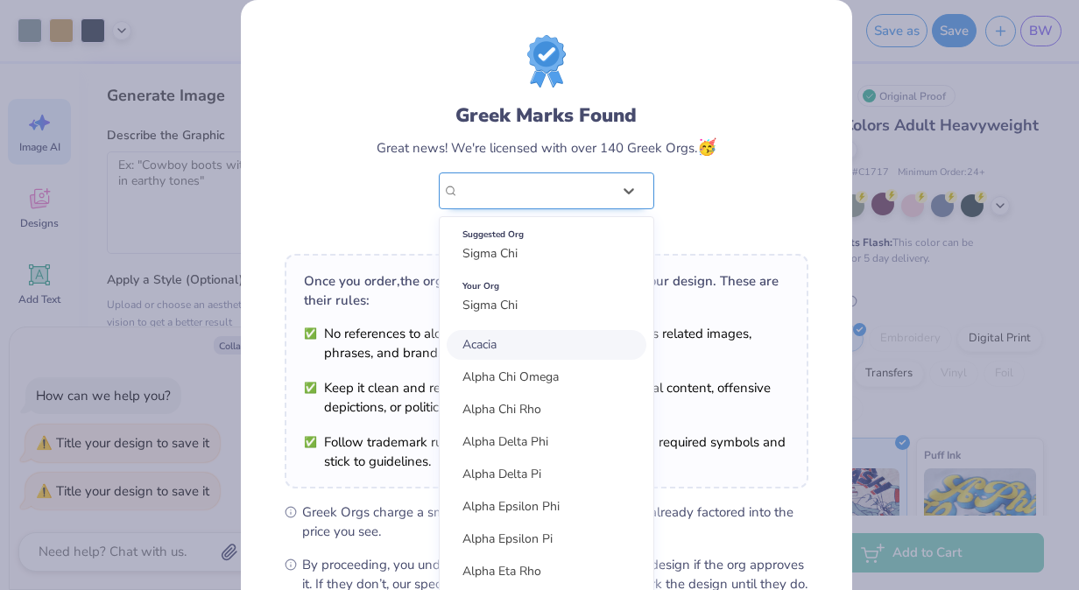
click at [625, 209] on div "option focused, 1 of 30. 30 results available. Use Up and Down to choose option…" at bounding box center [546, 191] width 215 height 37
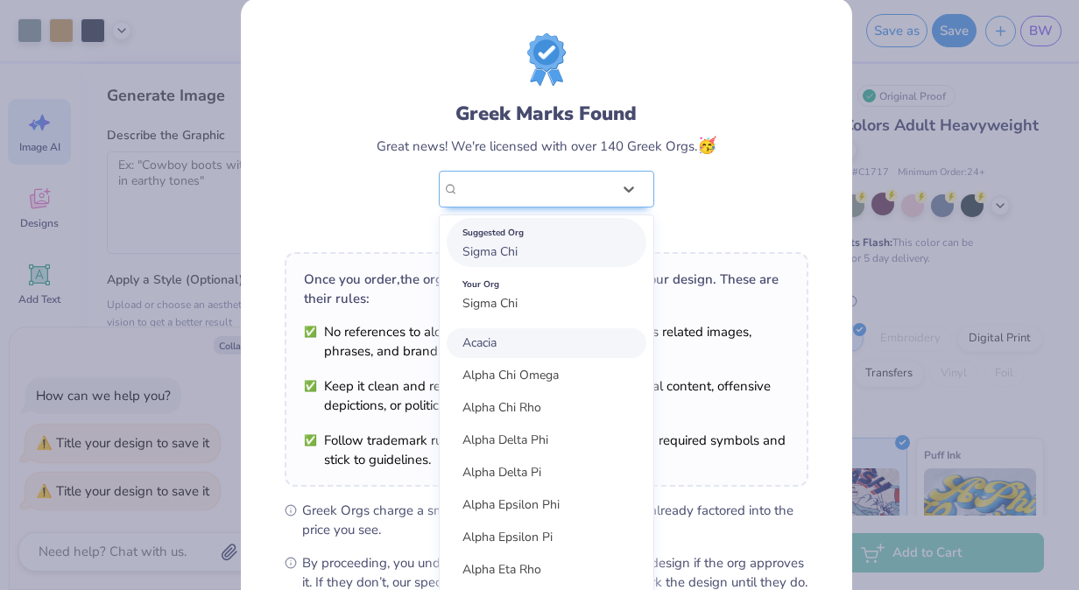
click at [582, 238] on div "Suggested Org" at bounding box center [546, 232] width 168 height 19
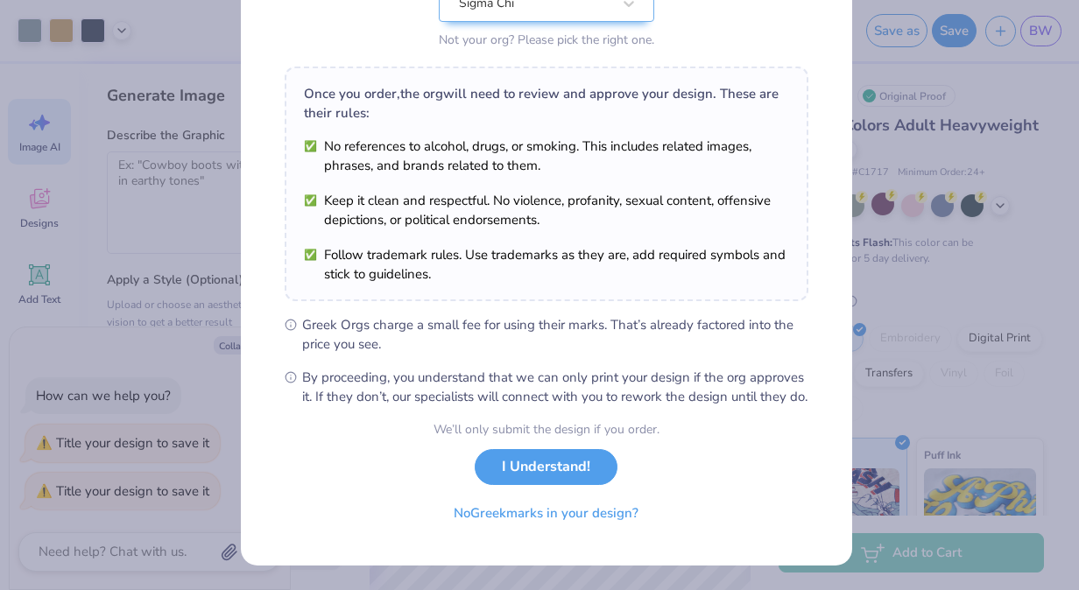
scroll to position [228, 0]
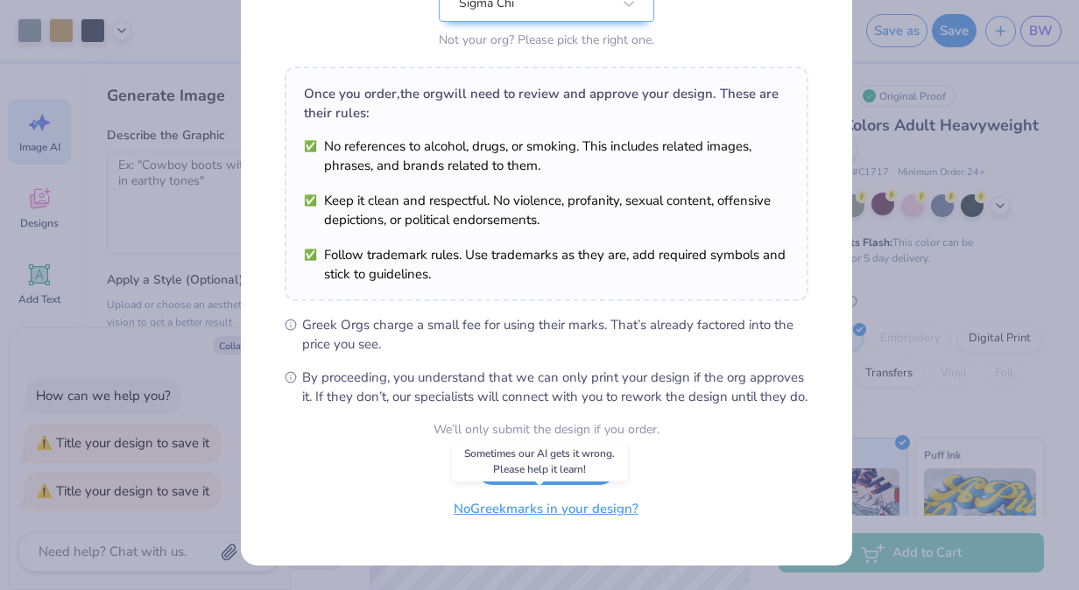
click at [519, 509] on button "No Greek marks in your design?" at bounding box center [546, 509] width 215 height 36
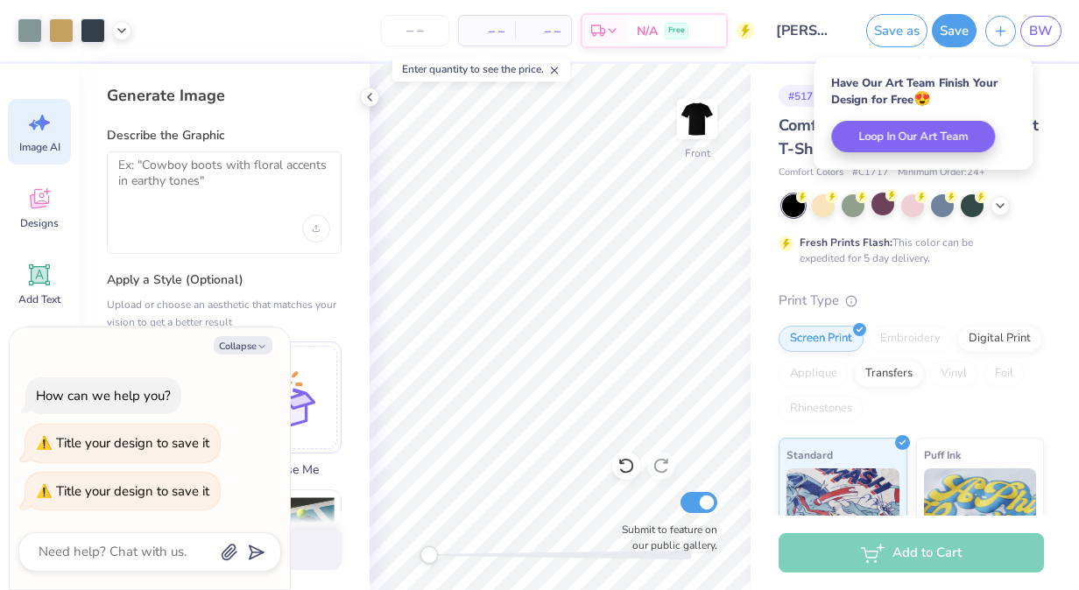
scroll to position [0, 0]
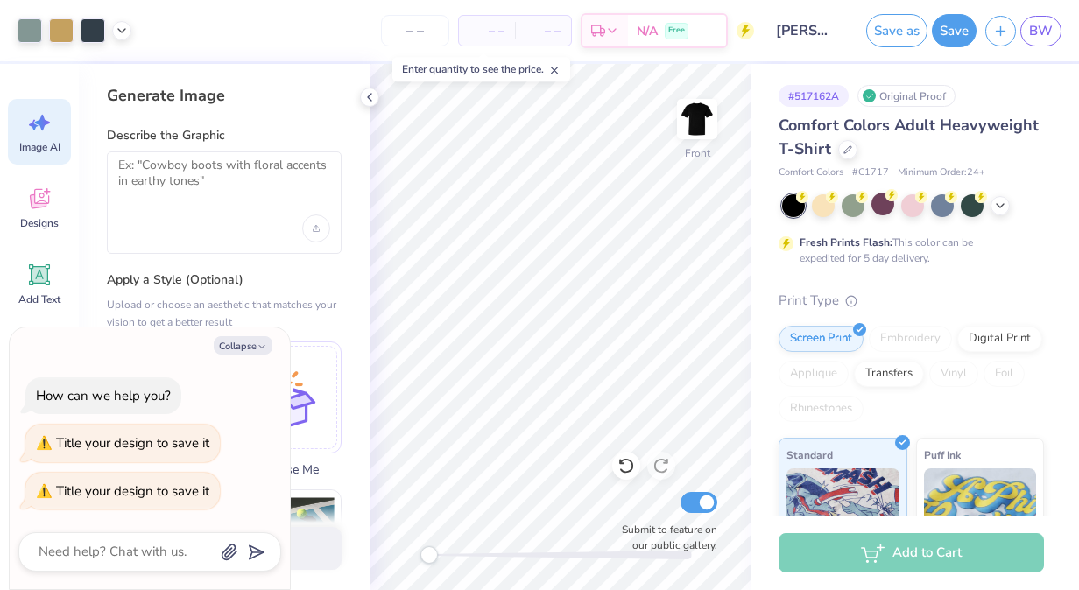
click at [557, 70] on icon at bounding box center [554, 70] width 12 height 12
click at [953, 30] on button "Save" at bounding box center [954, 27] width 45 height 33
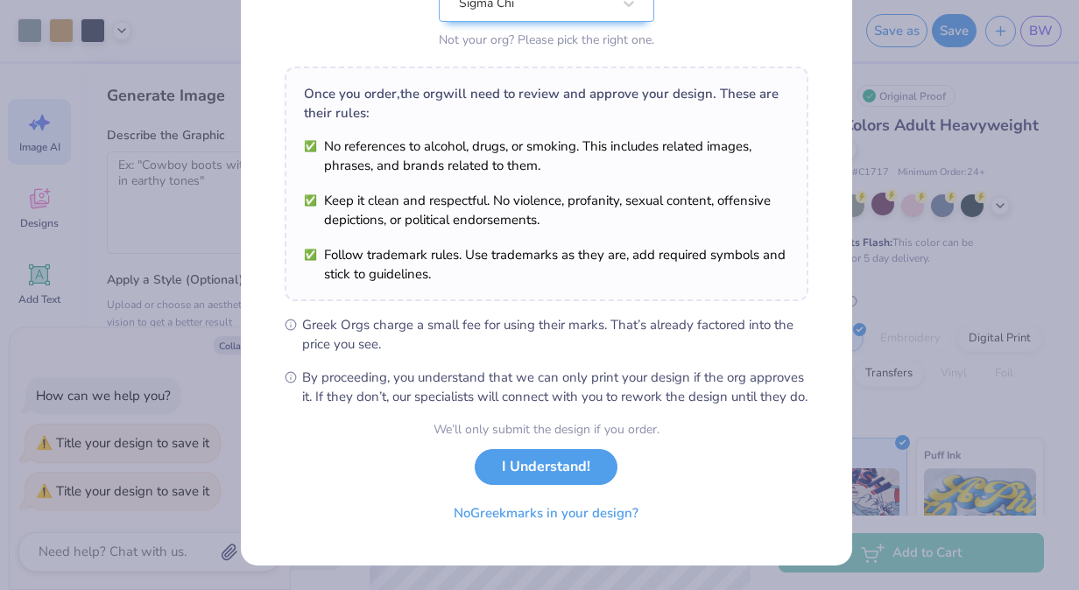
scroll to position [221, 0]
click at [545, 475] on button "I Understand!" at bounding box center [546, 463] width 143 height 36
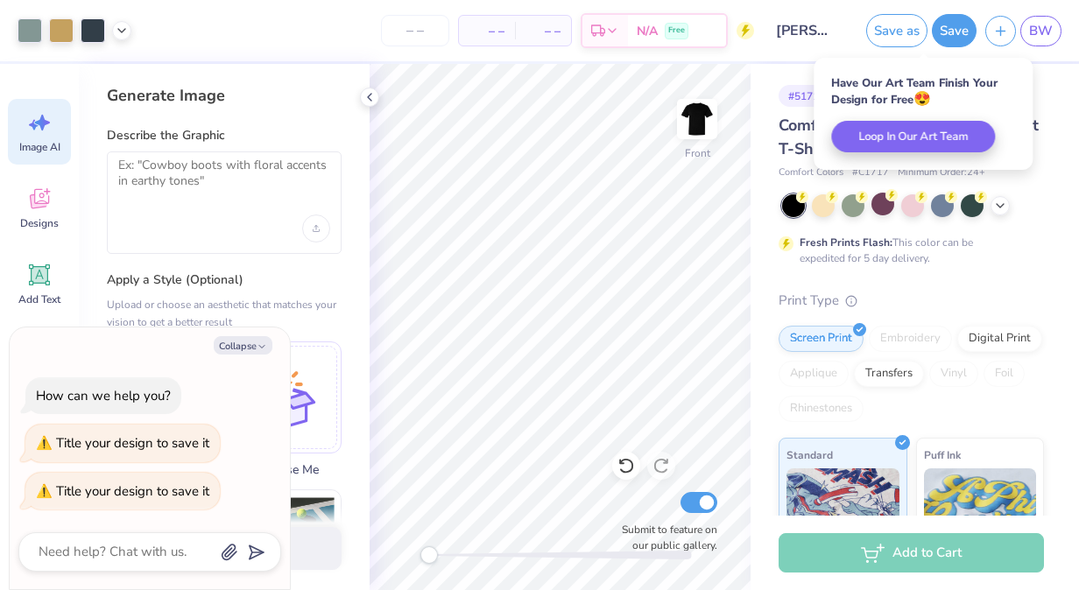
scroll to position [0, 0]
type textarea "x"
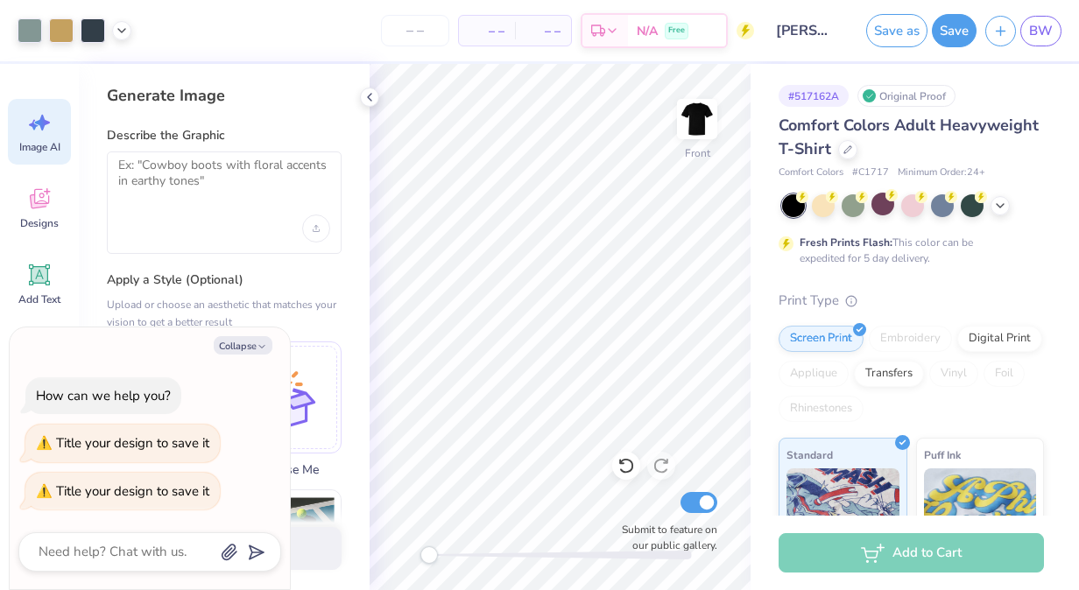
click at [1048, 123] on div "# 517162A Original Proof Comfort Colors Adult Heavyweight T-Shirt Comfort Color…" at bounding box center [915, 449] width 328 height 770
click at [1041, 24] on span "BW" at bounding box center [1041, 31] width 24 height 20
